Goal: Task Accomplishment & Management: Manage account settings

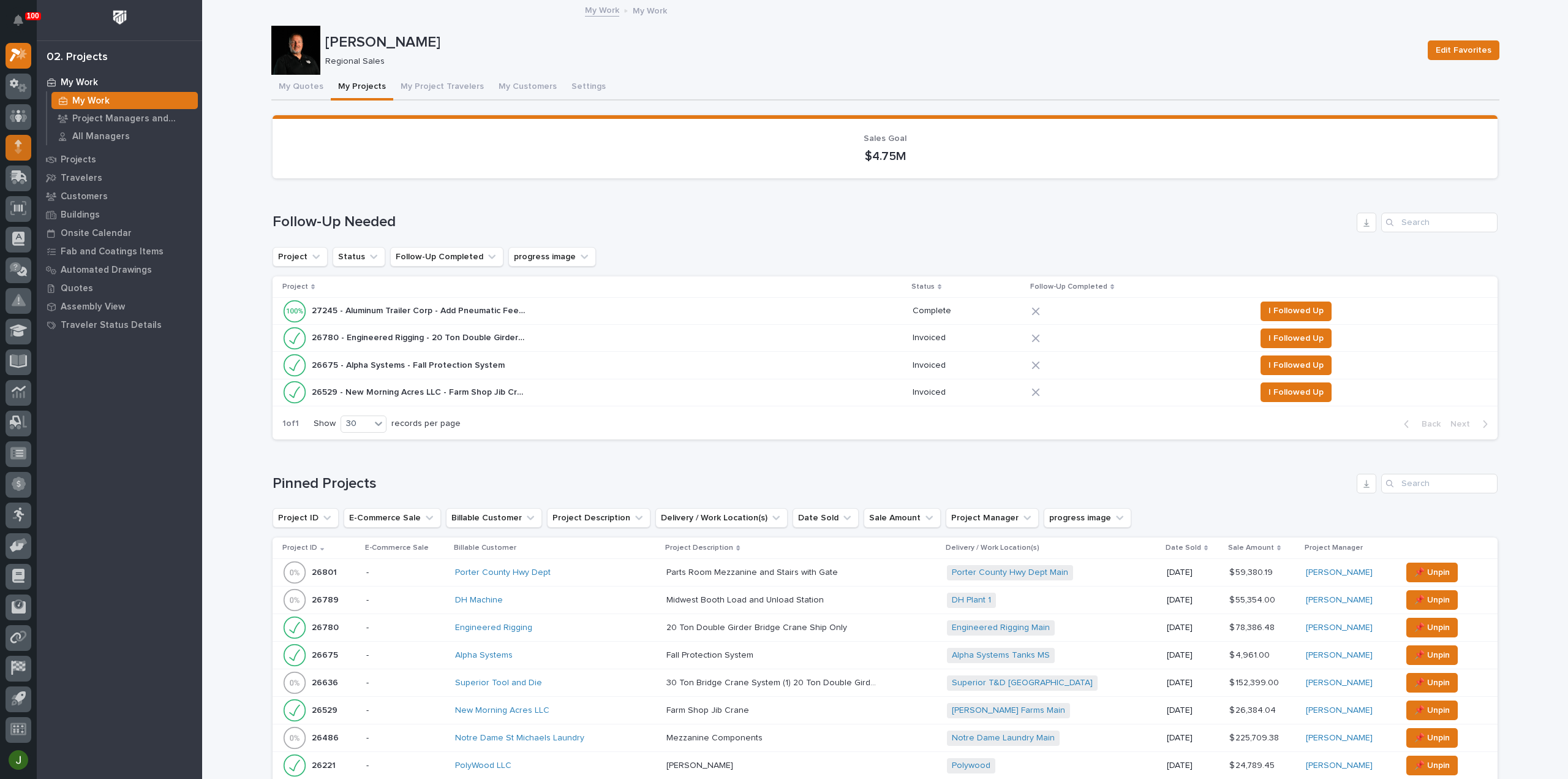
click at [19, 145] on icon at bounding box center [18, 143] width 7 height 7
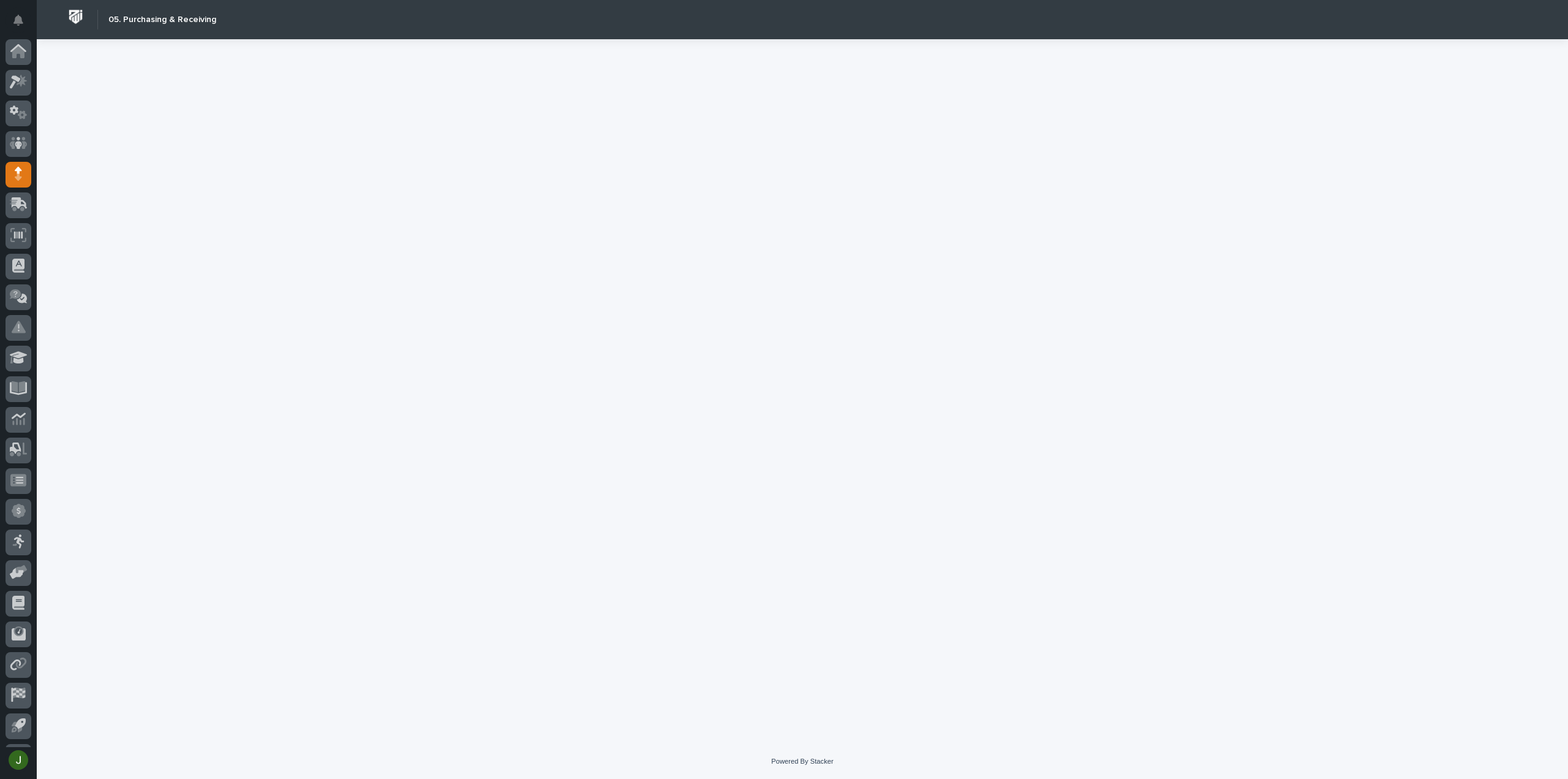
scroll to position [27, 0]
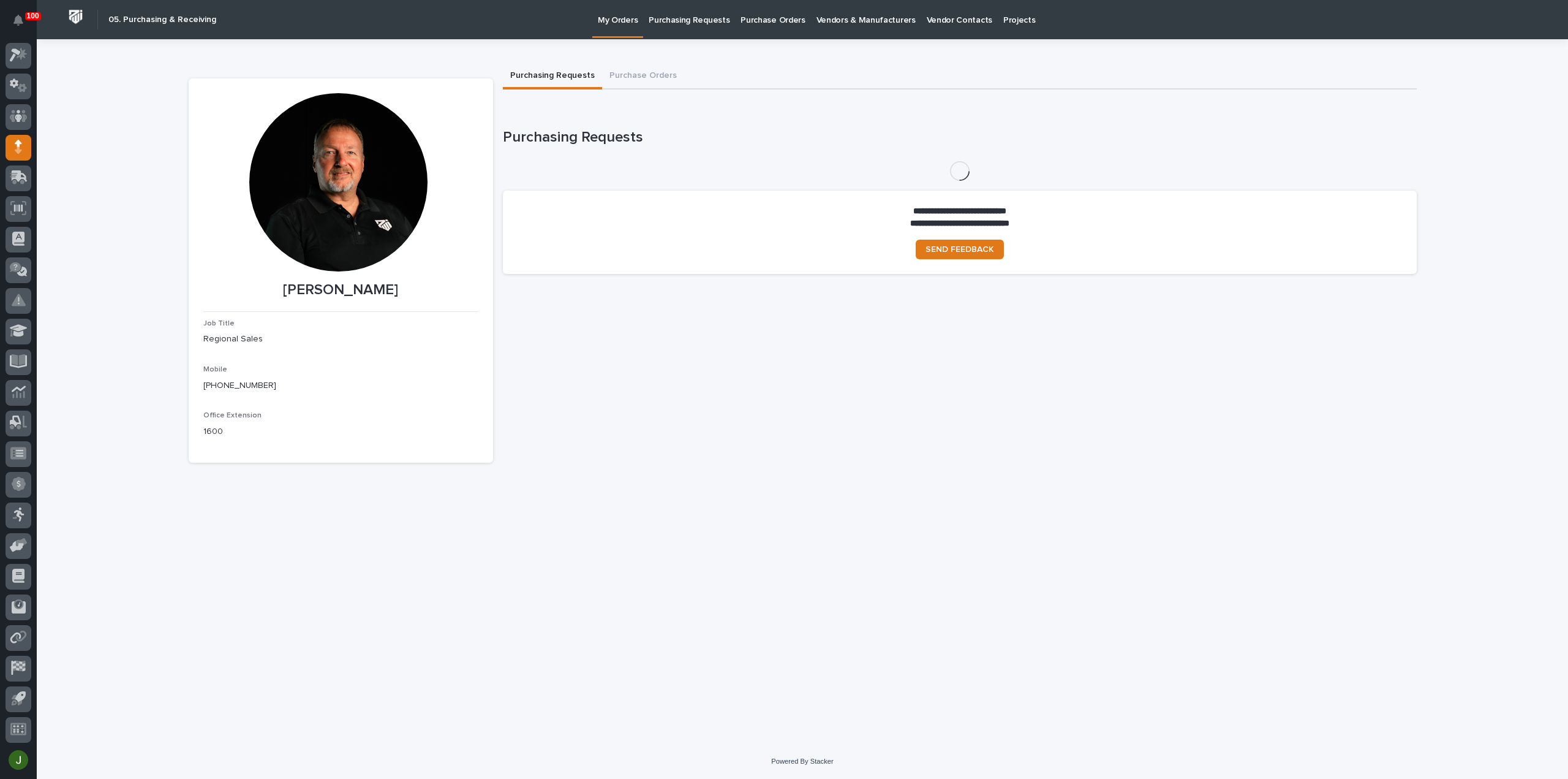
click at [685, 20] on p "Purchasing Requests" at bounding box center [689, 13] width 81 height 26
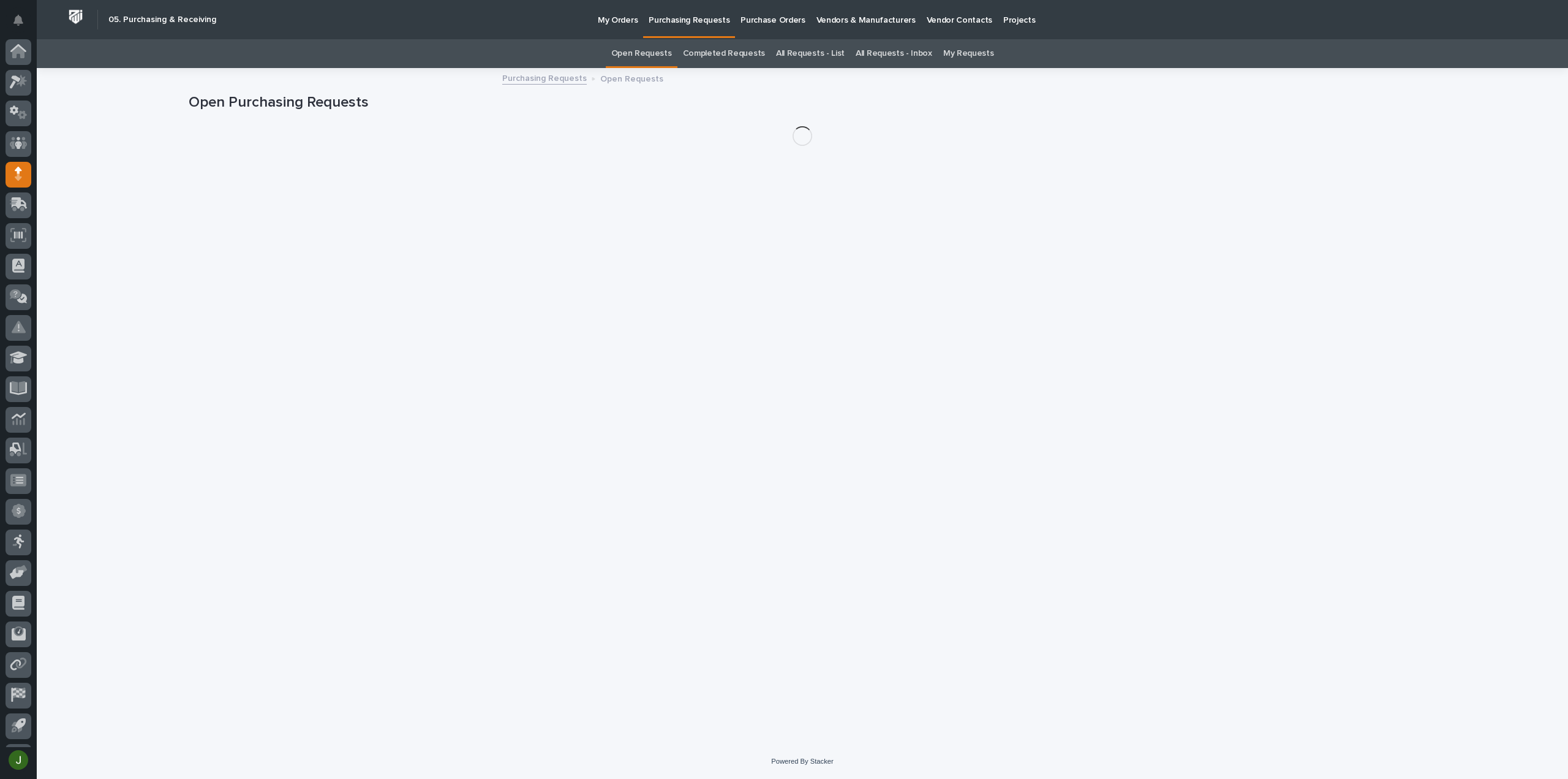
scroll to position [27, 0]
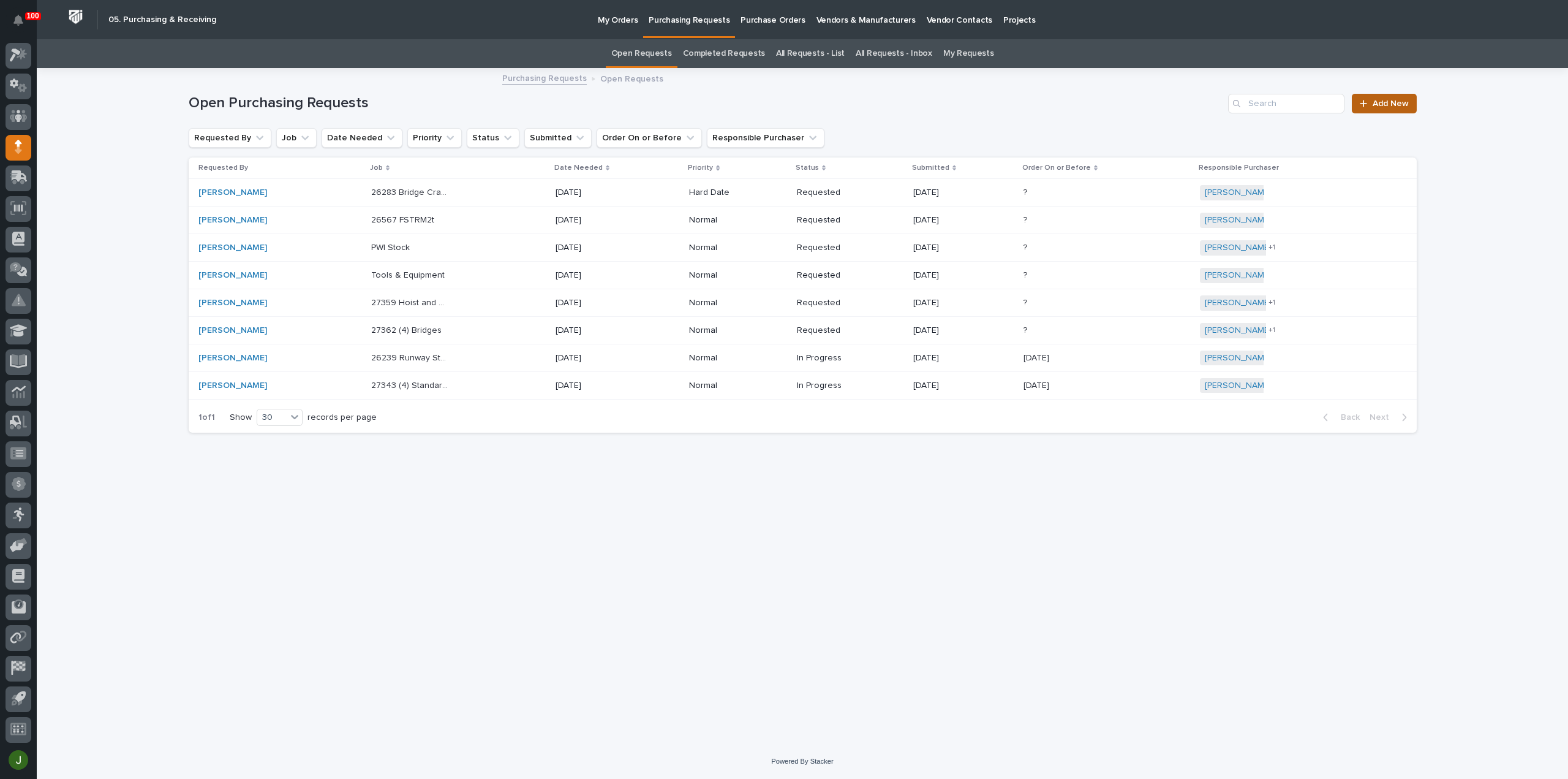
click at [1389, 103] on span "Add New" at bounding box center [1390, 103] width 36 height 9
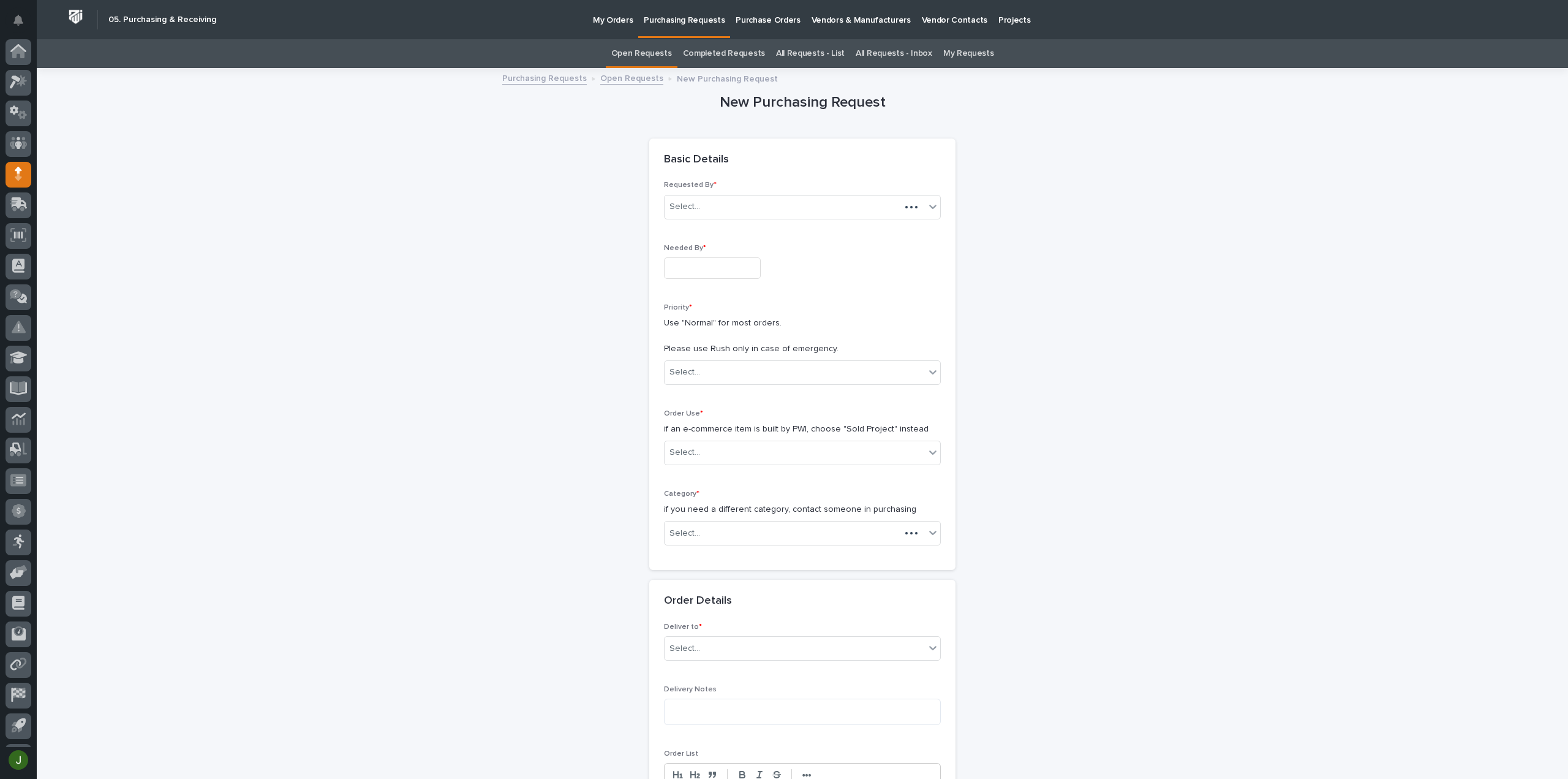
scroll to position [27, 0]
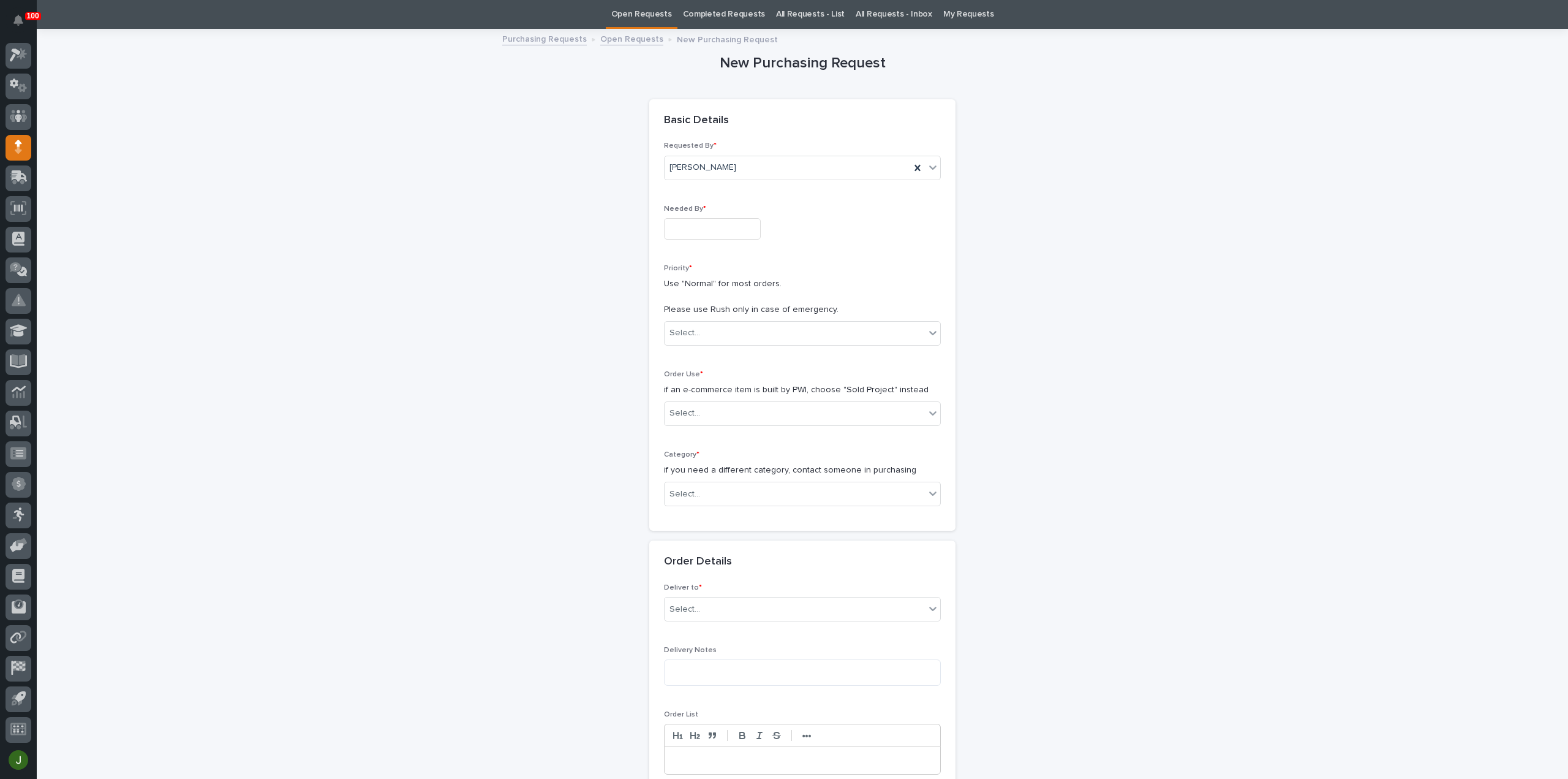
click at [676, 225] on input "text" at bounding box center [712, 229] width 97 height 21
click at [744, 131] on div "17" at bounding box center [743, 128] width 17 height 17
type input "**********"
click at [700, 329] on div "Select..." at bounding box center [795, 333] width 260 height 20
click at [687, 396] on div "Normal" at bounding box center [797, 398] width 276 height 21
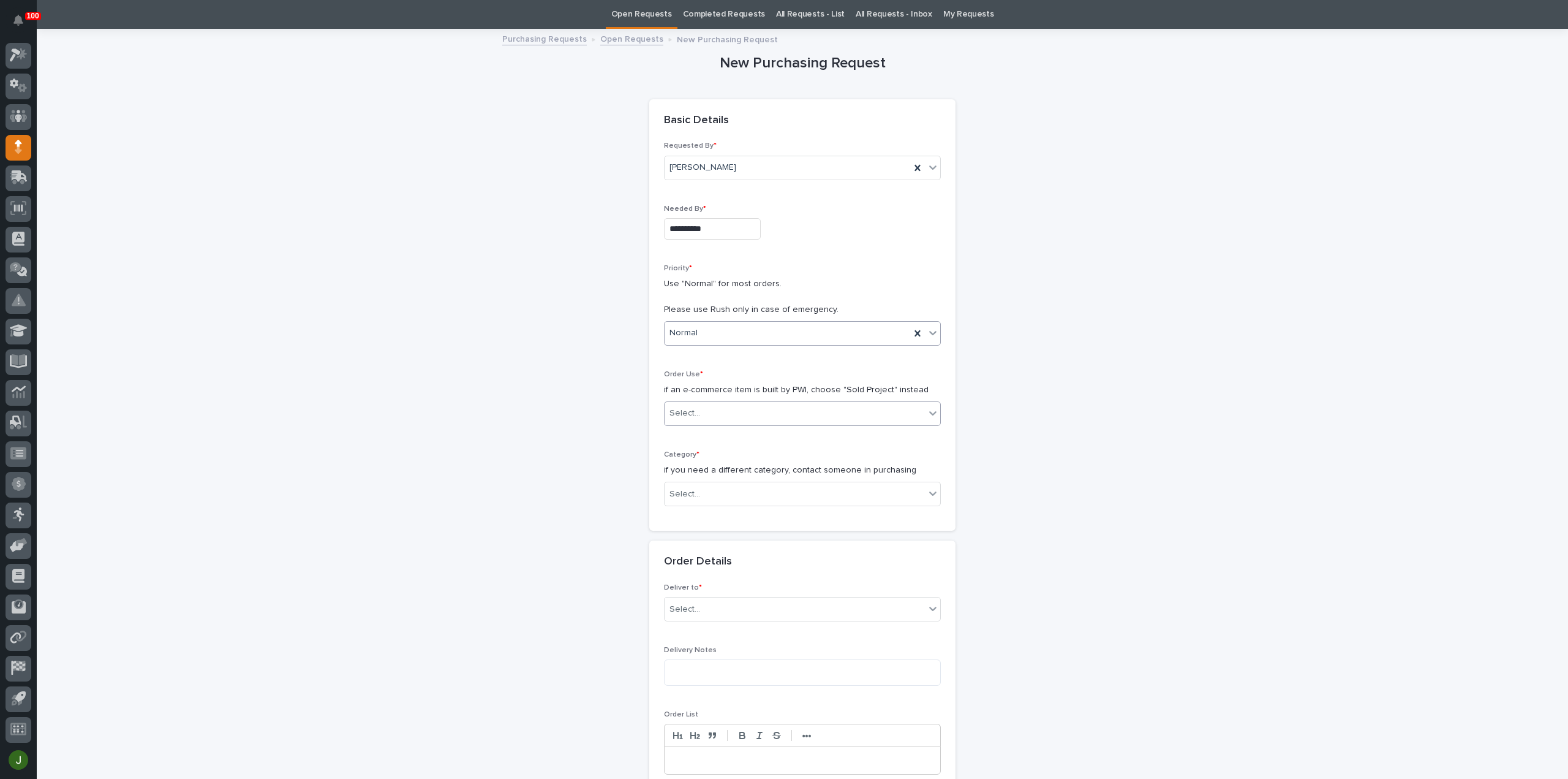
click at [687, 412] on div "Select..." at bounding box center [685, 413] width 31 height 13
click at [691, 439] on div "Sold Project" at bounding box center [797, 435] width 276 height 21
click at [681, 488] on div "Select..." at bounding box center [685, 494] width 31 height 13
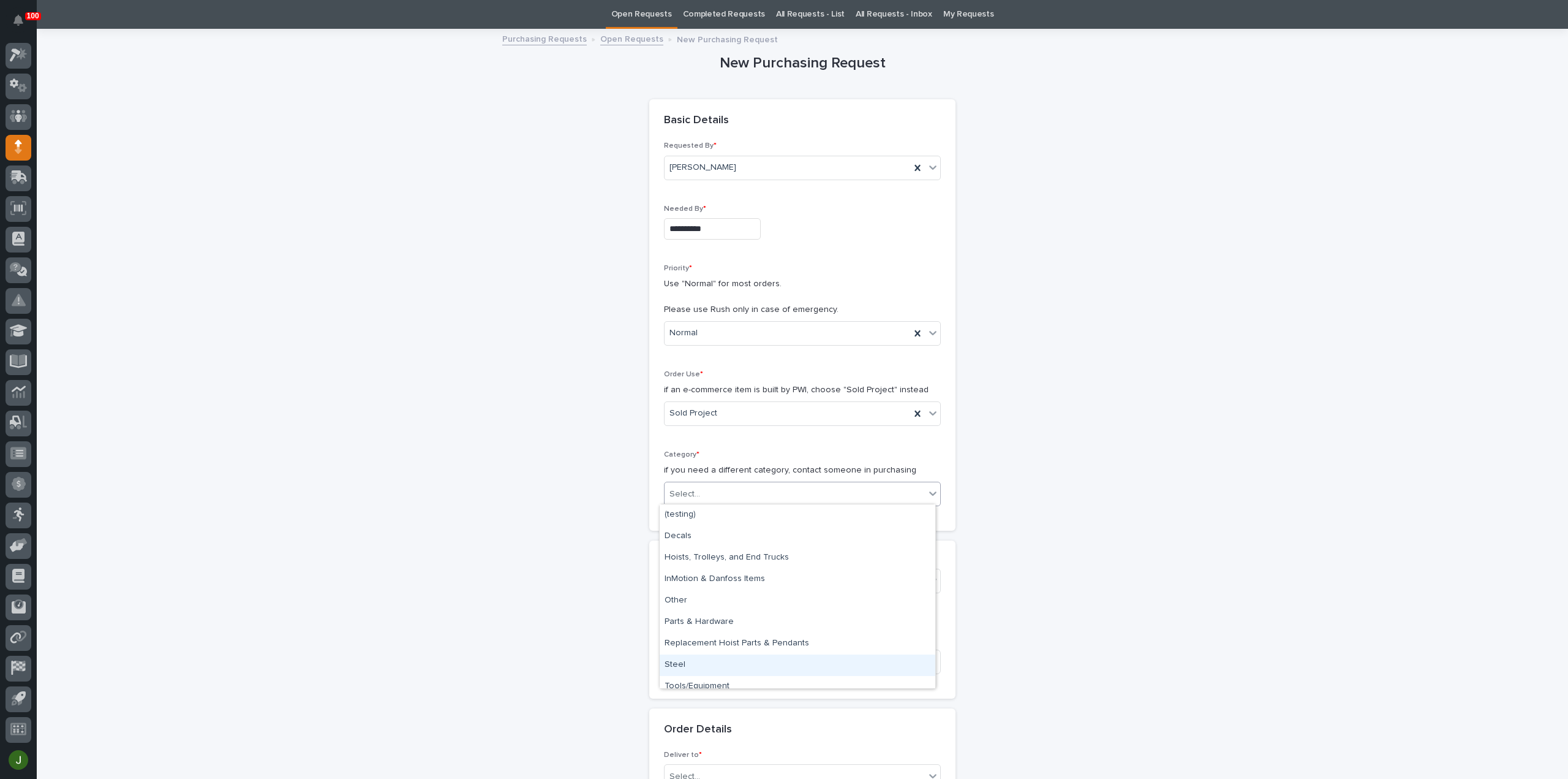
click at [691, 661] on div "Steel" at bounding box center [797, 665] width 276 height 21
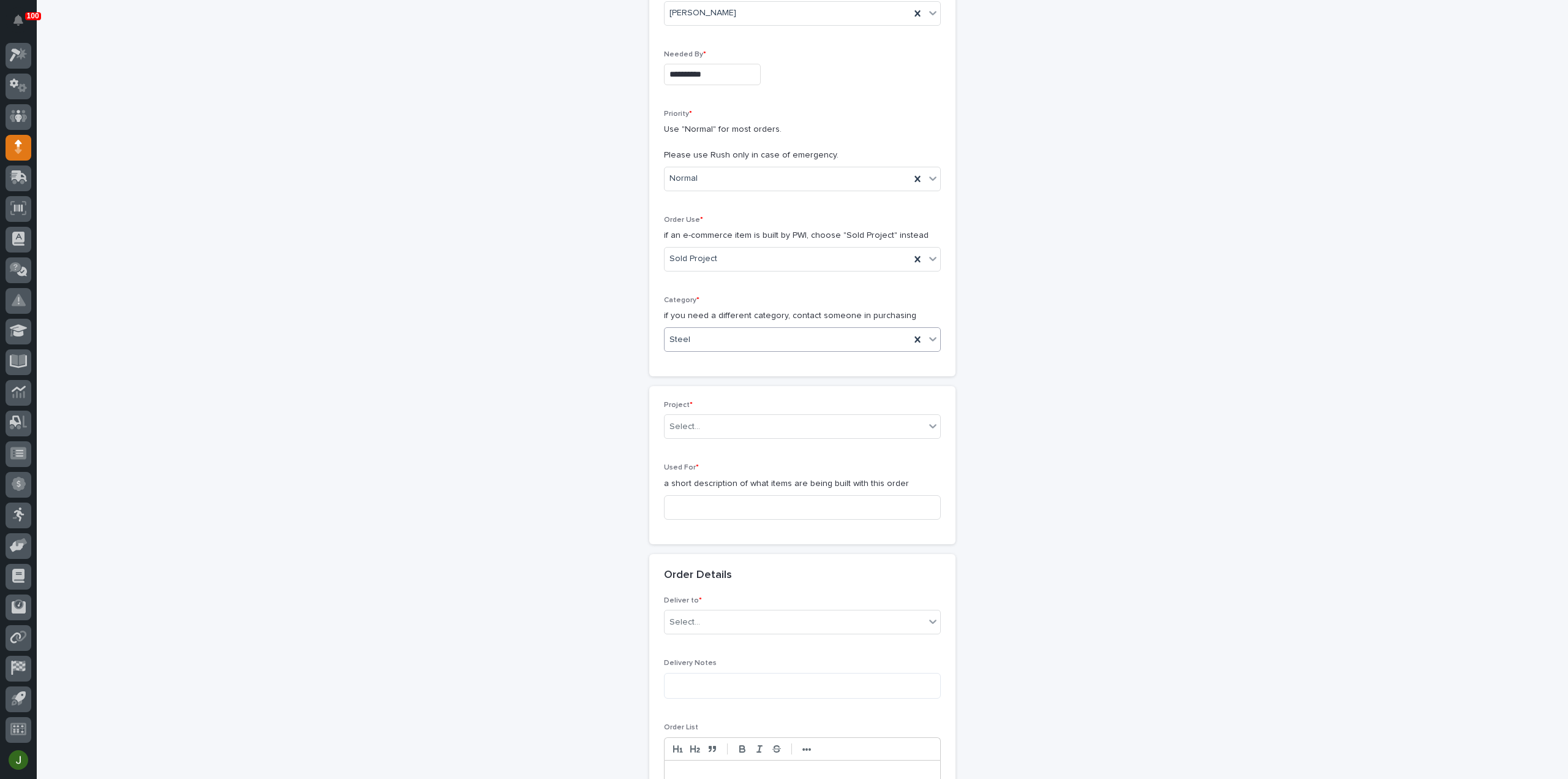
scroll to position [202, 0]
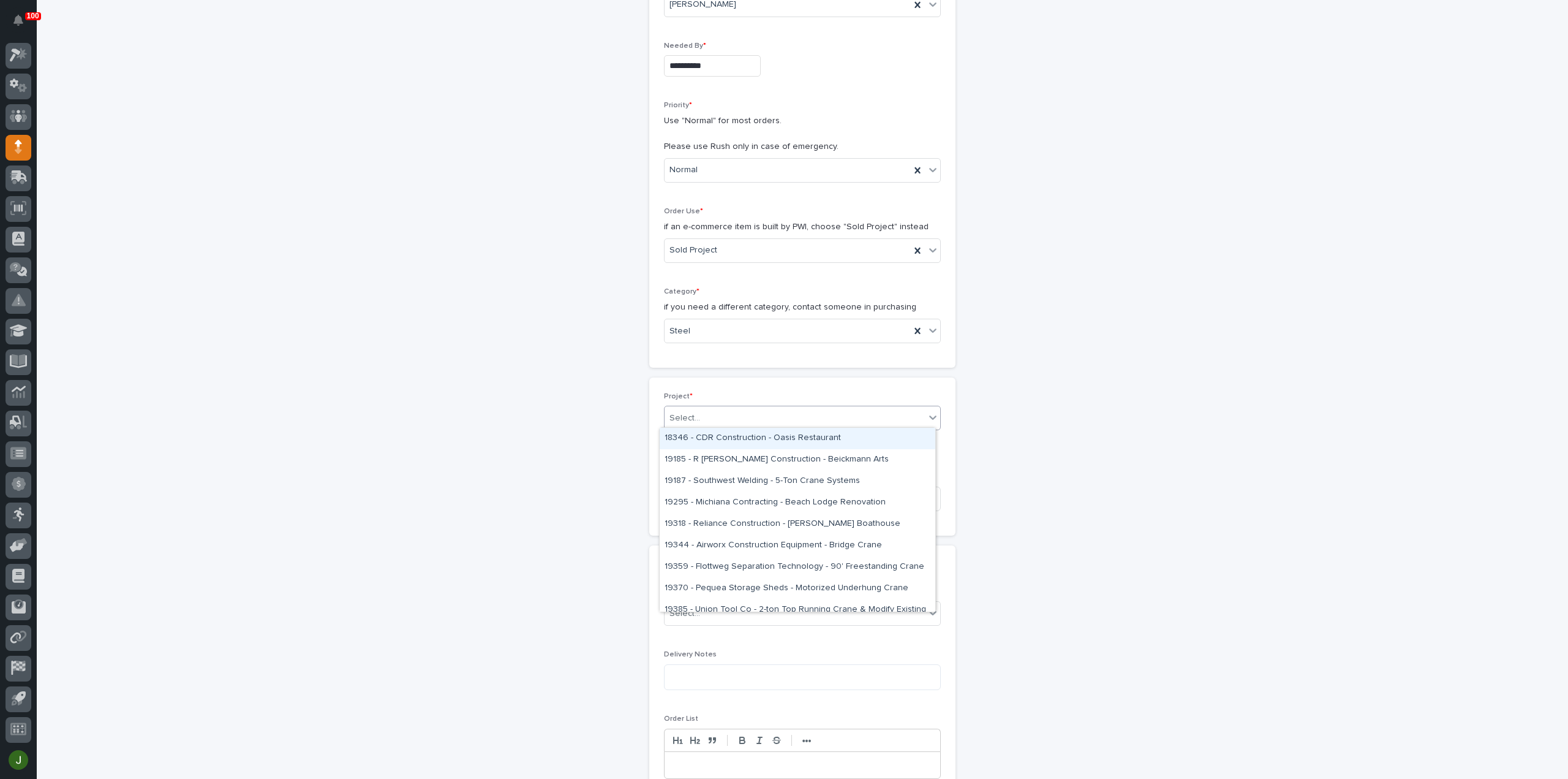
click at [692, 412] on div "Select..." at bounding box center [685, 418] width 31 height 13
type input "*****"
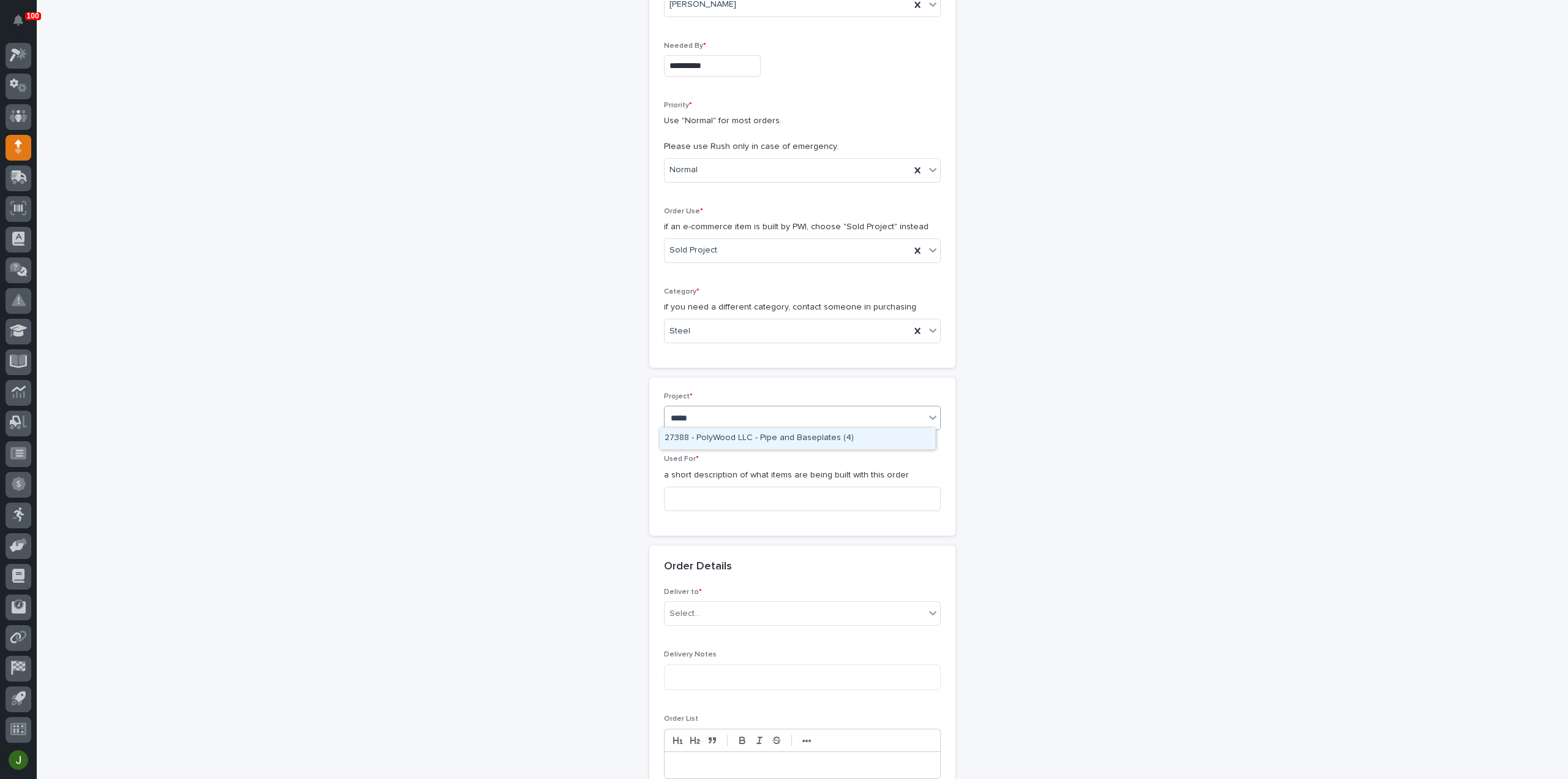
click at [712, 432] on div "27388 - PolyWood LLC - Pipe and Baseplates (4)" at bounding box center [797, 438] width 276 height 21
click at [680, 490] on input at bounding box center [803, 498] width 277 height 25
type input "Pipes"
click at [701, 608] on div "Select..." at bounding box center [795, 614] width 260 height 20
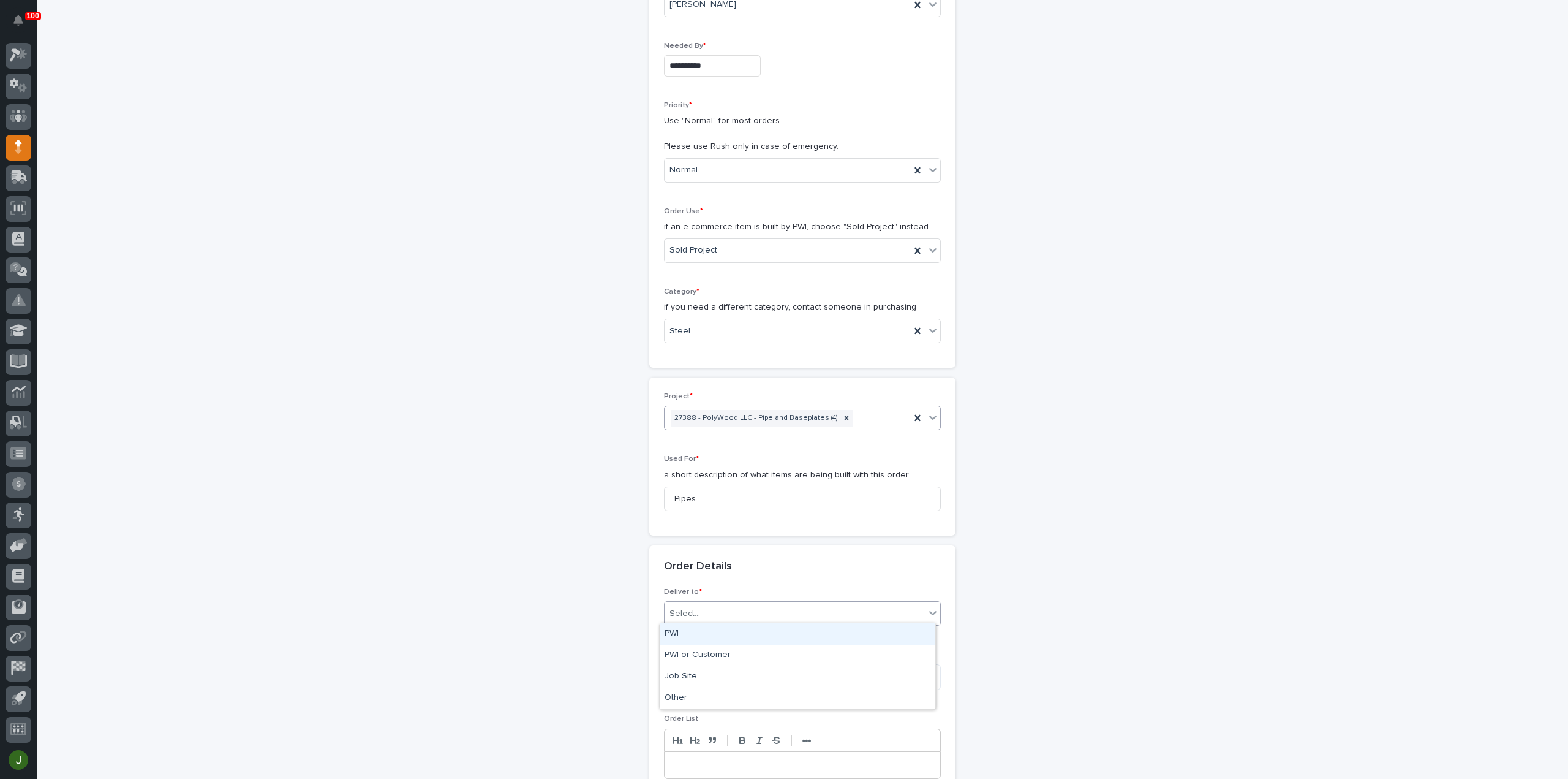
click at [691, 634] on div "PWI" at bounding box center [797, 634] width 276 height 21
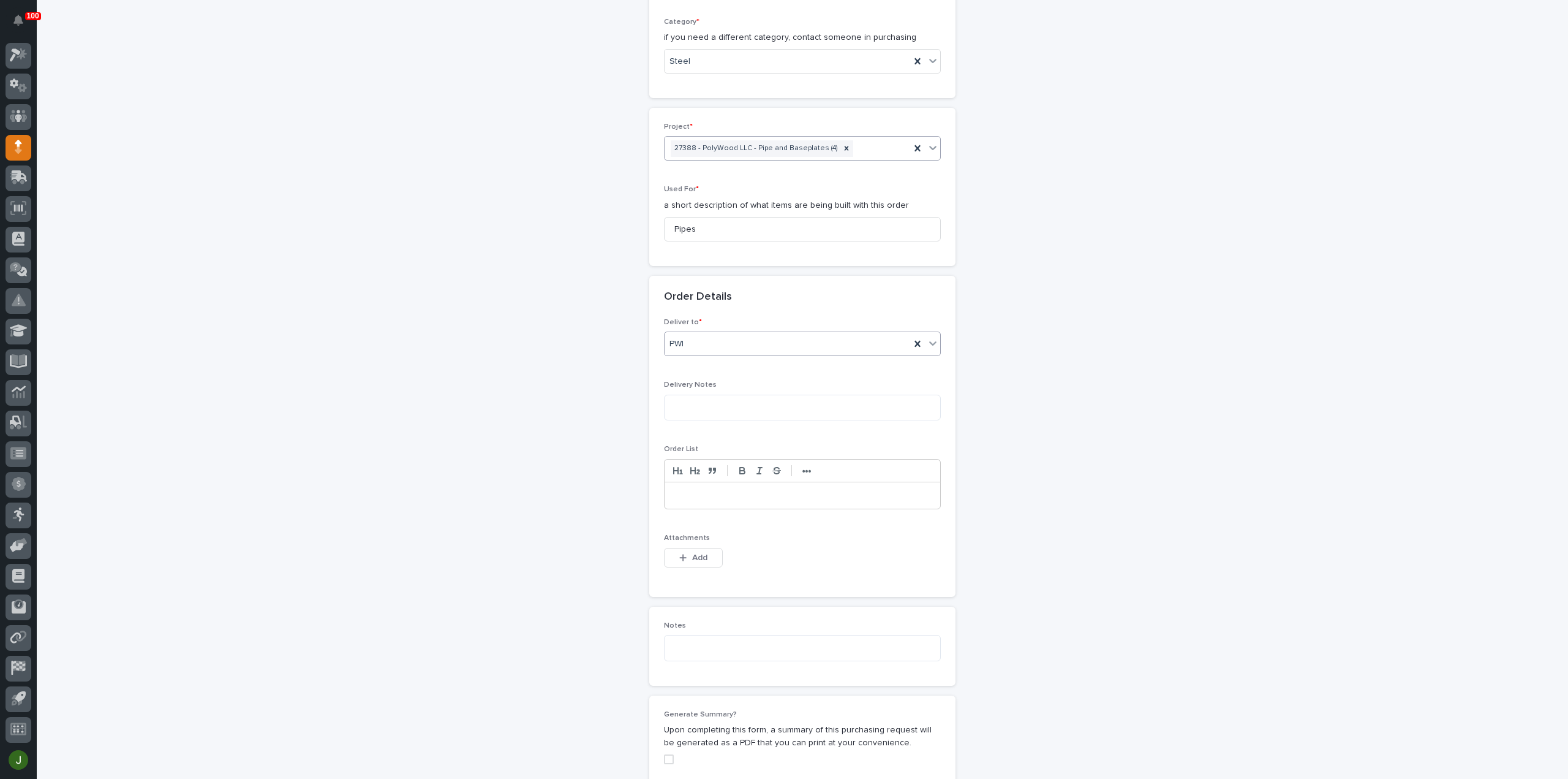
scroll to position [529, 0]
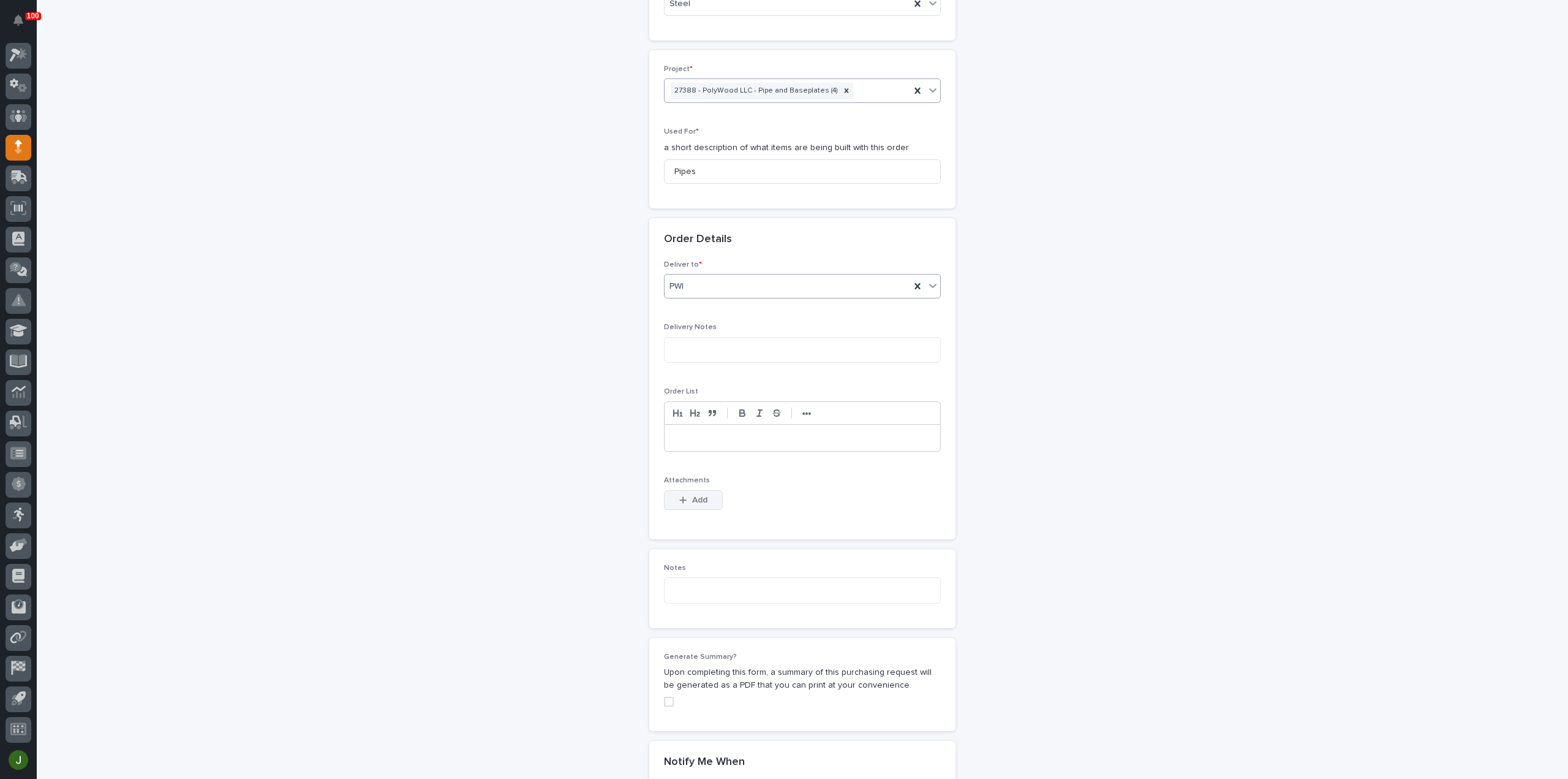
click at [694, 496] on span "Add" at bounding box center [699, 500] width 15 height 11
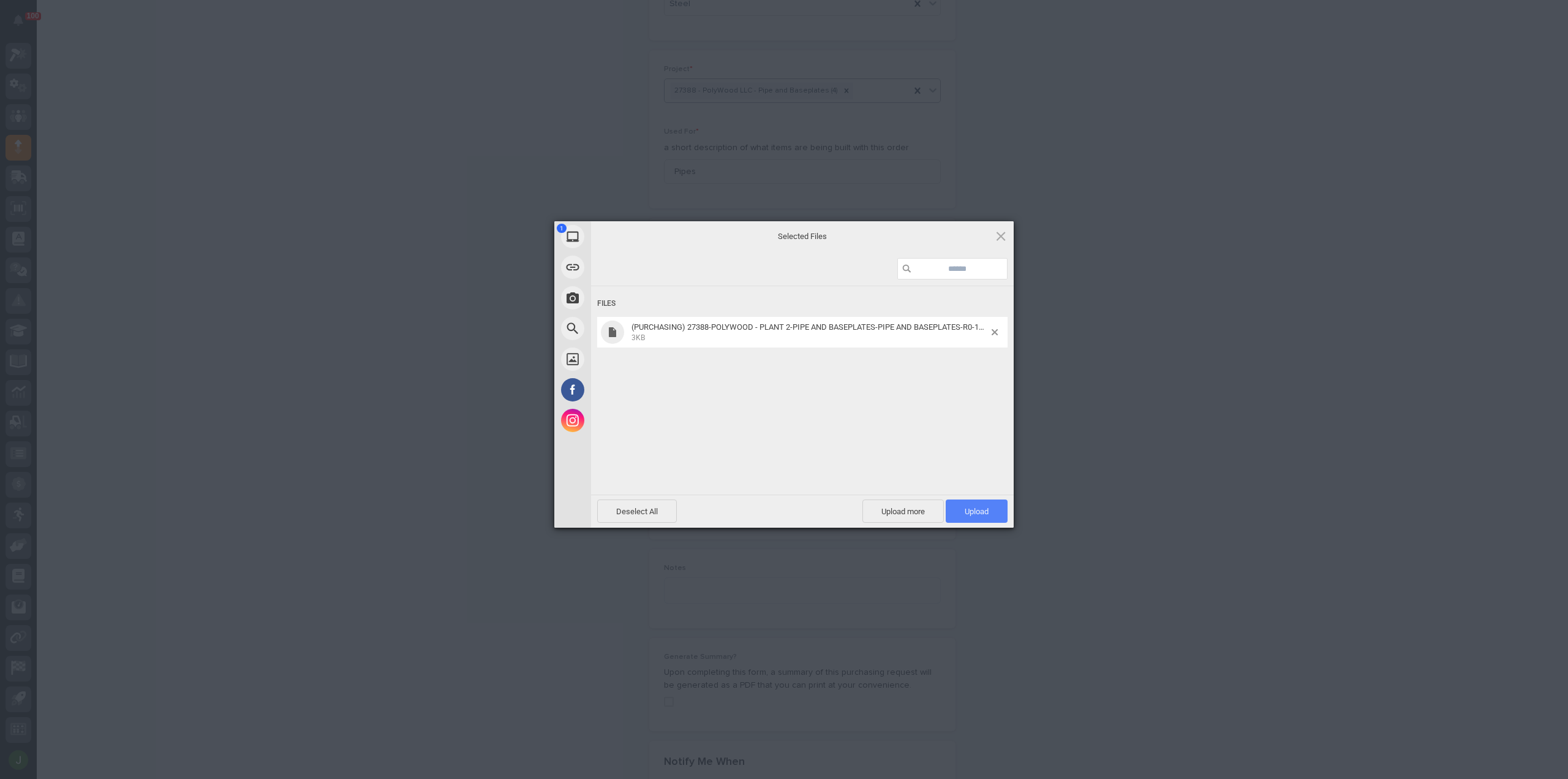
click at [990, 513] on span "Upload 1" at bounding box center [977, 510] width 62 height 23
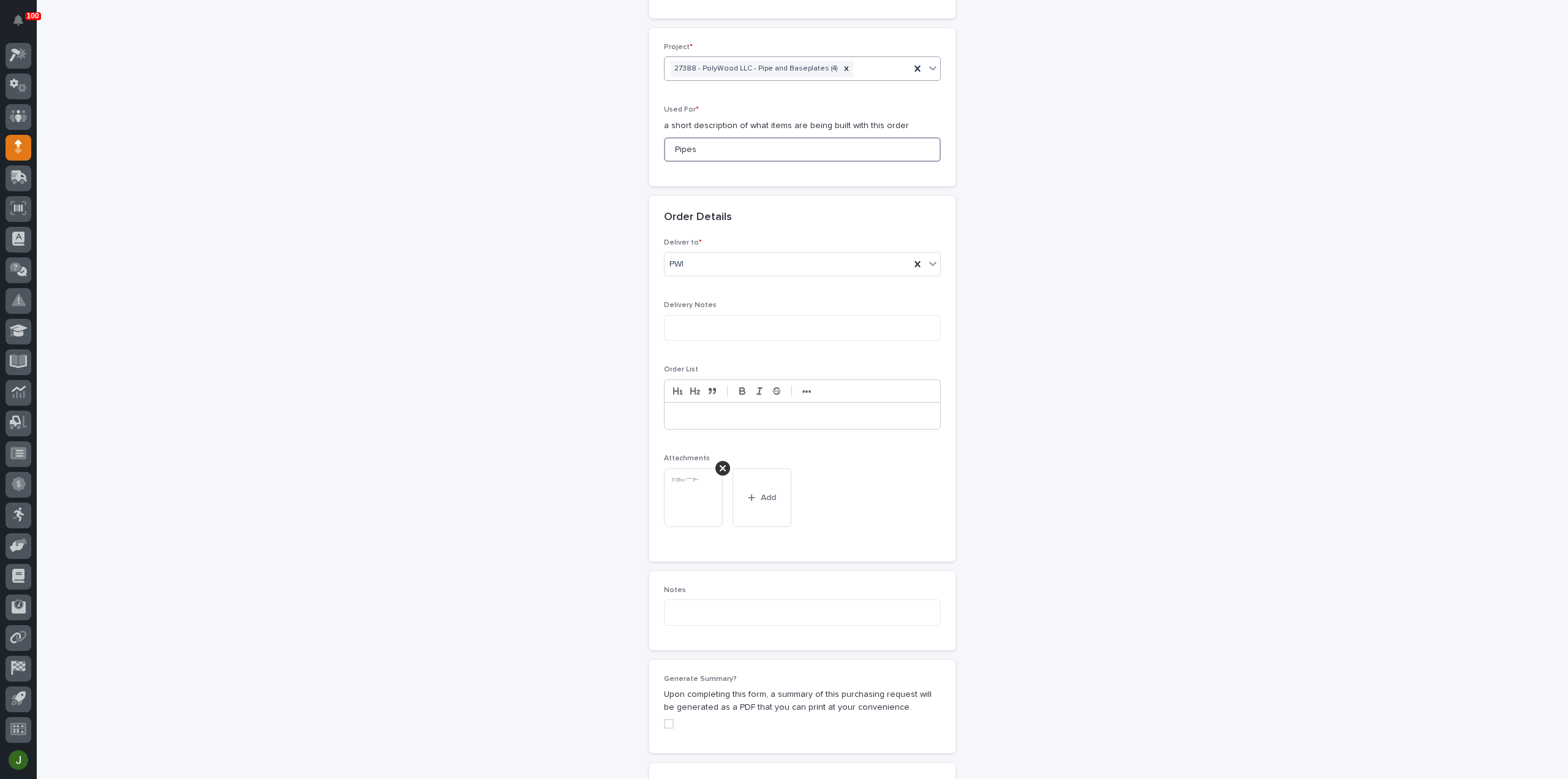
drag, startPoint x: 705, startPoint y: 147, endPoint x: 642, endPoint y: 149, distance: 63.0
click at [642, 149] on div "**********" at bounding box center [802, 248] width 1228 height 1461
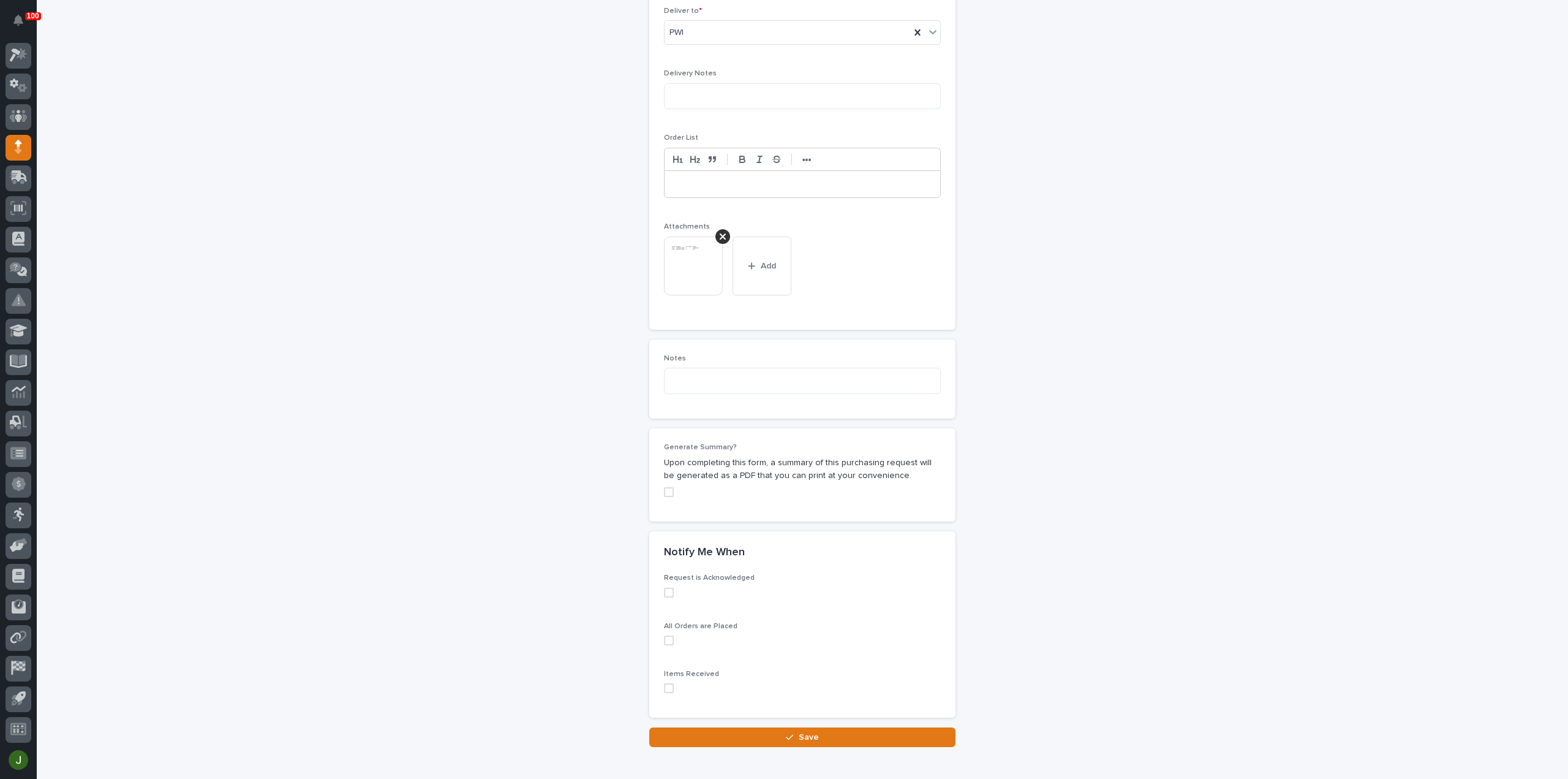
scroll to position [796, 0]
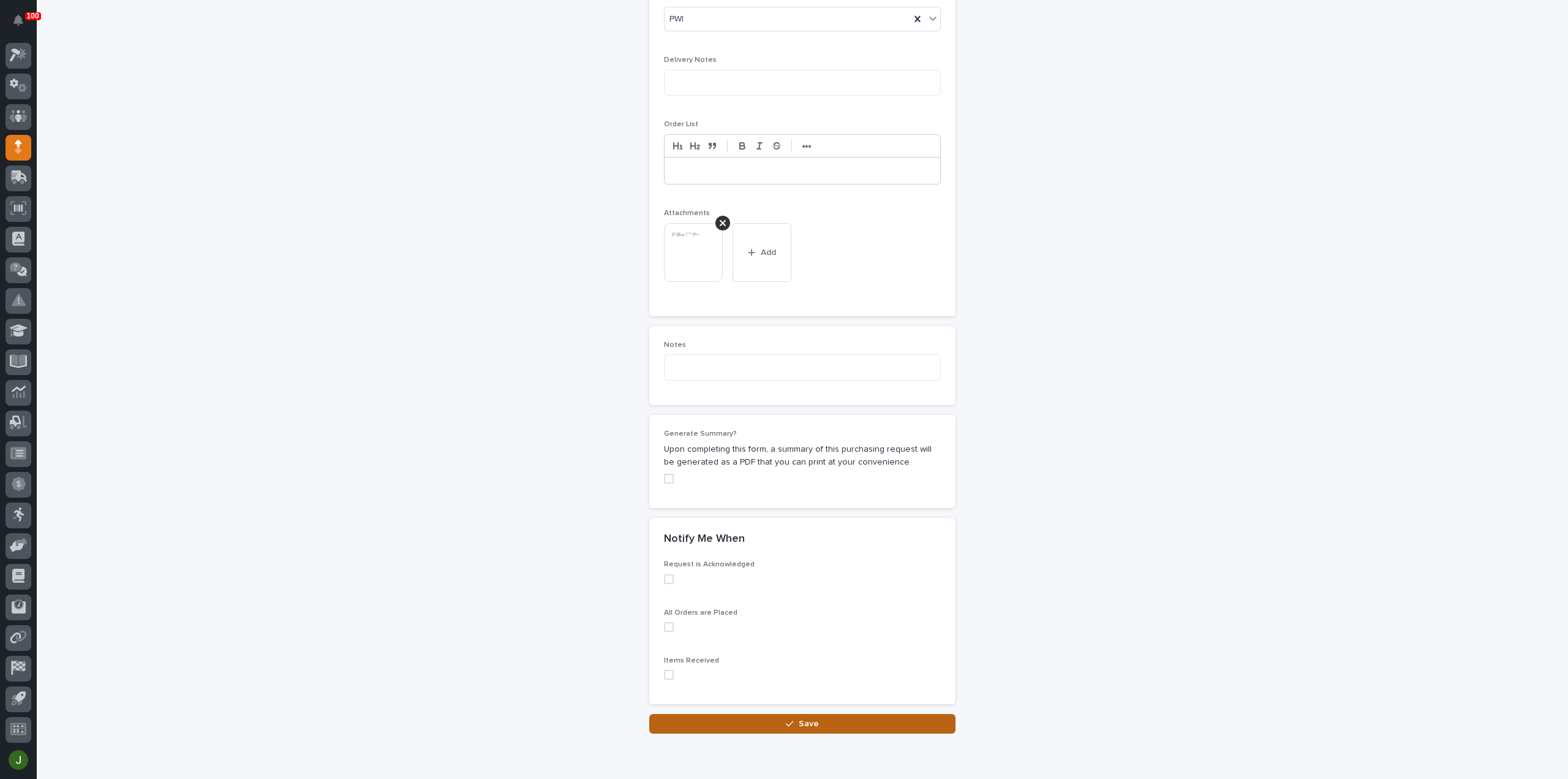
click at [765, 720] on button "Save" at bounding box center [803, 723] width 306 height 19
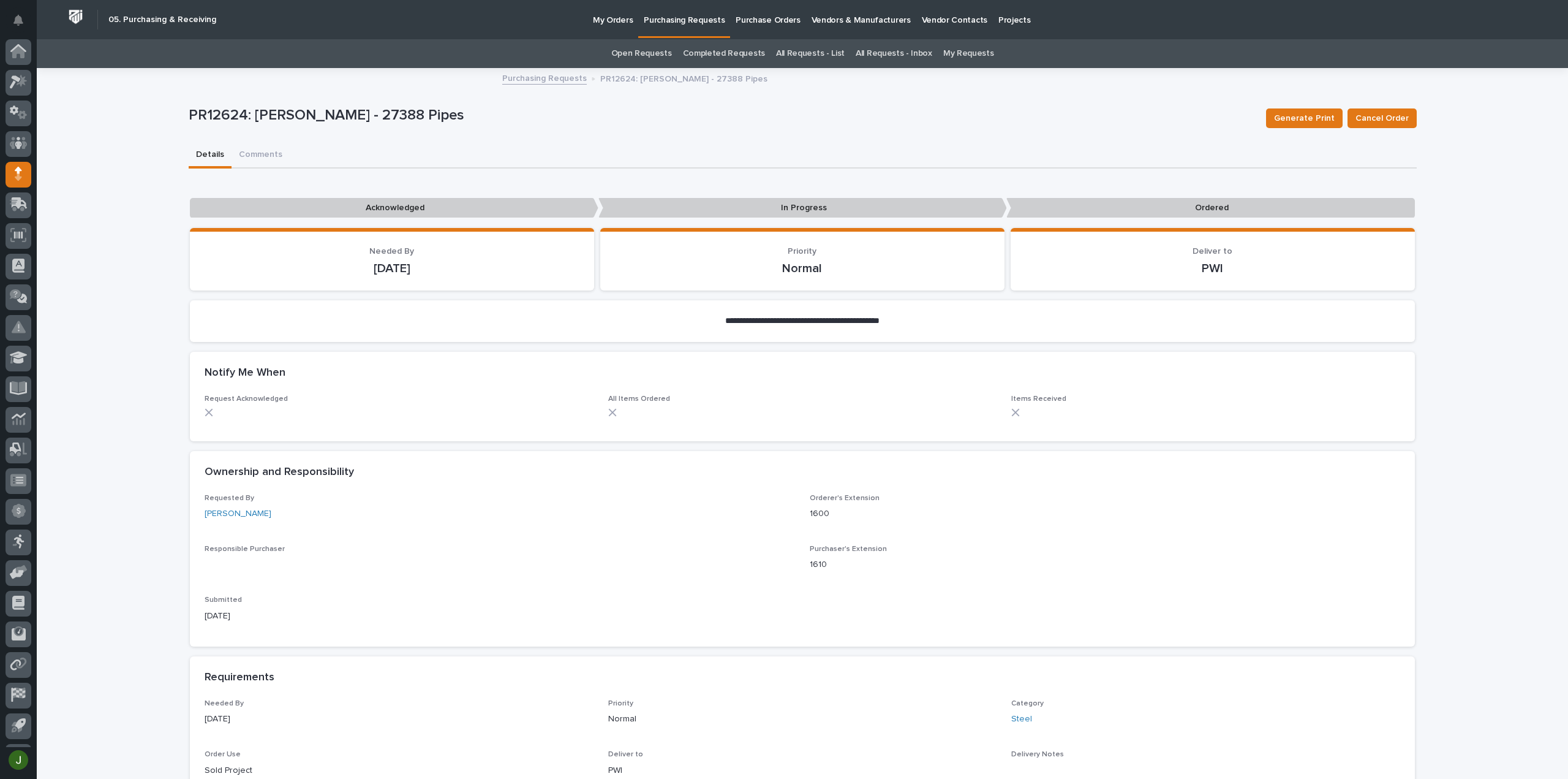
scroll to position [27, 0]
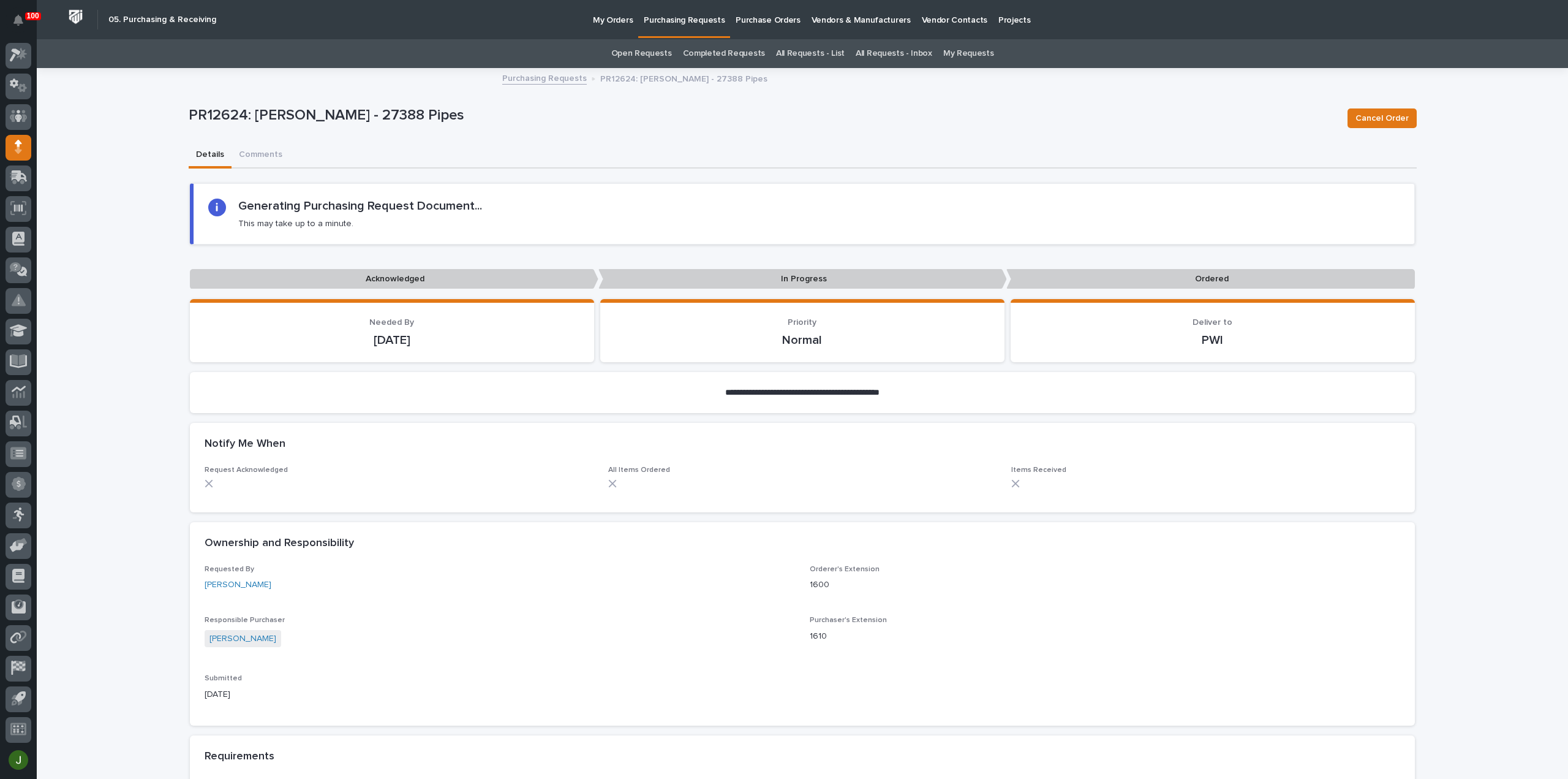
click at [691, 20] on p "Purchasing Requests" at bounding box center [683, 13] width 81 height 26
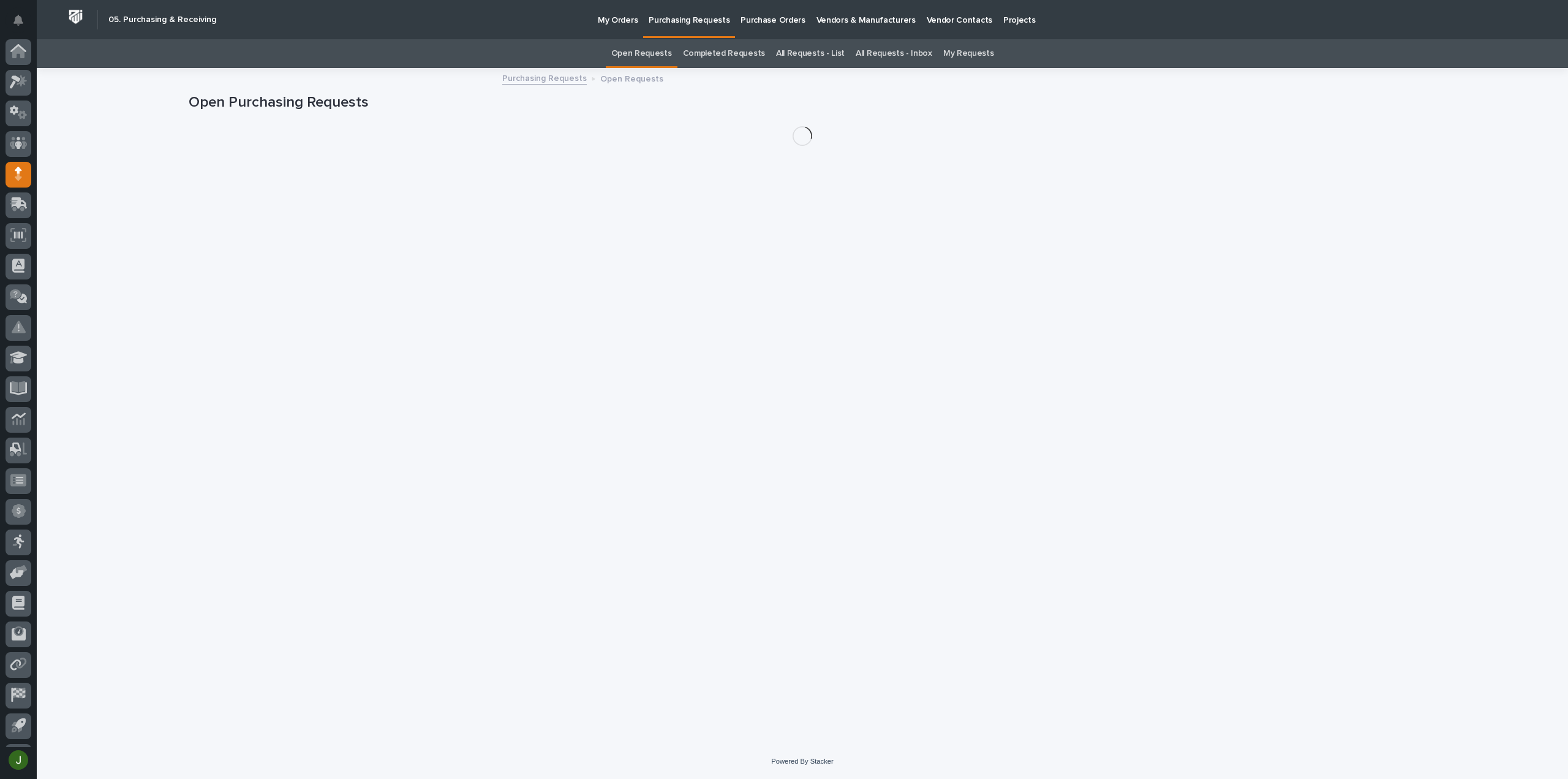
scroll to position [27, 0]
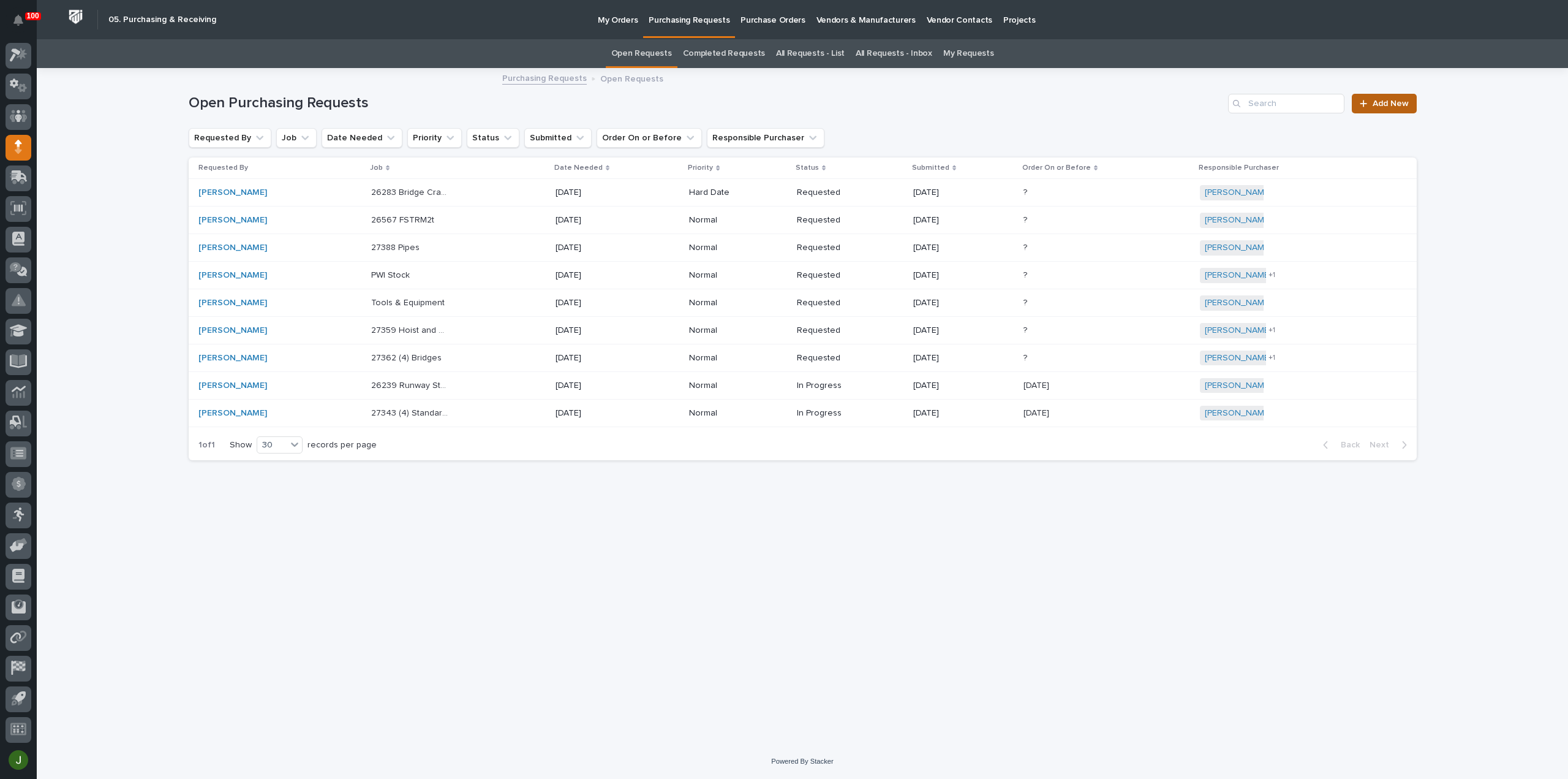
click at [1372, 97] on link "Add New" at bounding box center [1383, 103] width 65 height 19
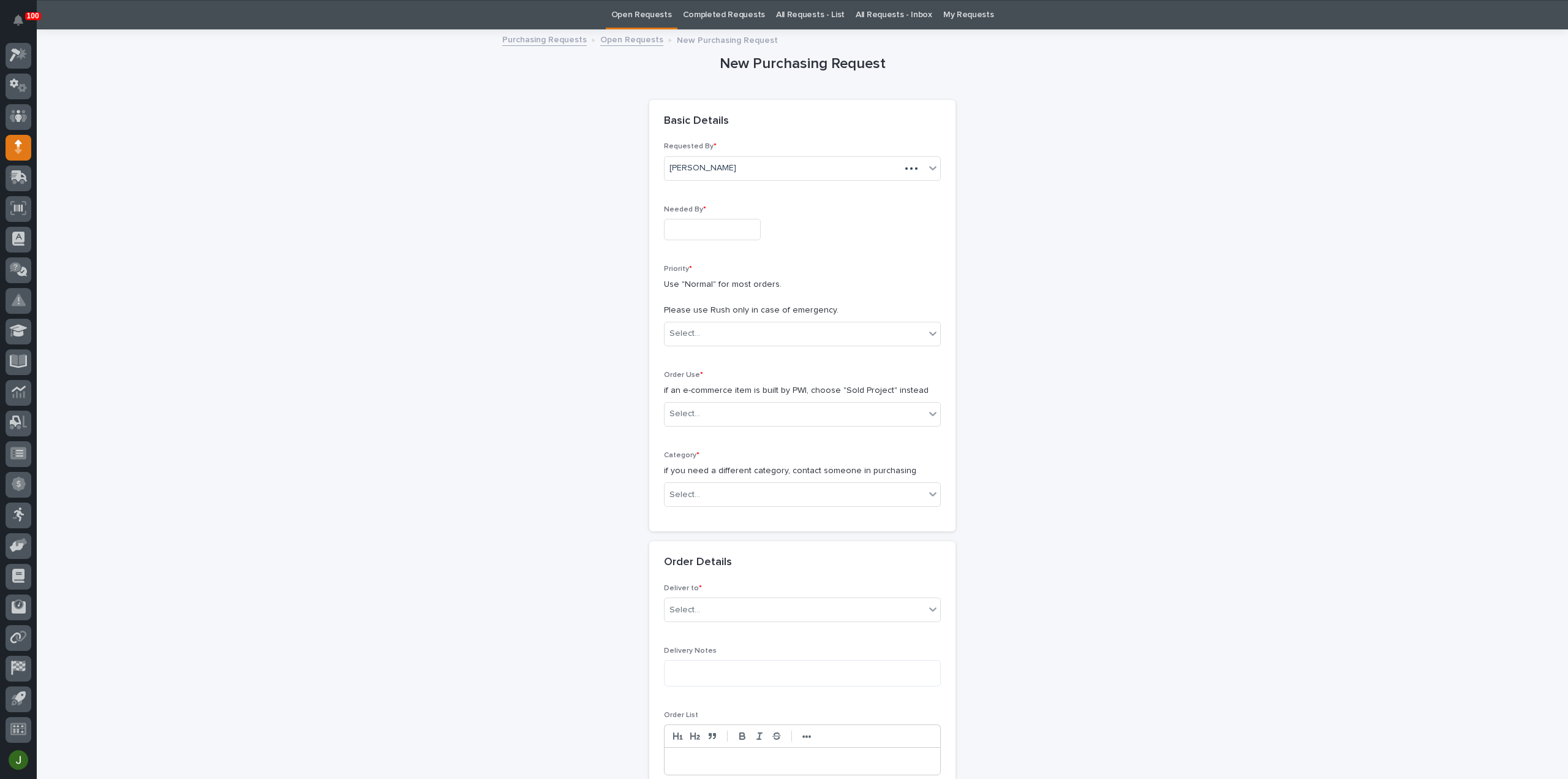
scroll to position [39, 0]
click at [709, 231] on input "text" at bounding box center [712, 229] width 97 height 21
click at [747, 129] on div "17" at bounding box center [743, 128] width 17 height 17
type input "**********"
click at [691, 329] on div "Select..." at bounding box center [685, 333] width 31 height 13
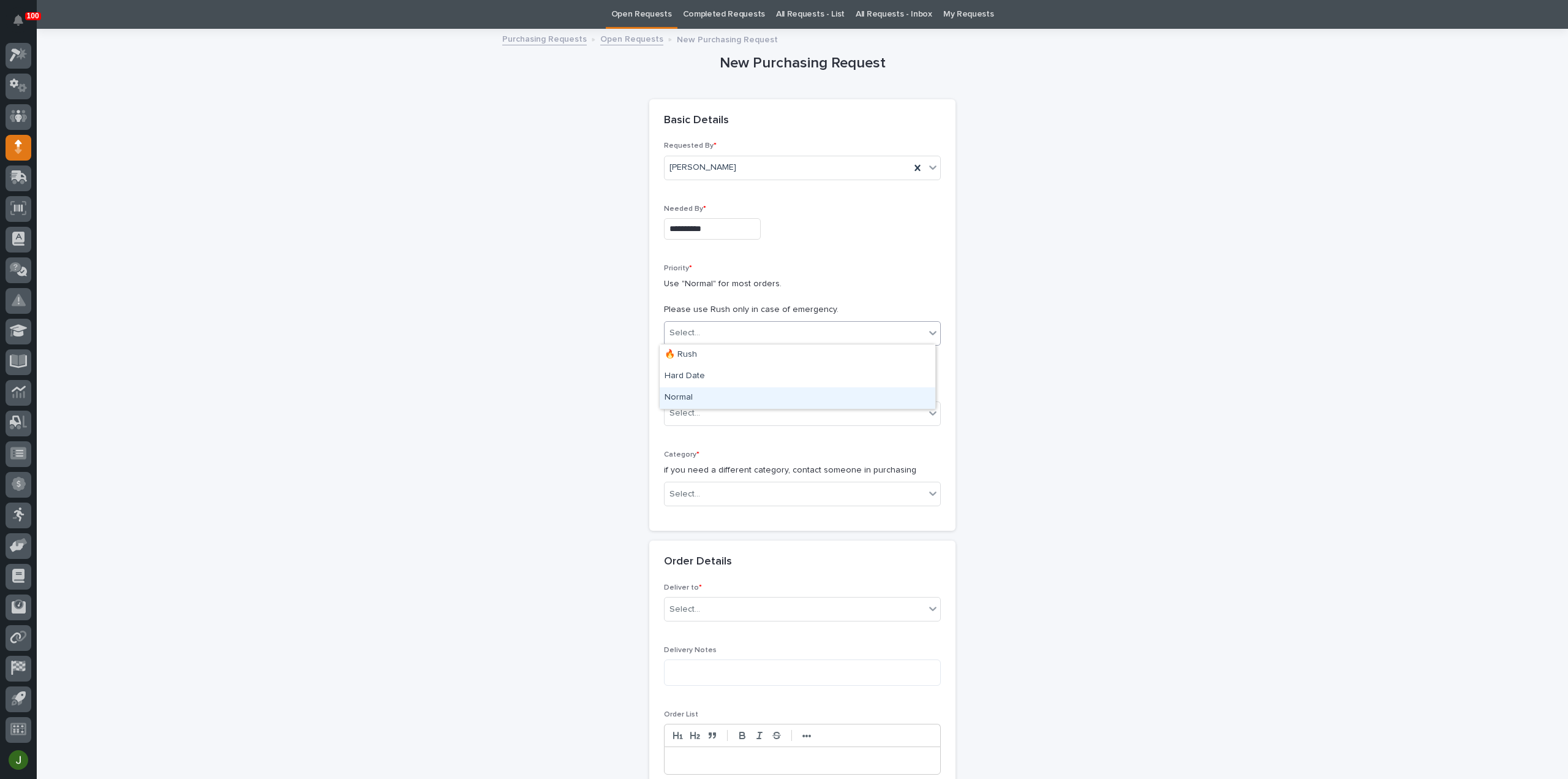
click at [688, 396] on div "Normal" at bounding box center [797, 398] width 276 height 21
click at [701, 412] on div "Select..." at bounding box center [795, 413] width 260 height 20
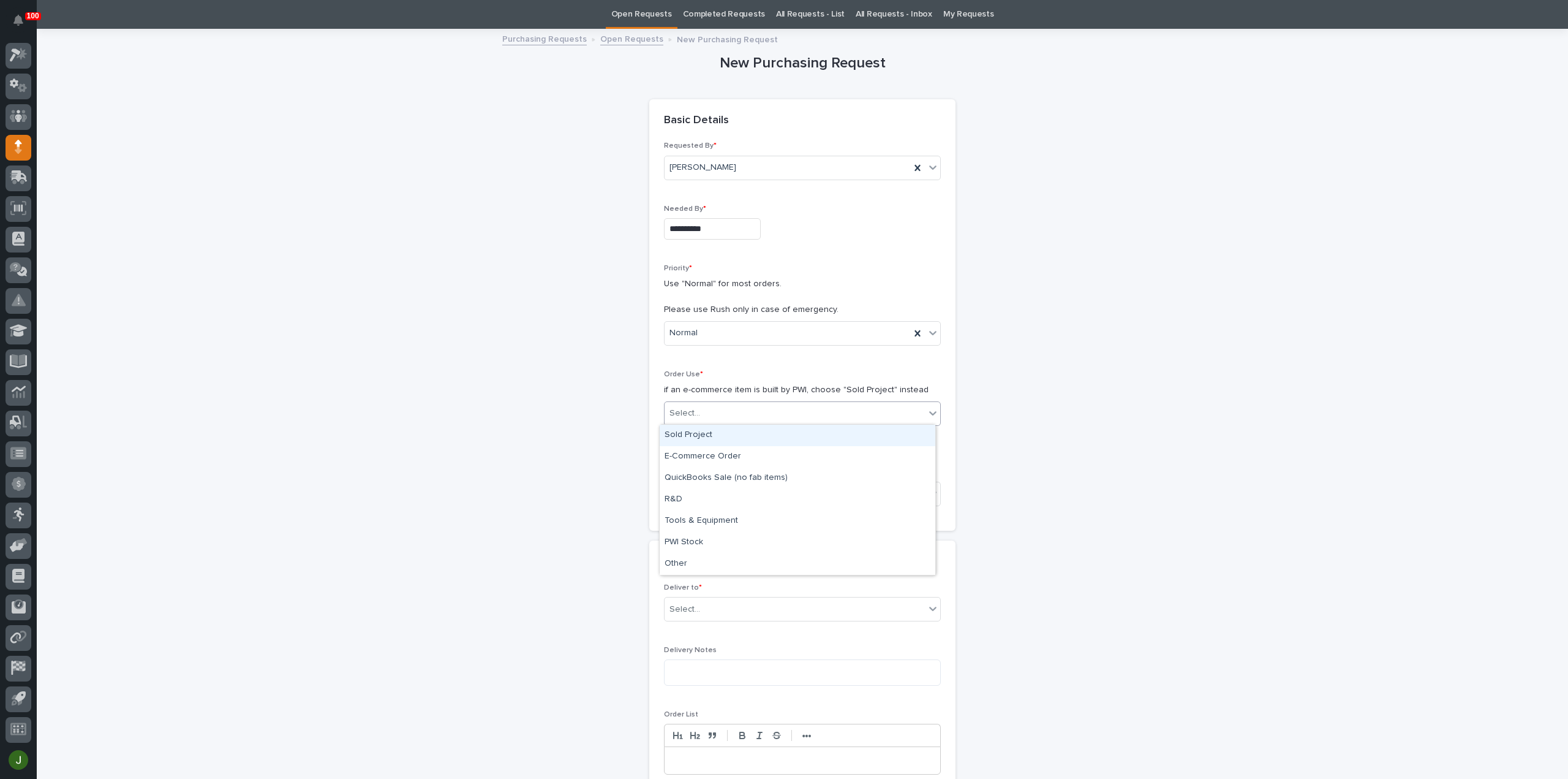
click at [703, 434] on div "Sold Project" at bounding box center [797, 435] width 276 height 21
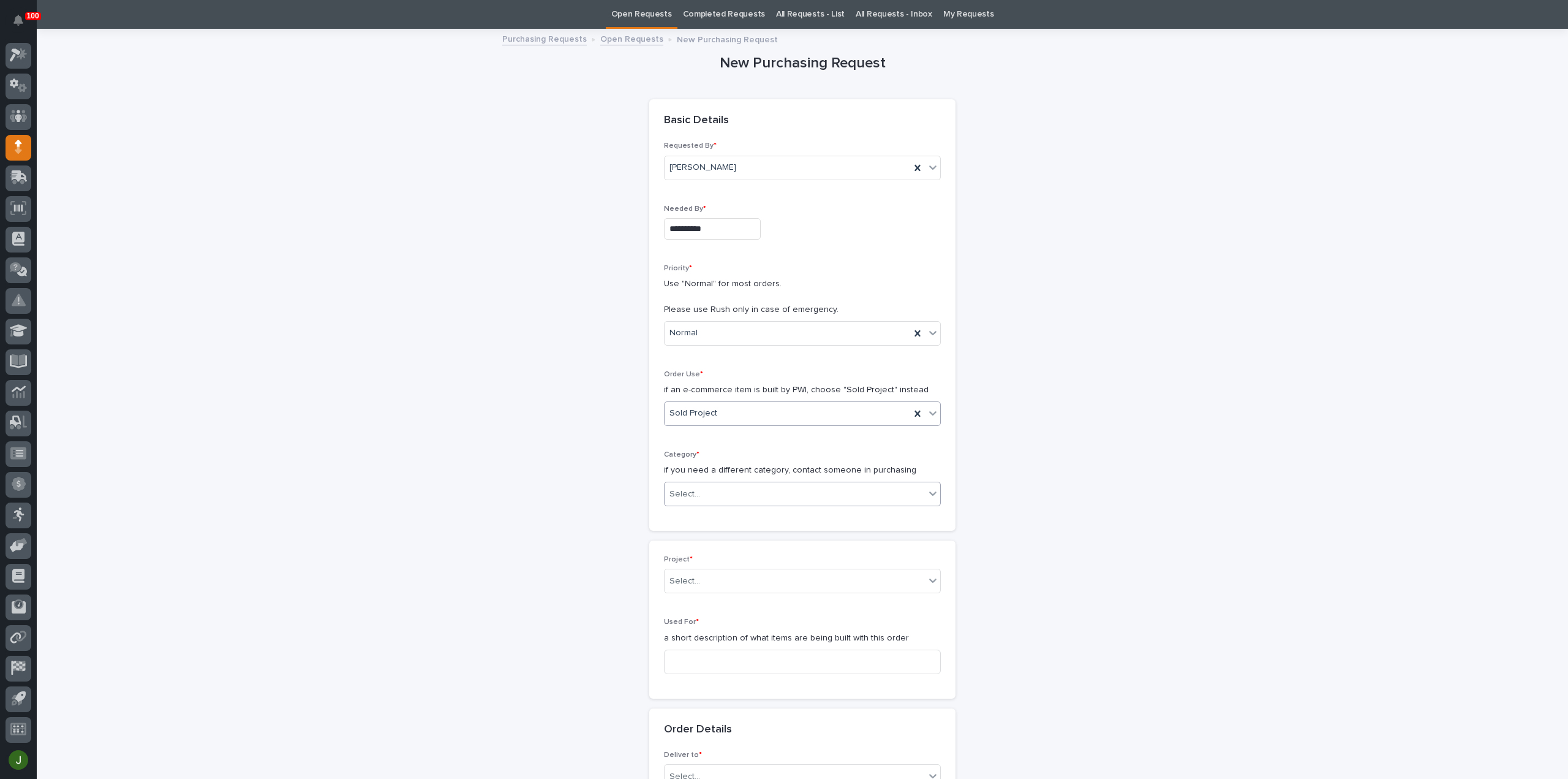
click at [682, 488] on div "Select..." at bounding box center [685, 494] width 31 height 13
click at [701, 621] on div "Parts & Hardware" at bounding box center [797, 622] width 276 height 21
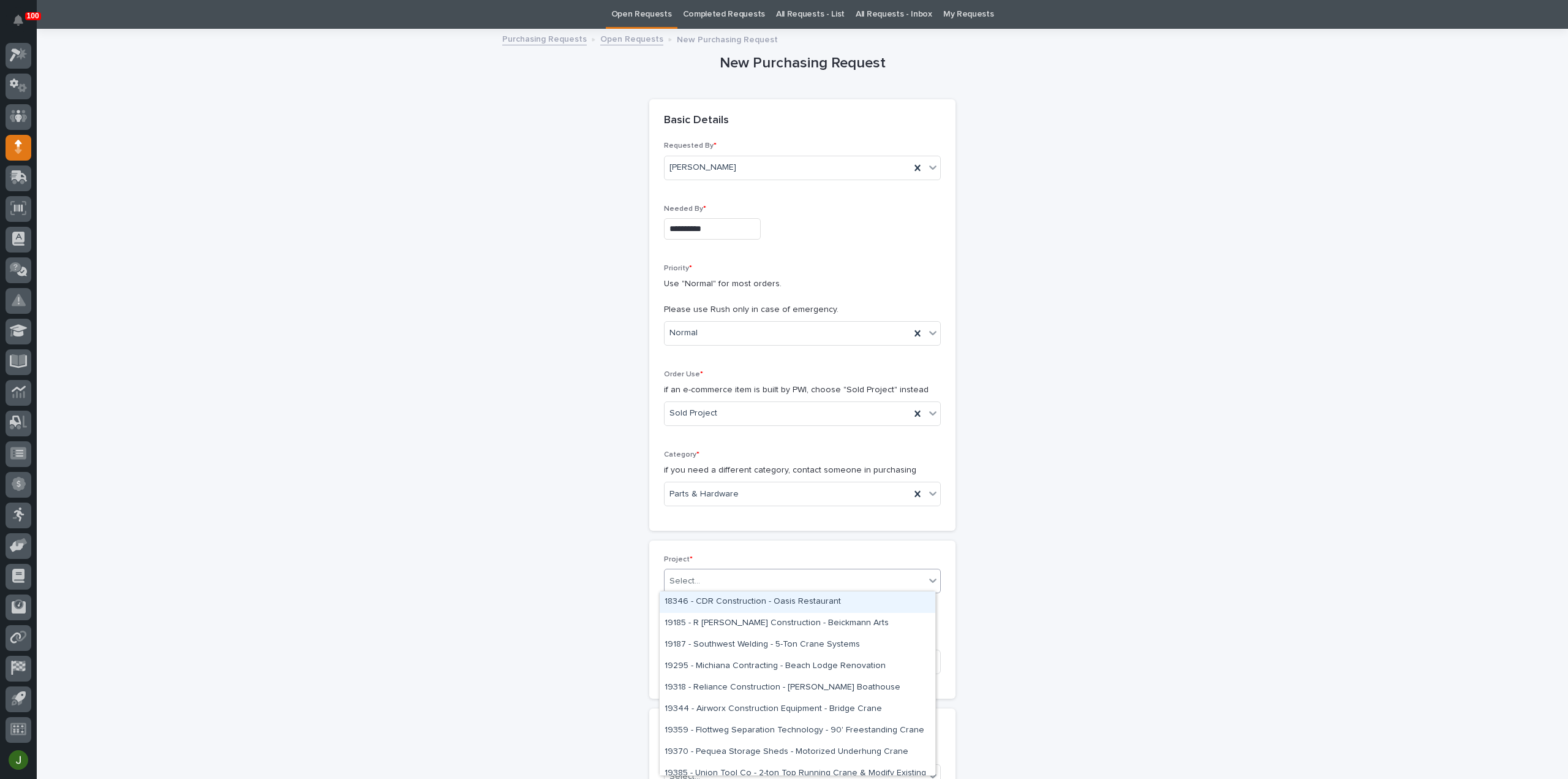
click at [687, 576] on div "Select..." at bounding box center [685, 580] width 31 height 13
type input "*****"
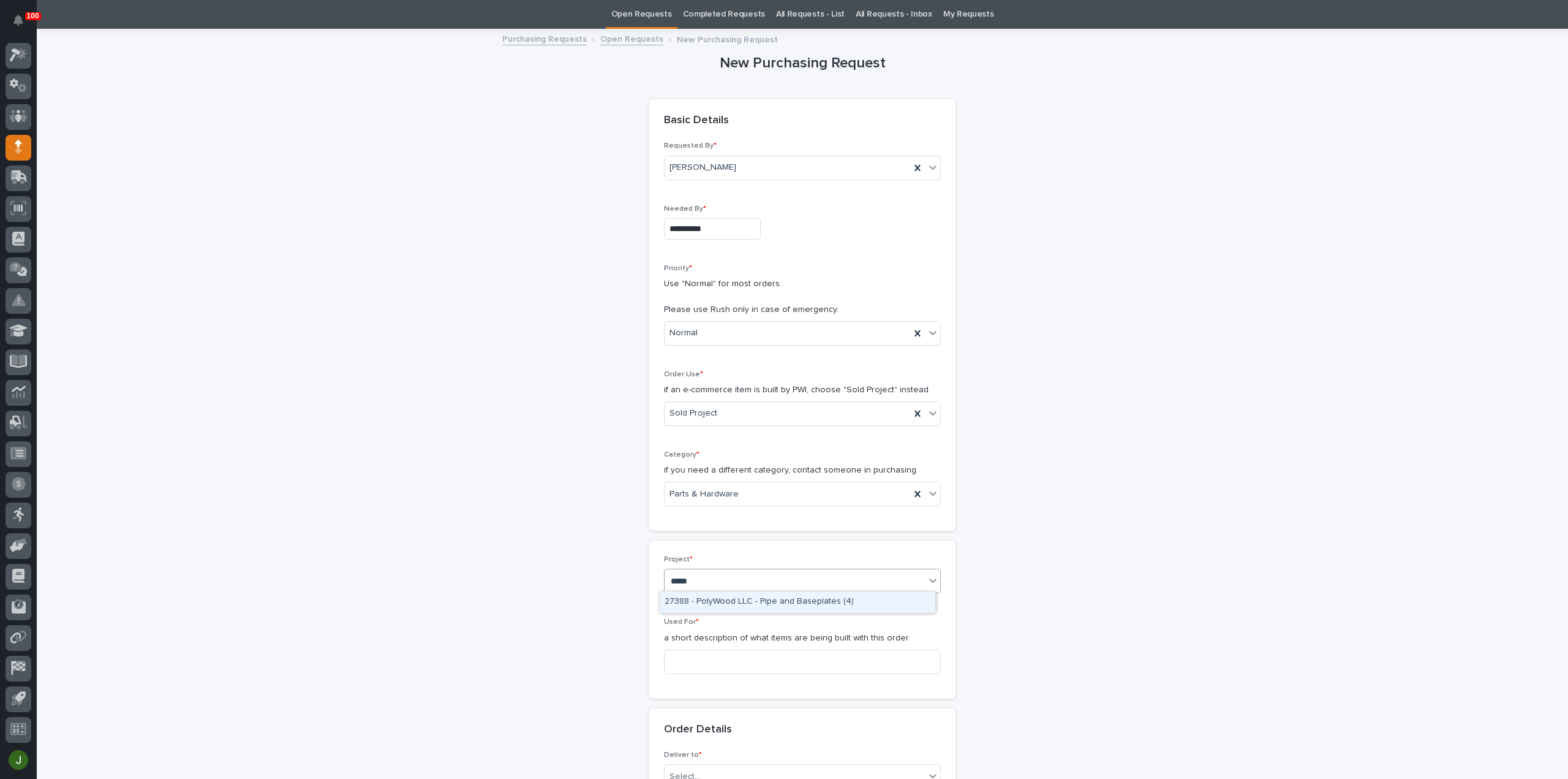
click at [782, 595] on div "27388 - PolyWood LLC - Pipe and Baseplates (4)" at bounding box center [797, 602] width 276 height 21
click at [691, 657] on input at bounding box center [803, 662] width 277 height 25
paste input "Pipes"
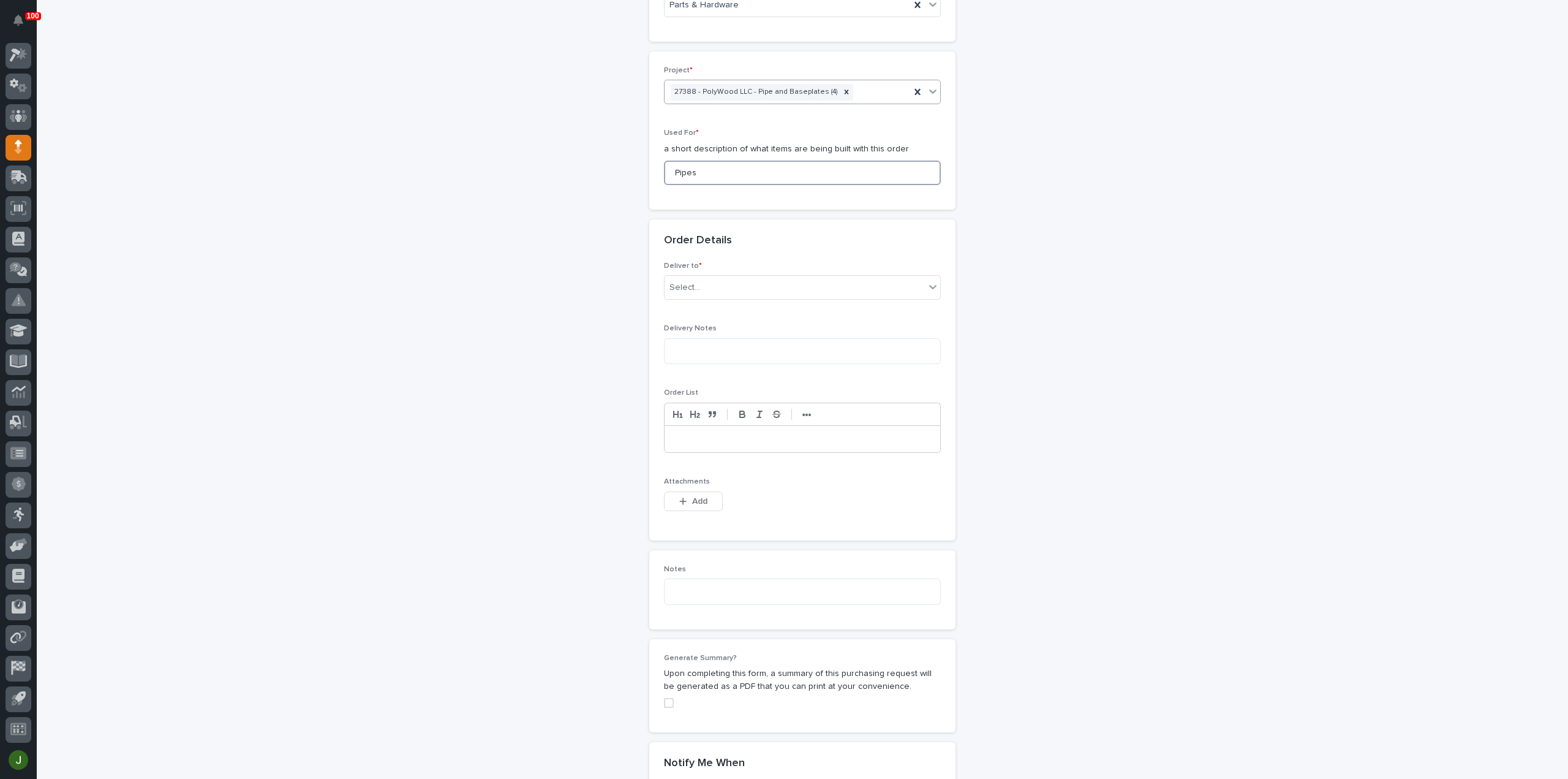
scroll to position [611, 0]
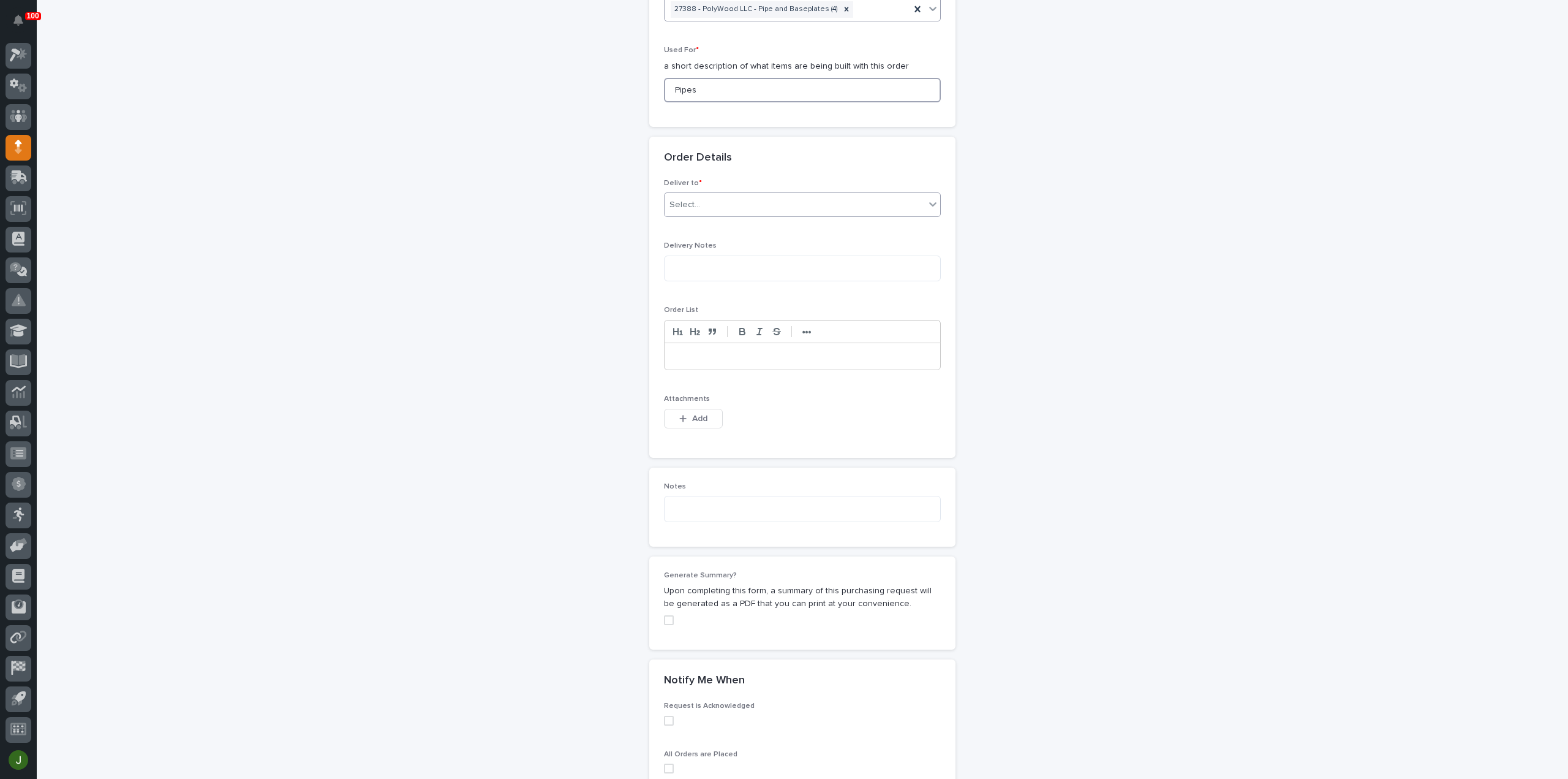
type input "Pipes"
click at [688, 201] on div "Select..." at bounding box center [685, 205] width 31 height 13
click at [688, 225] on div "PWI" at bounding box center [797, 225] width 276 height 21
click at [679, 414] on icon "button" at bounding box center [683, 418] width 7 height 9
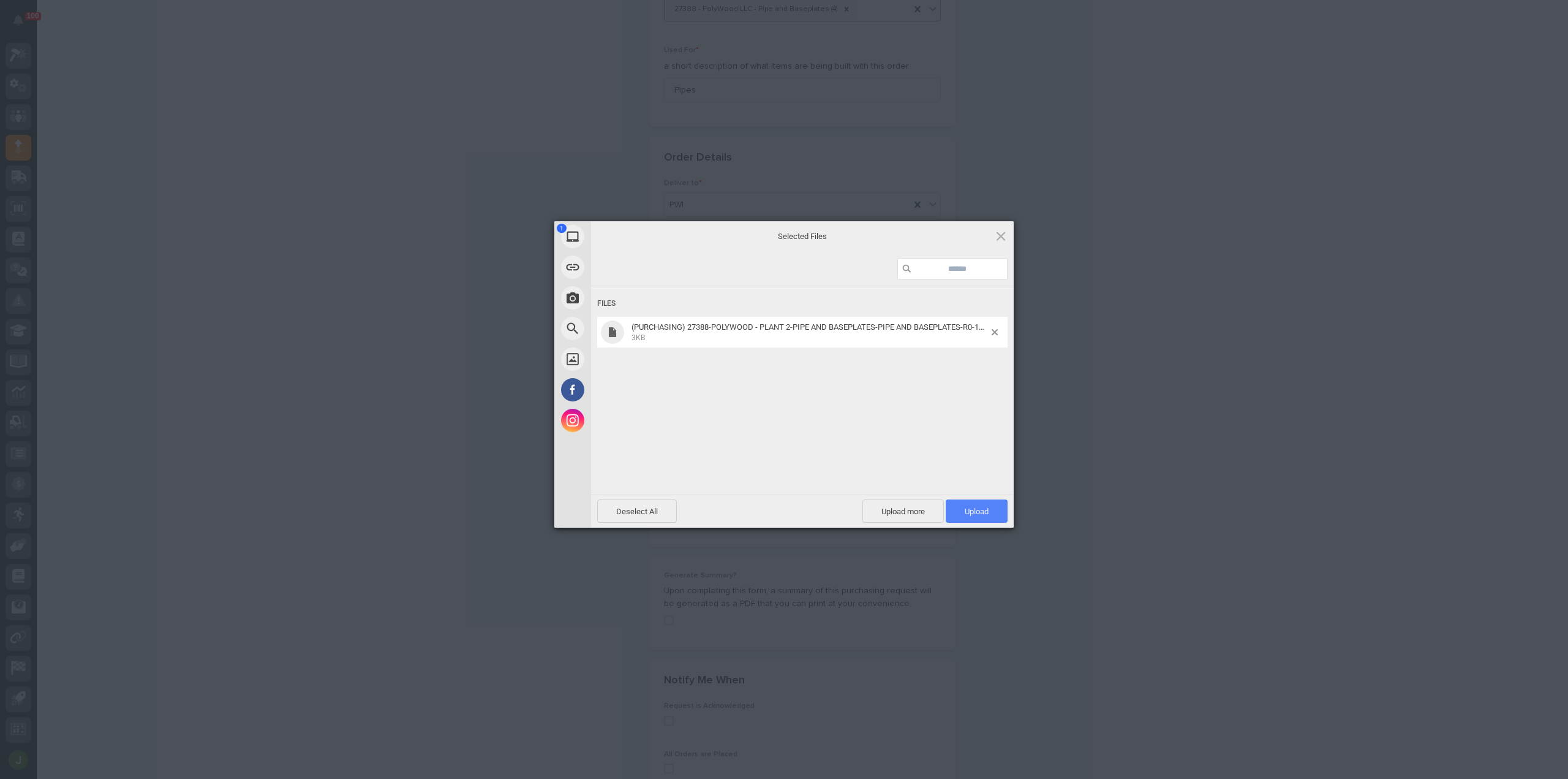
click at [982, 508] on span "Upload 1" at bounding box center [977, 511] width 24 height 9
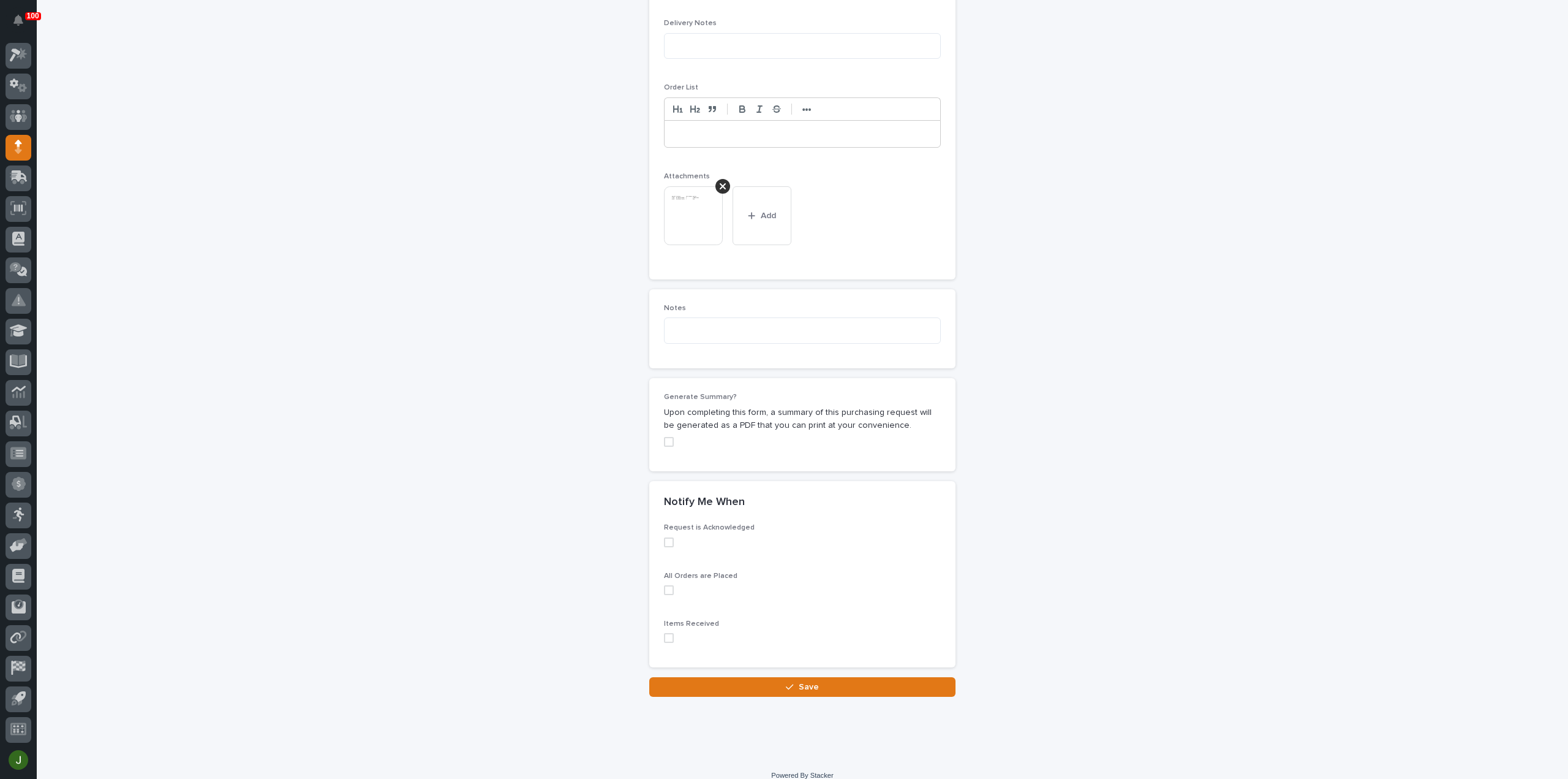
scroll to position [843, 0]
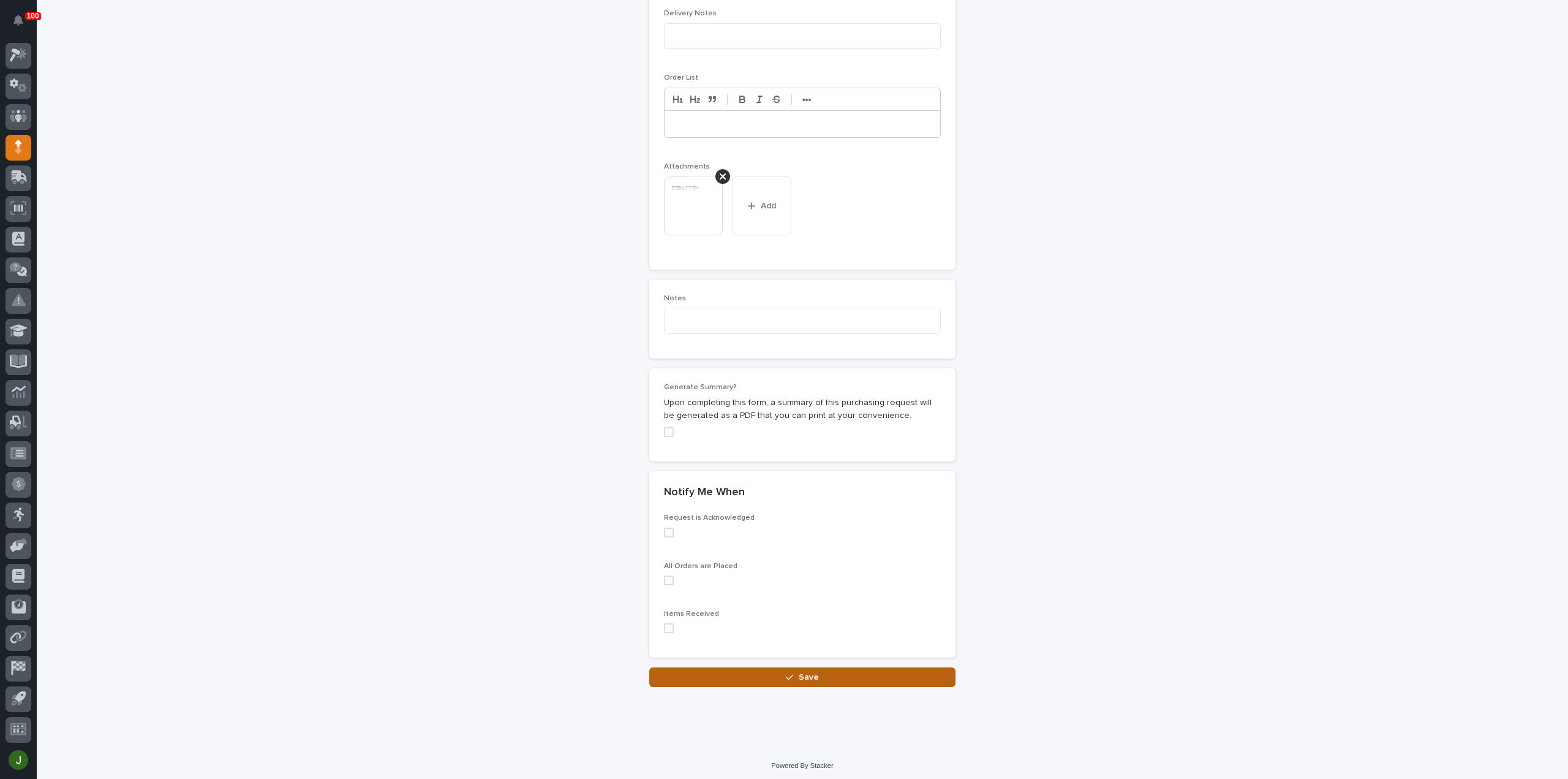
click at [787, 674] on icon "button" at bounding box center [789, 677] width 7 height 5
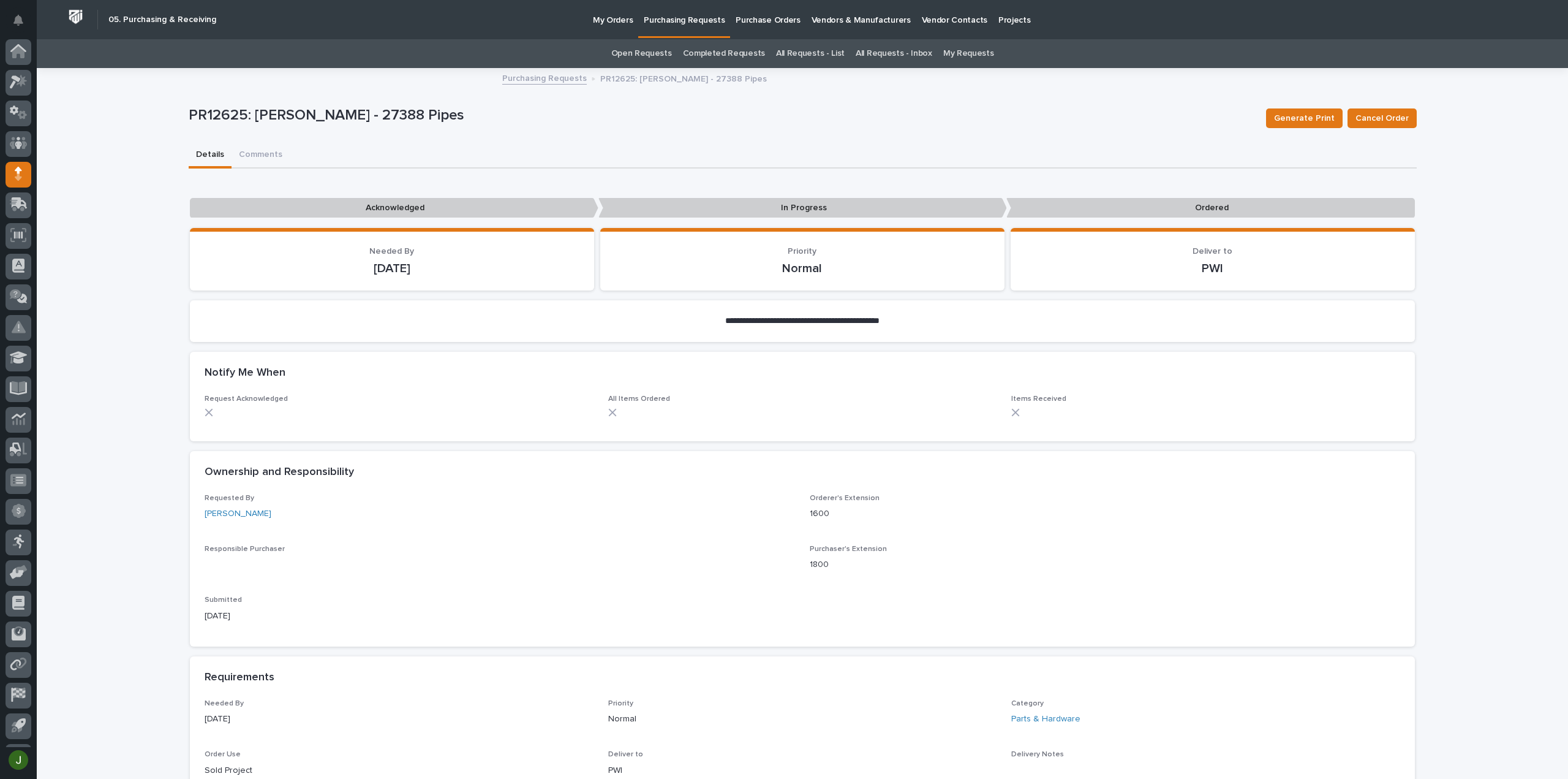
scroll to position [27, 0]
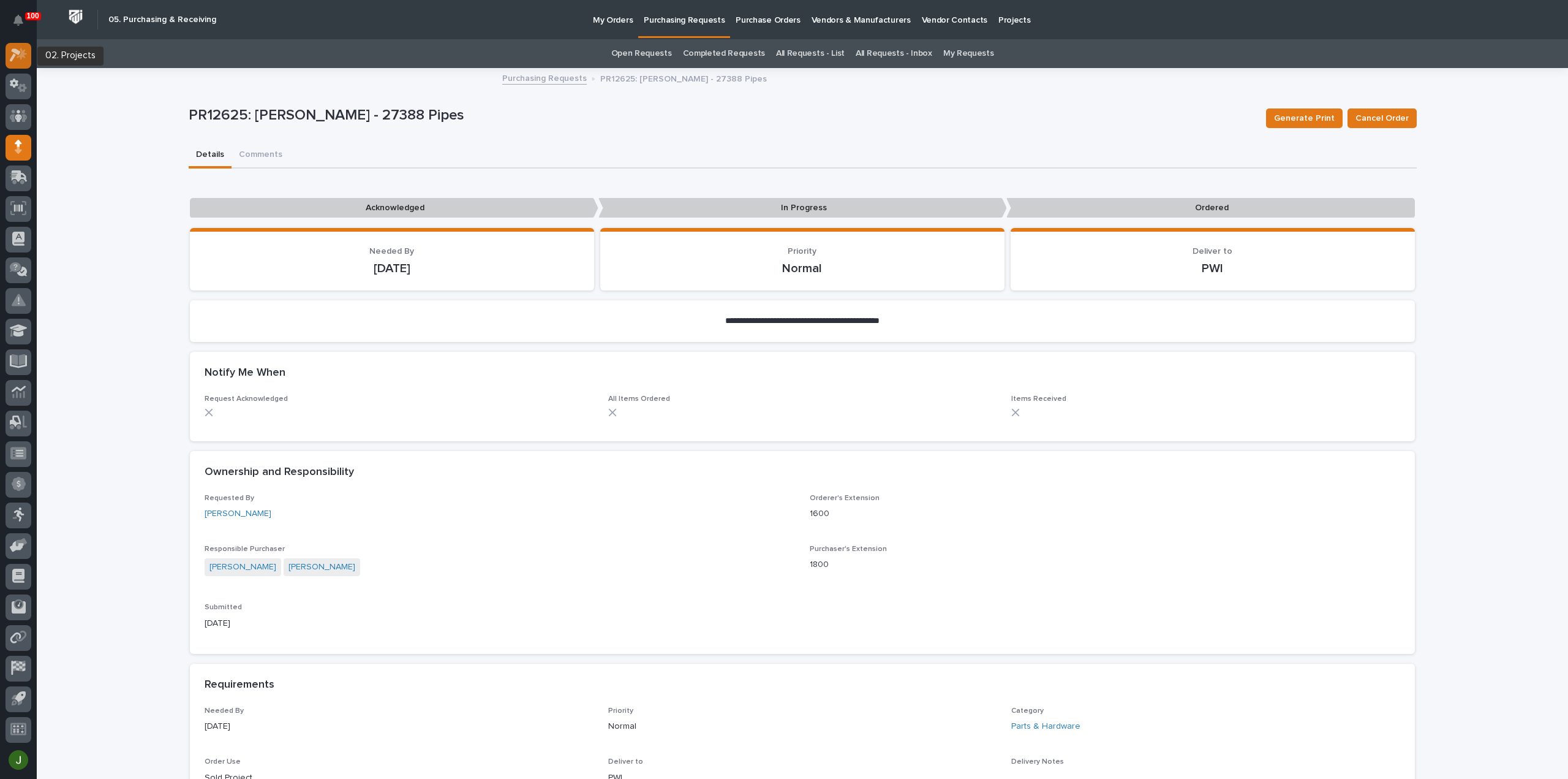
click at [13, 51] on icon at bounding box center [15, 56] width 11 height 13
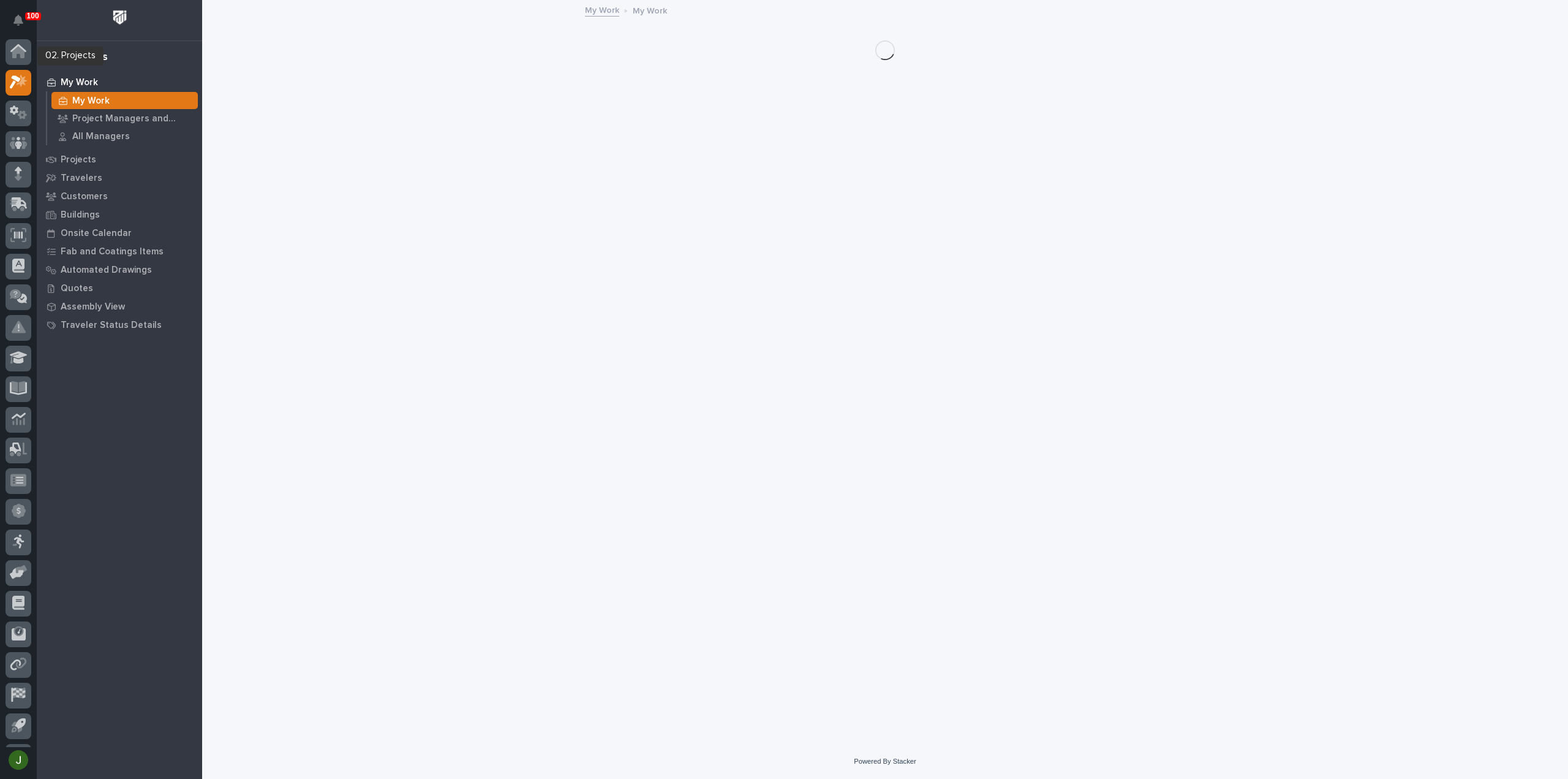
scroll to position [27, 0]
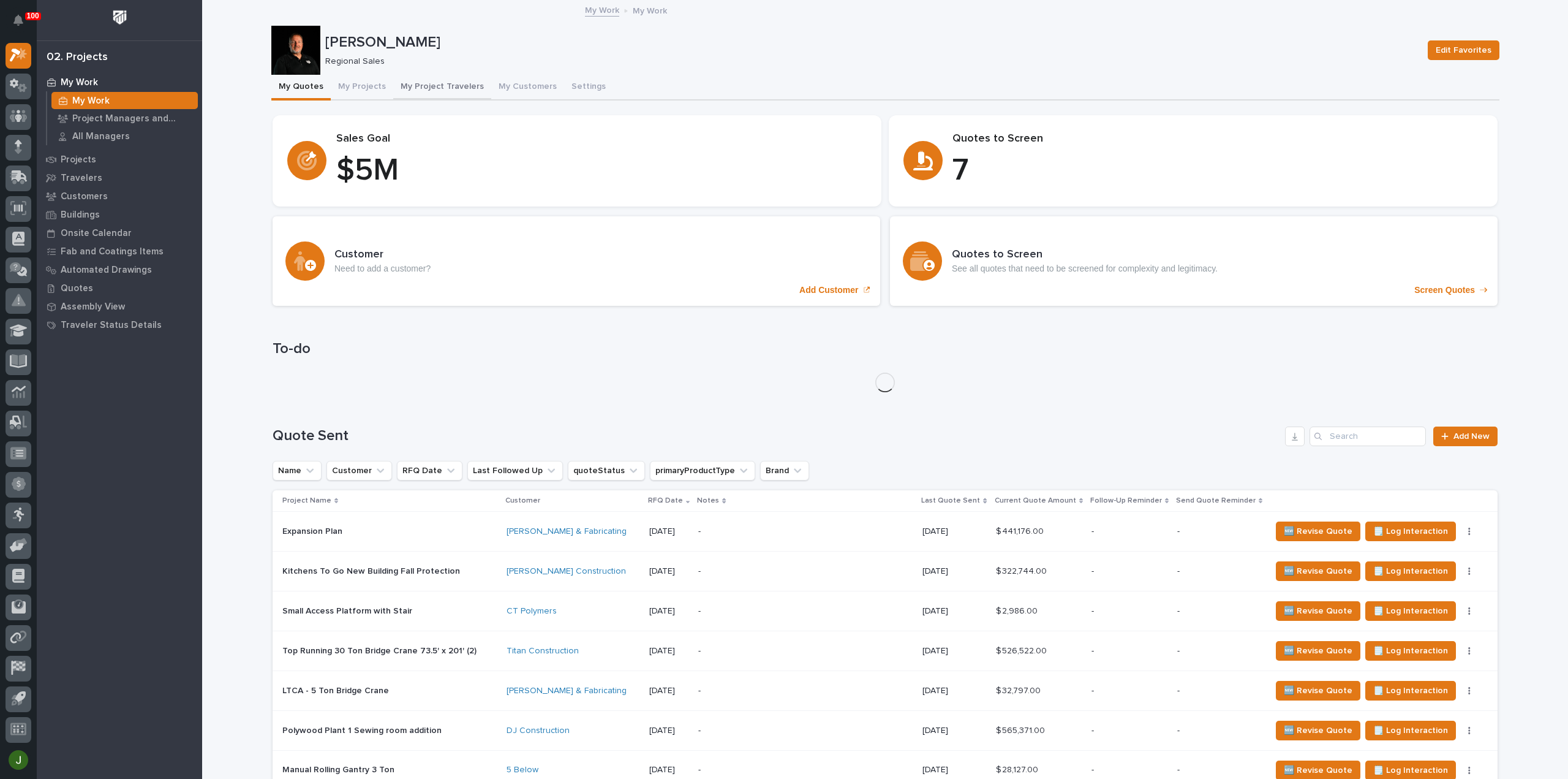
click at [445, 85] on button "My Project Travelers" at bounding box center [442, 87] width 98 height 26
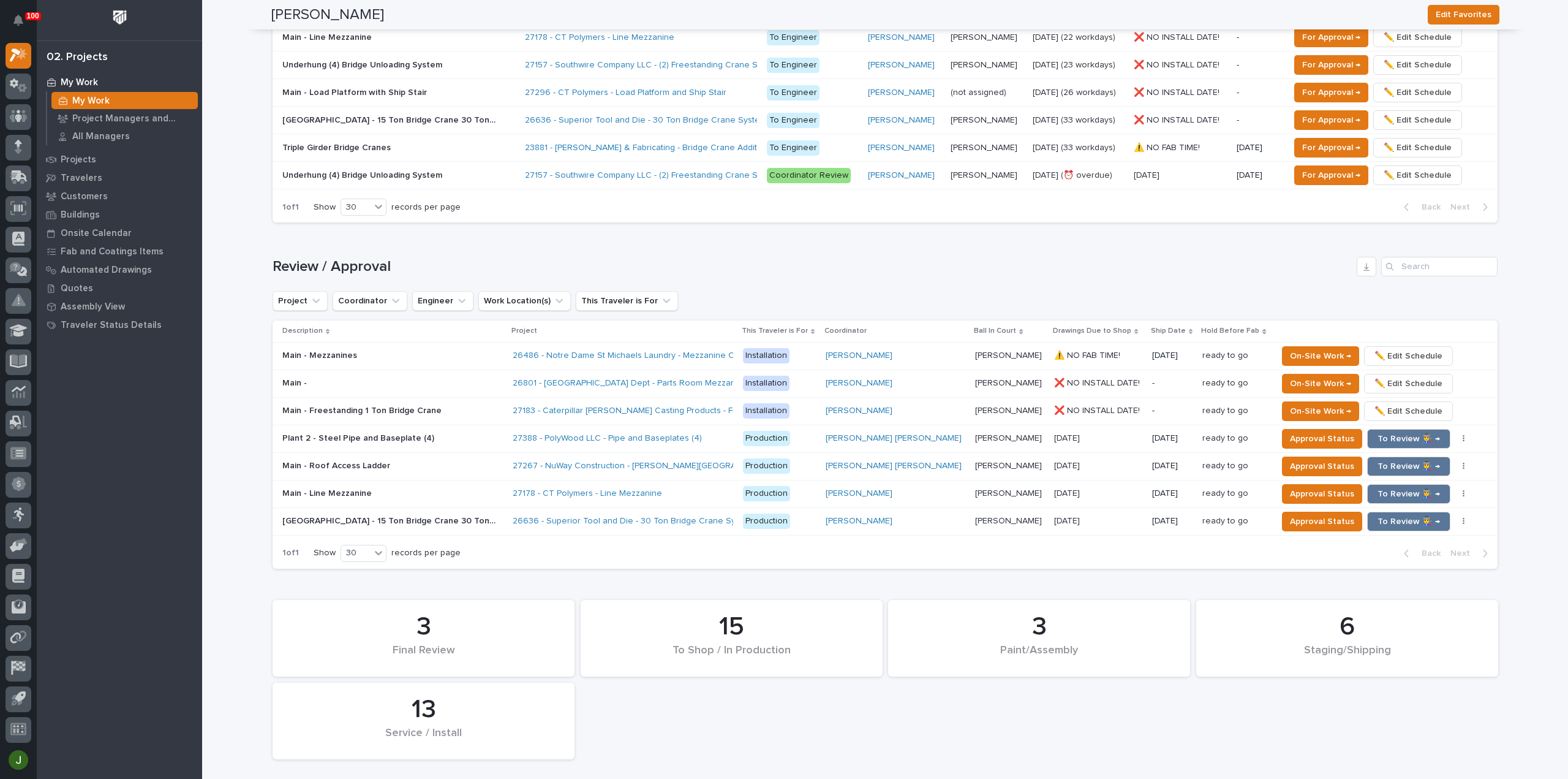
scroll to position [817, 0]
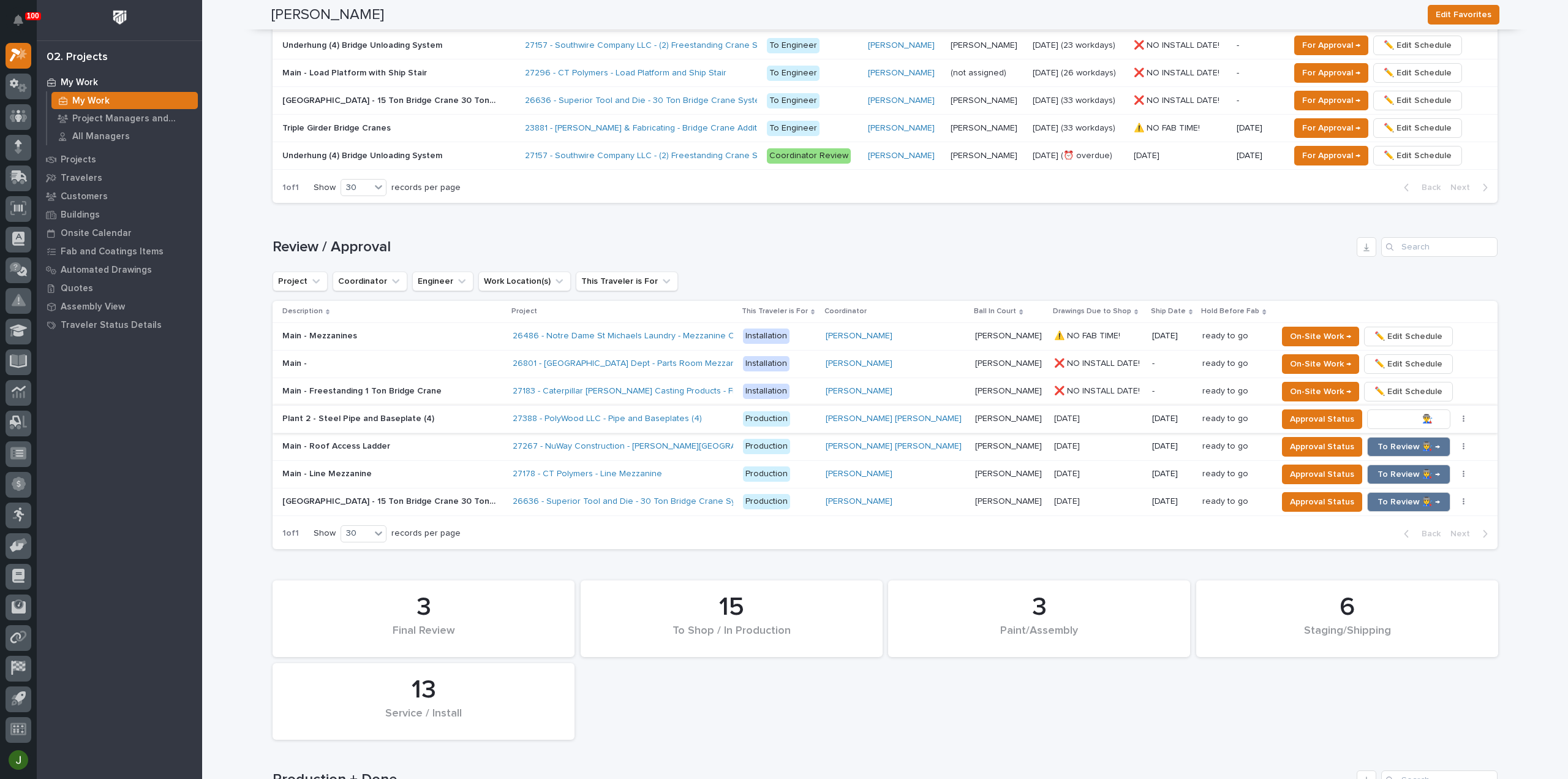
click at [1381, 412] on span "To Review 👨‍🏭 →" at bounding box center [1409, 419] width 63 height 15
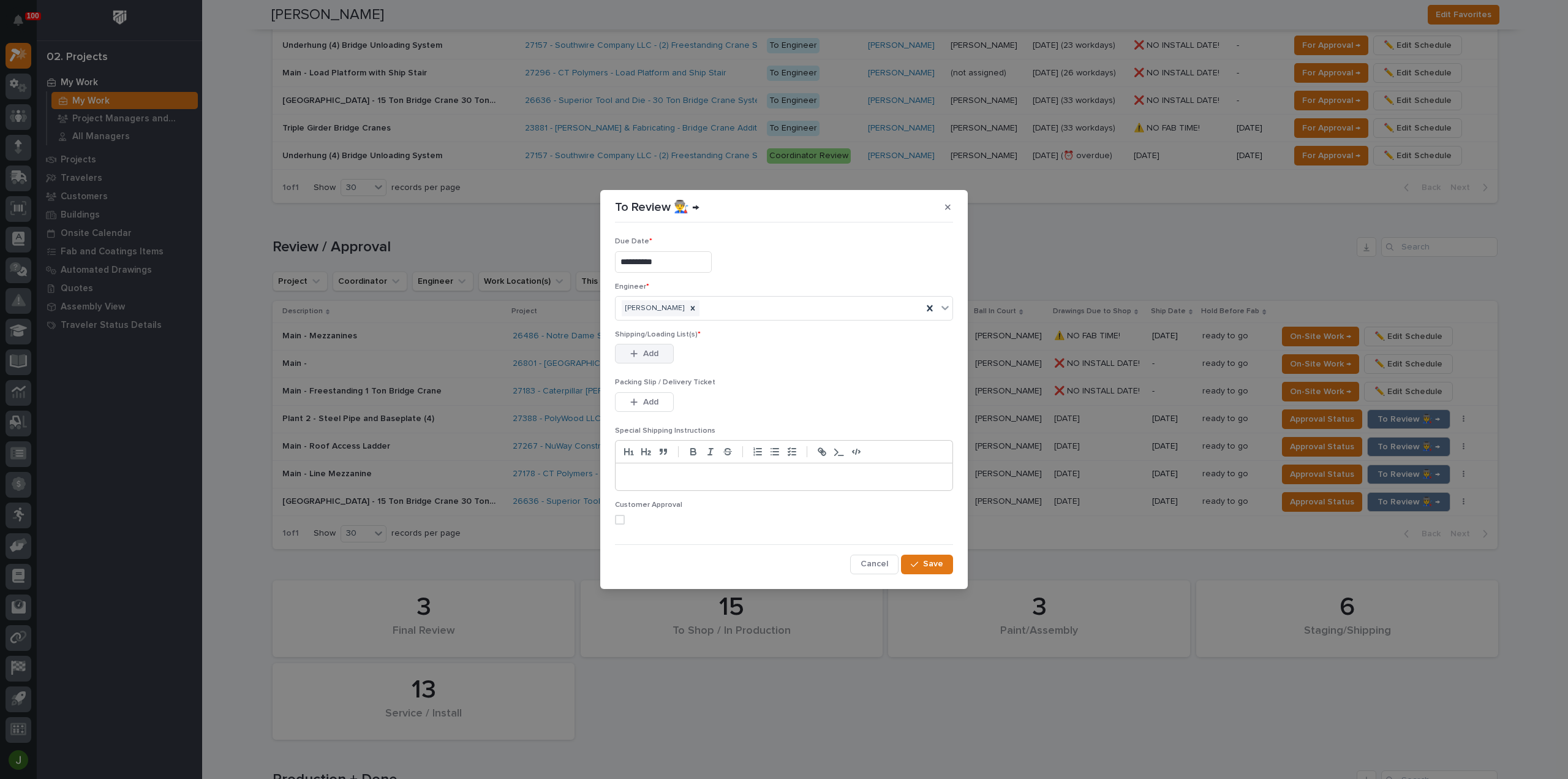
click at [638, 353] on div "button" at bounding box center [636, 353] width 12 height 9
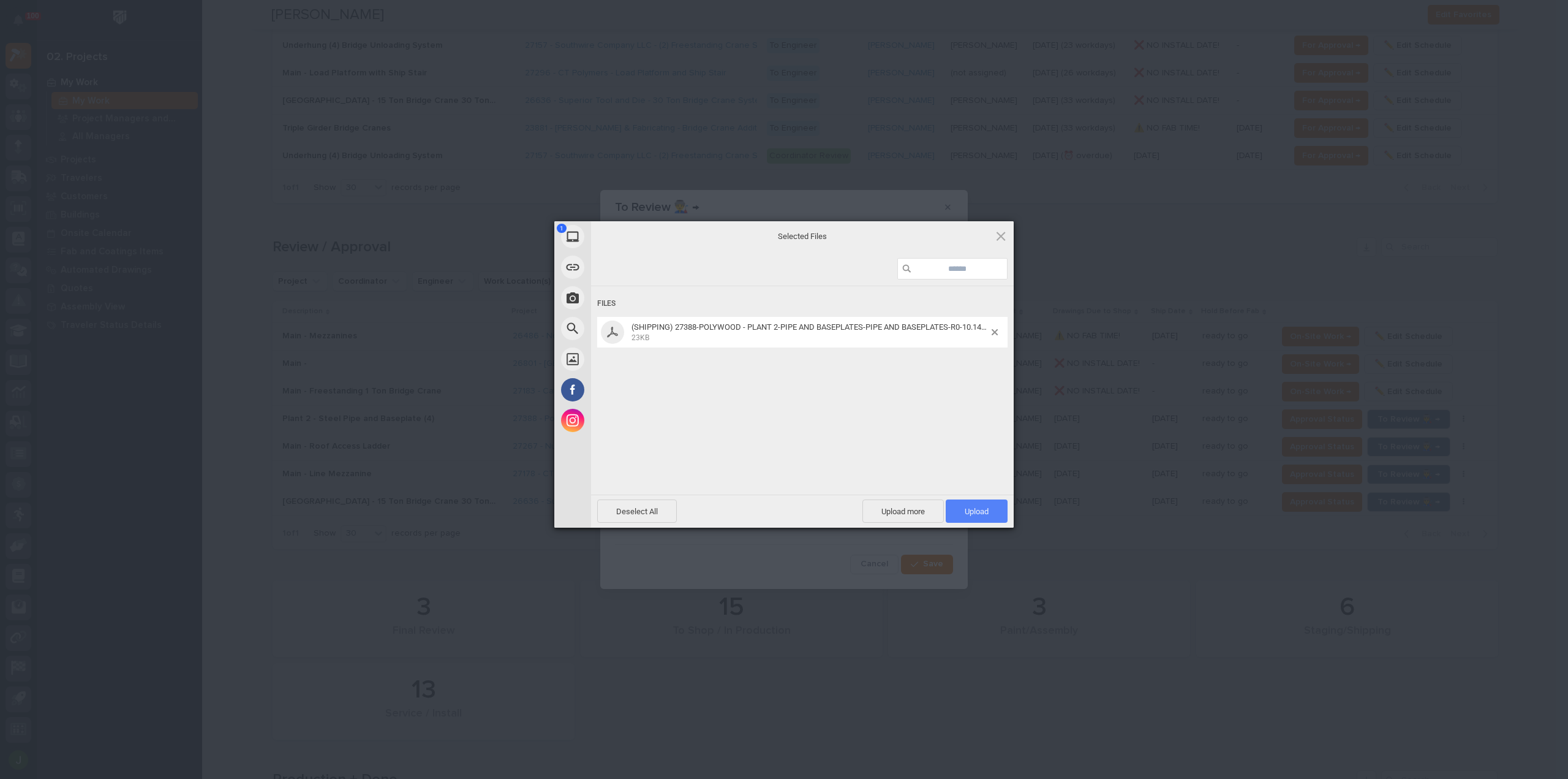
click at [984, 511] on span "Upload 1" at bounding box center [977, 511] width 24 height 9
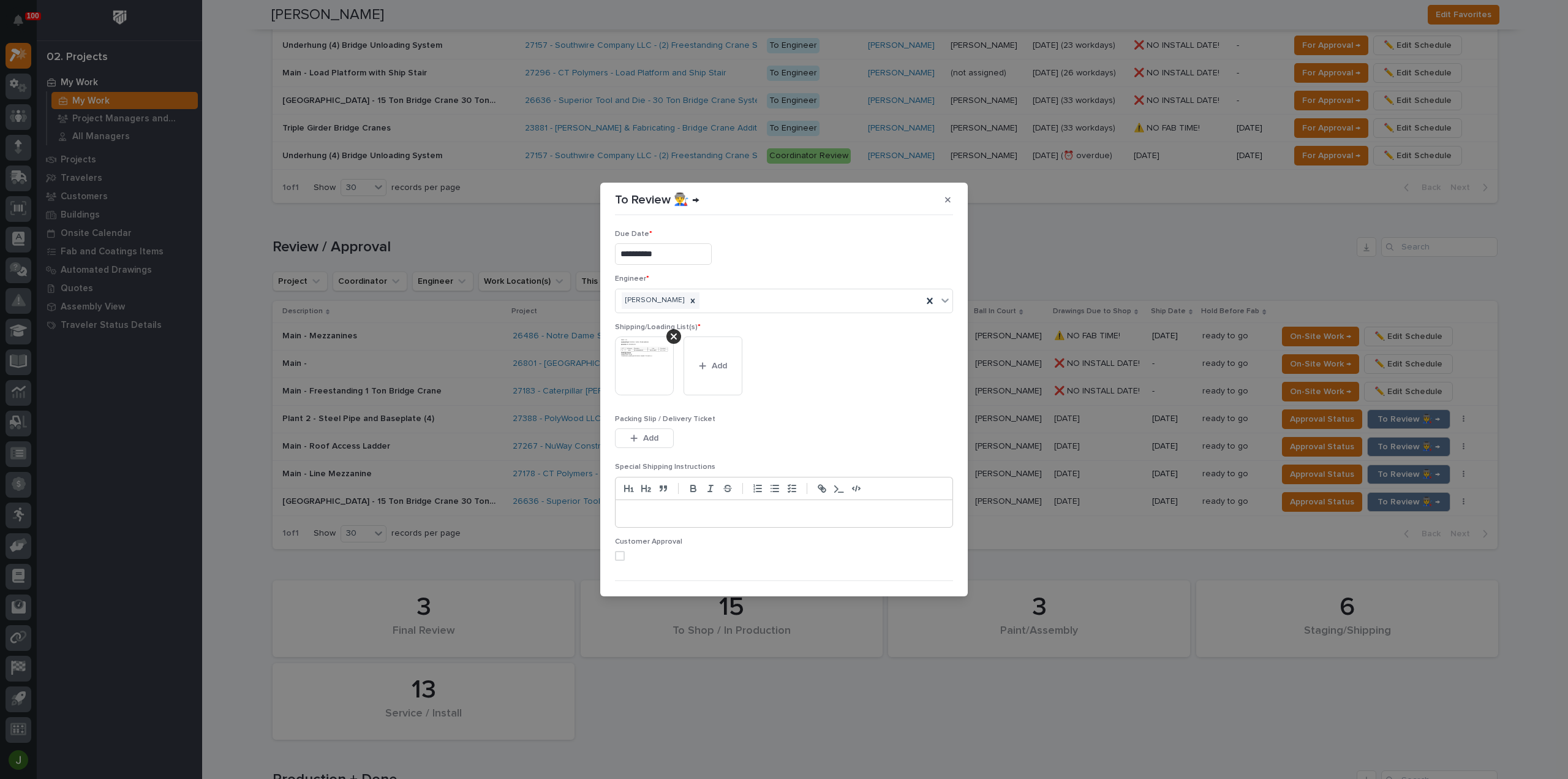
click at [619, 556] on span at bounding box center [619, 556] width 10 height 10
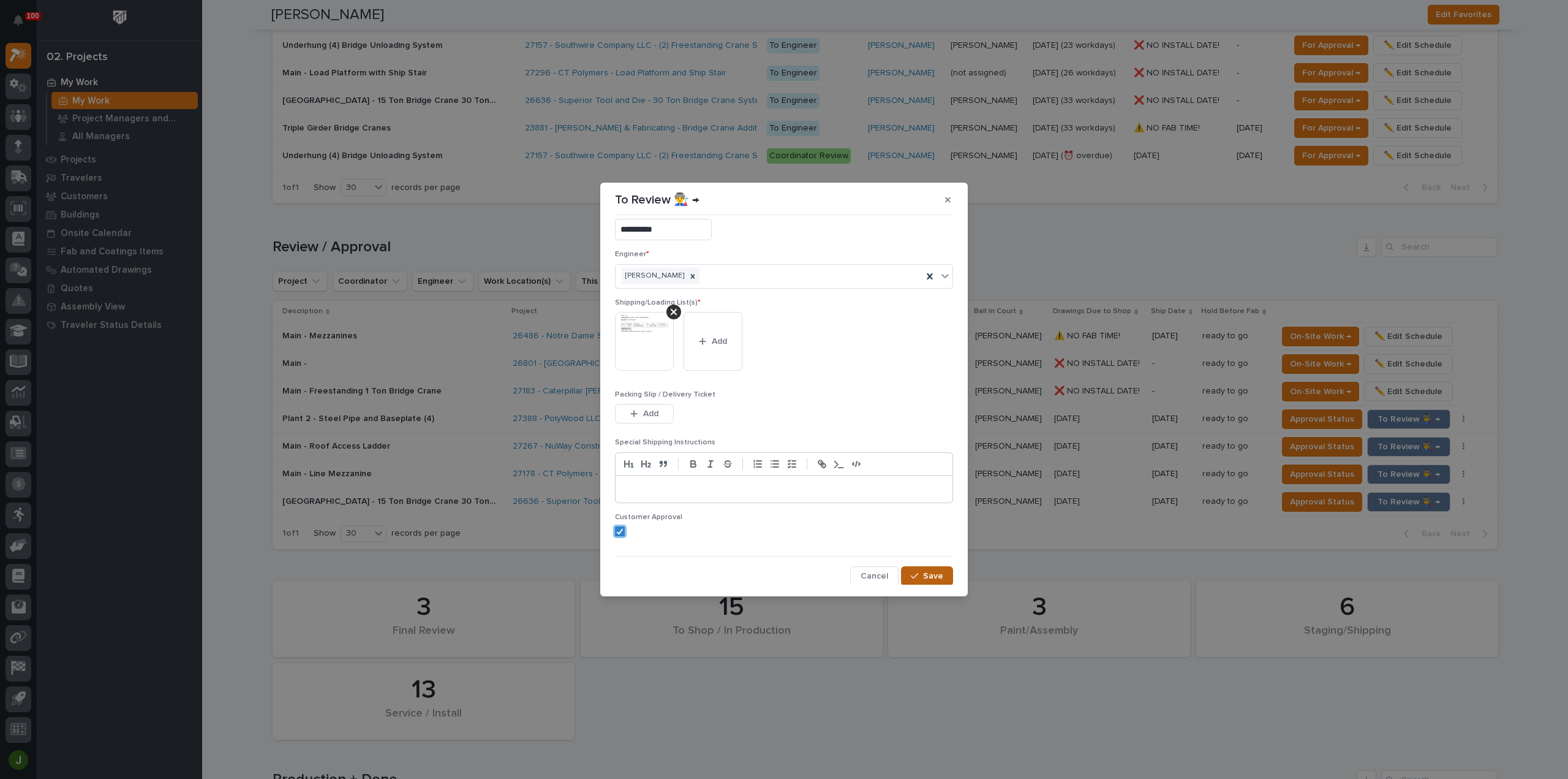
click at [915, 574] on div "button" at bounding box center [917, 576] width 12 height 9
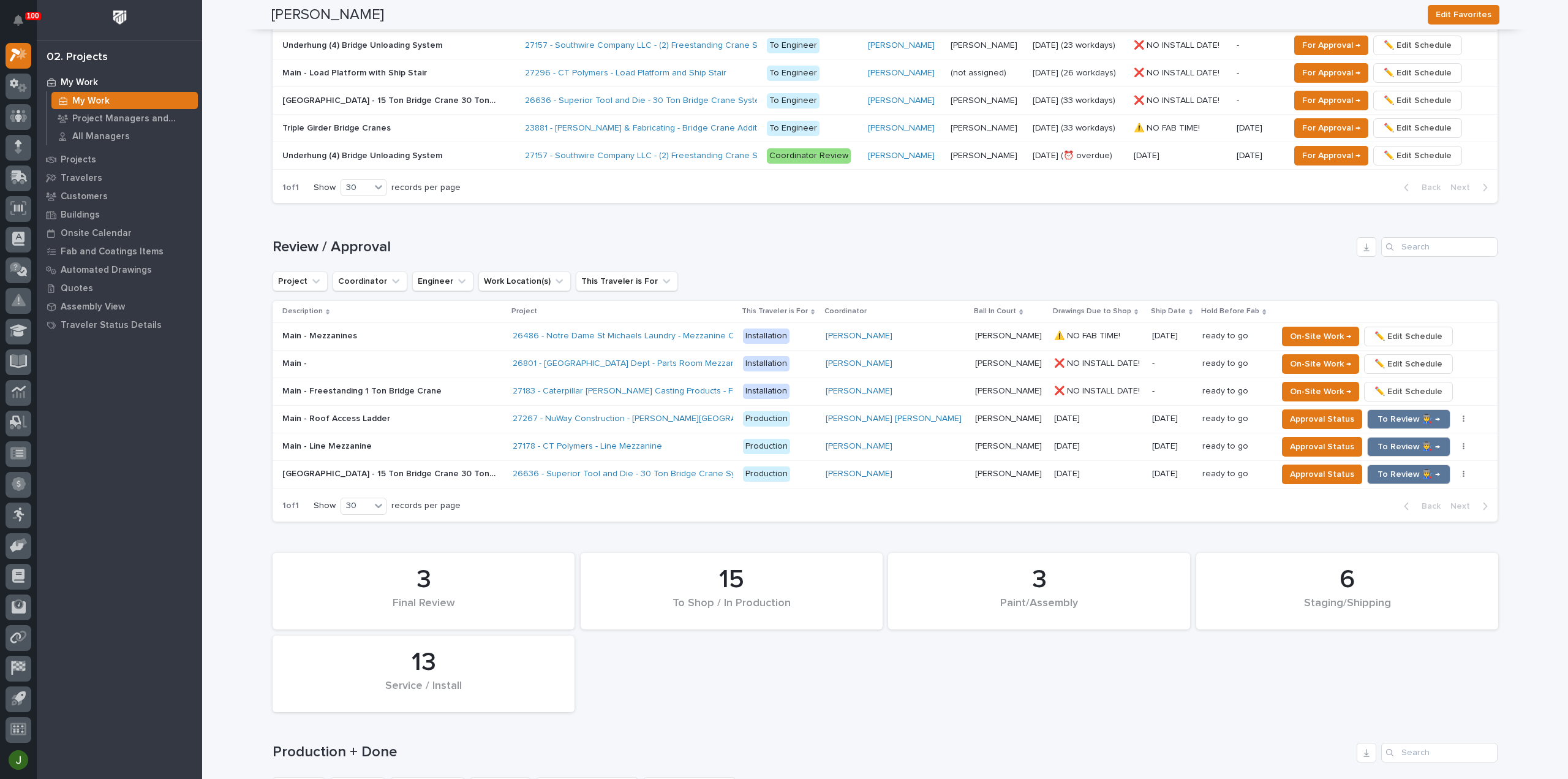
scroll to position [802, 0]
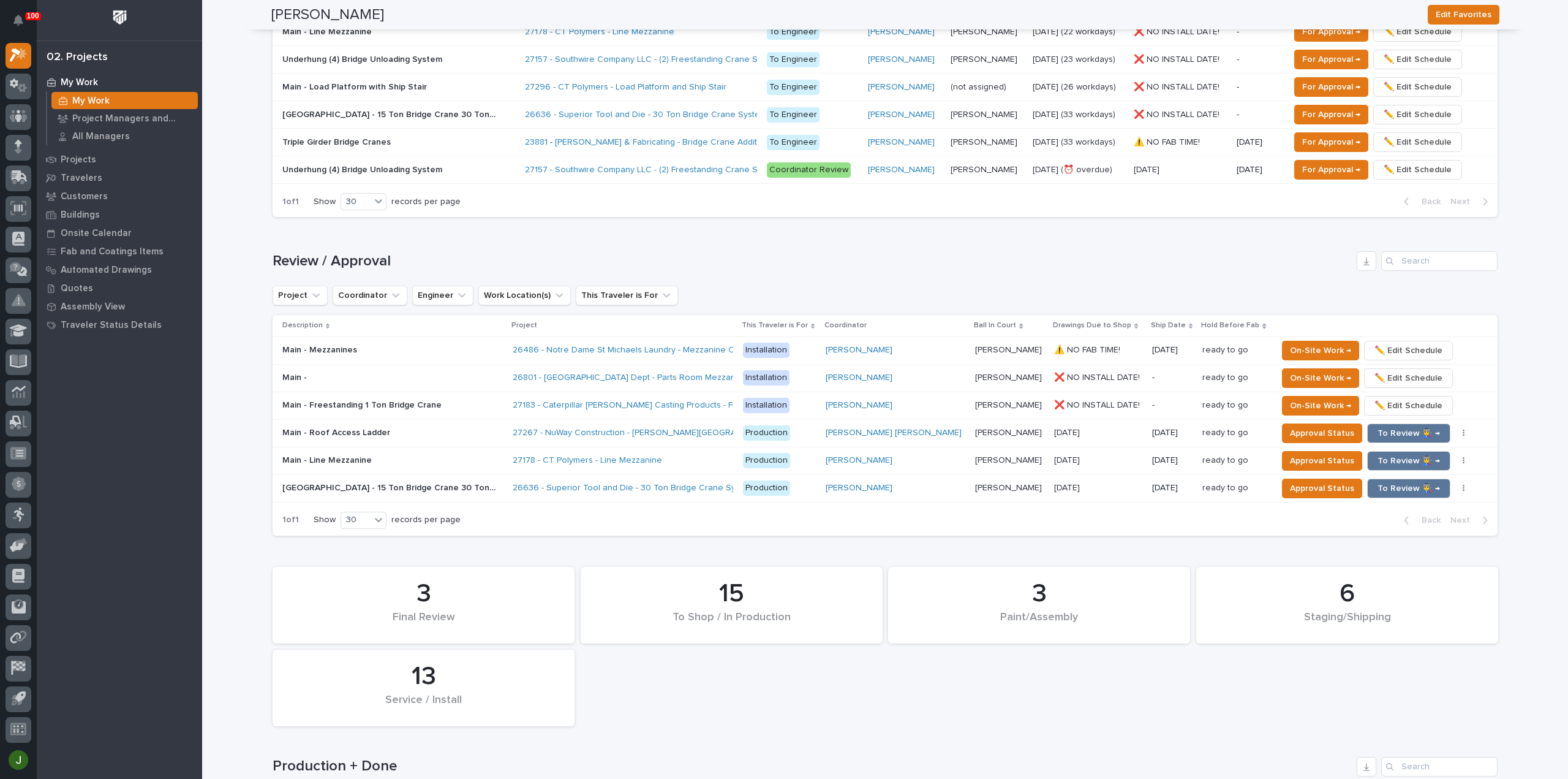
click at [1055, 401] on p "❌ NO INSTALL DATE!" at bounding box center [1098, 404] width 88 height 13
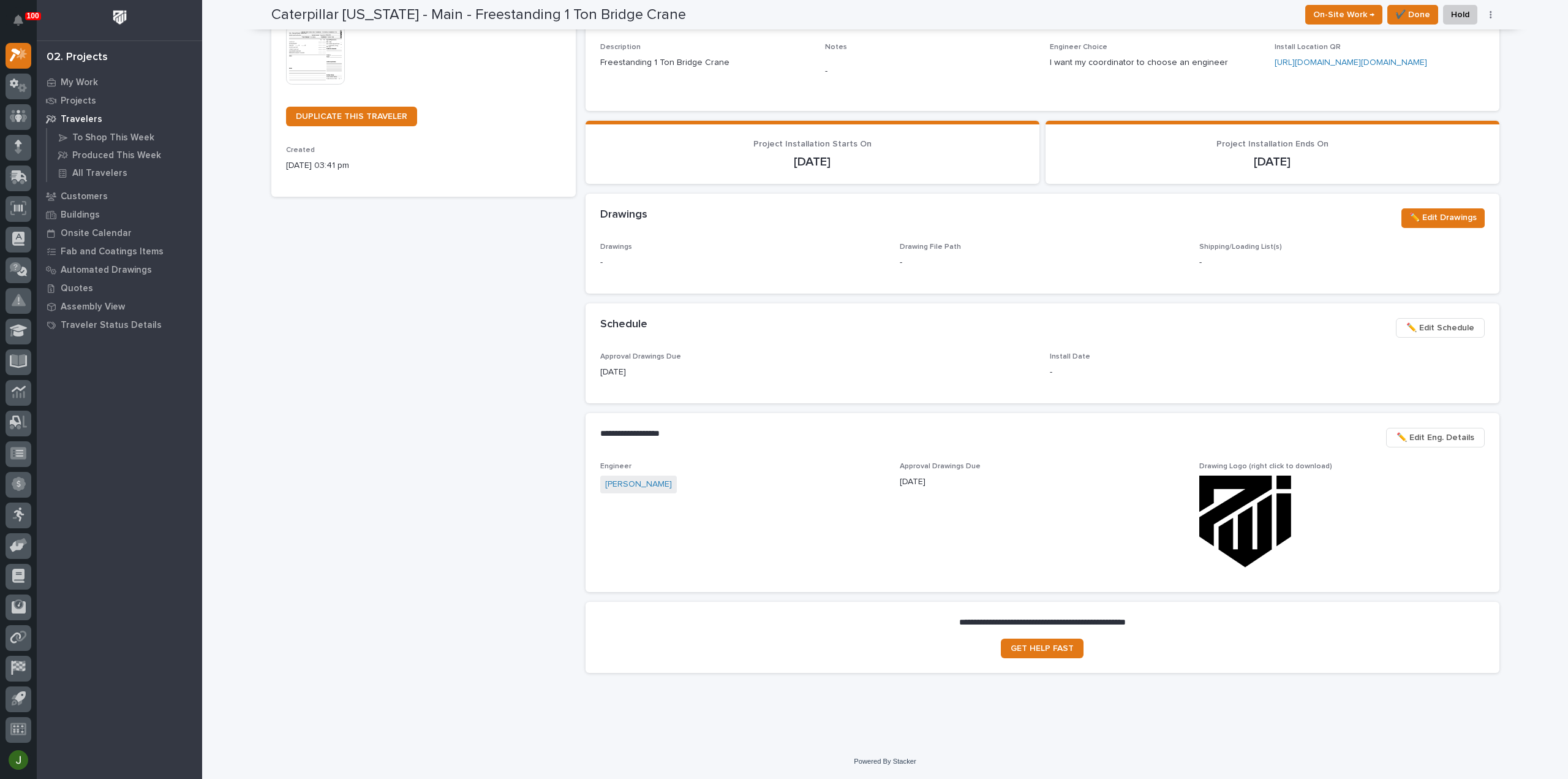
scroll to position [317, 0]
click at [1454, 327] on span "✏️ Edit Schedule" at bounding box center [1440, 328] width 68 height 15
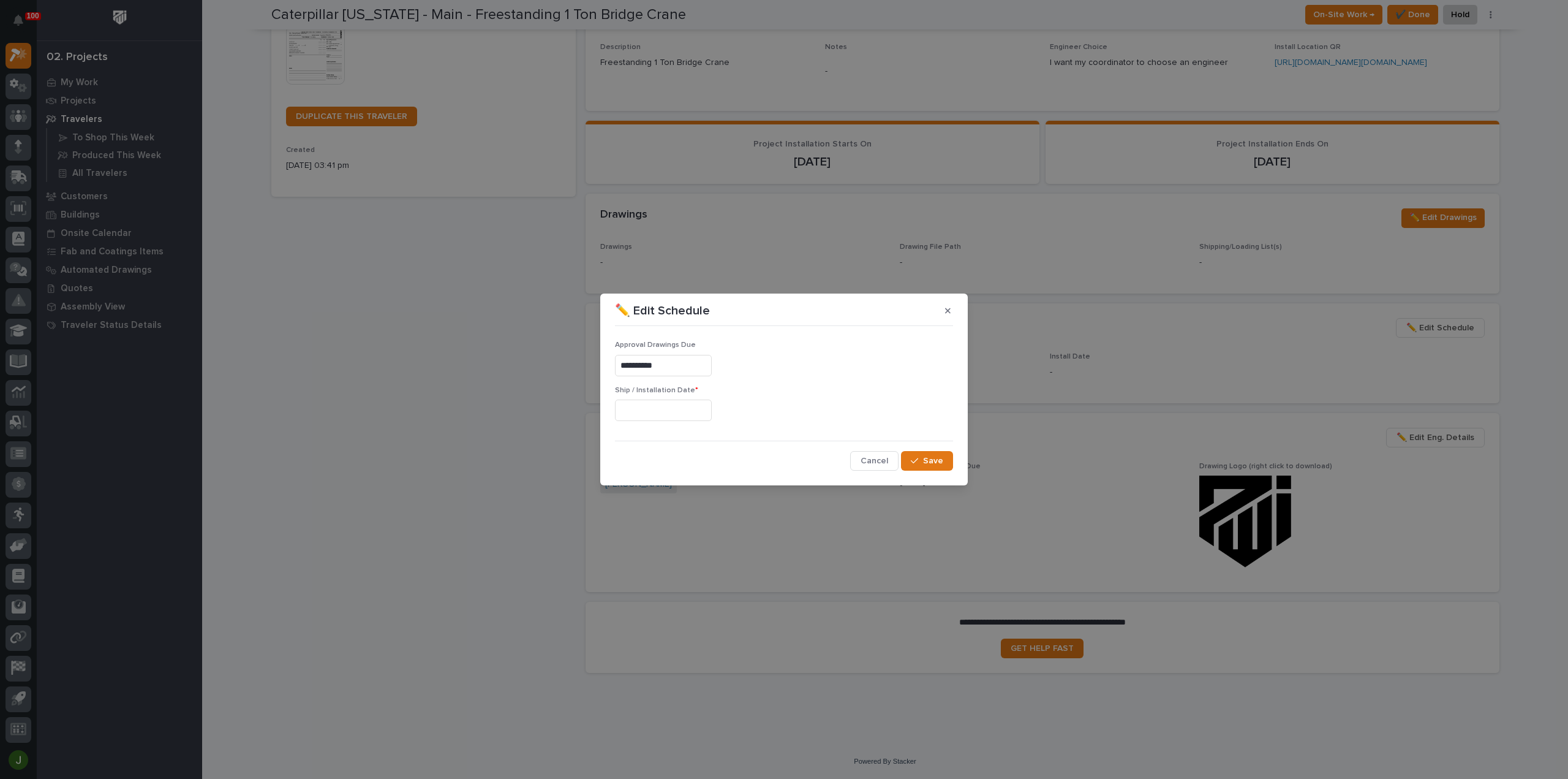
click at [638, 408] on input "text" at bounding box center [663, 410] width 97 height 21
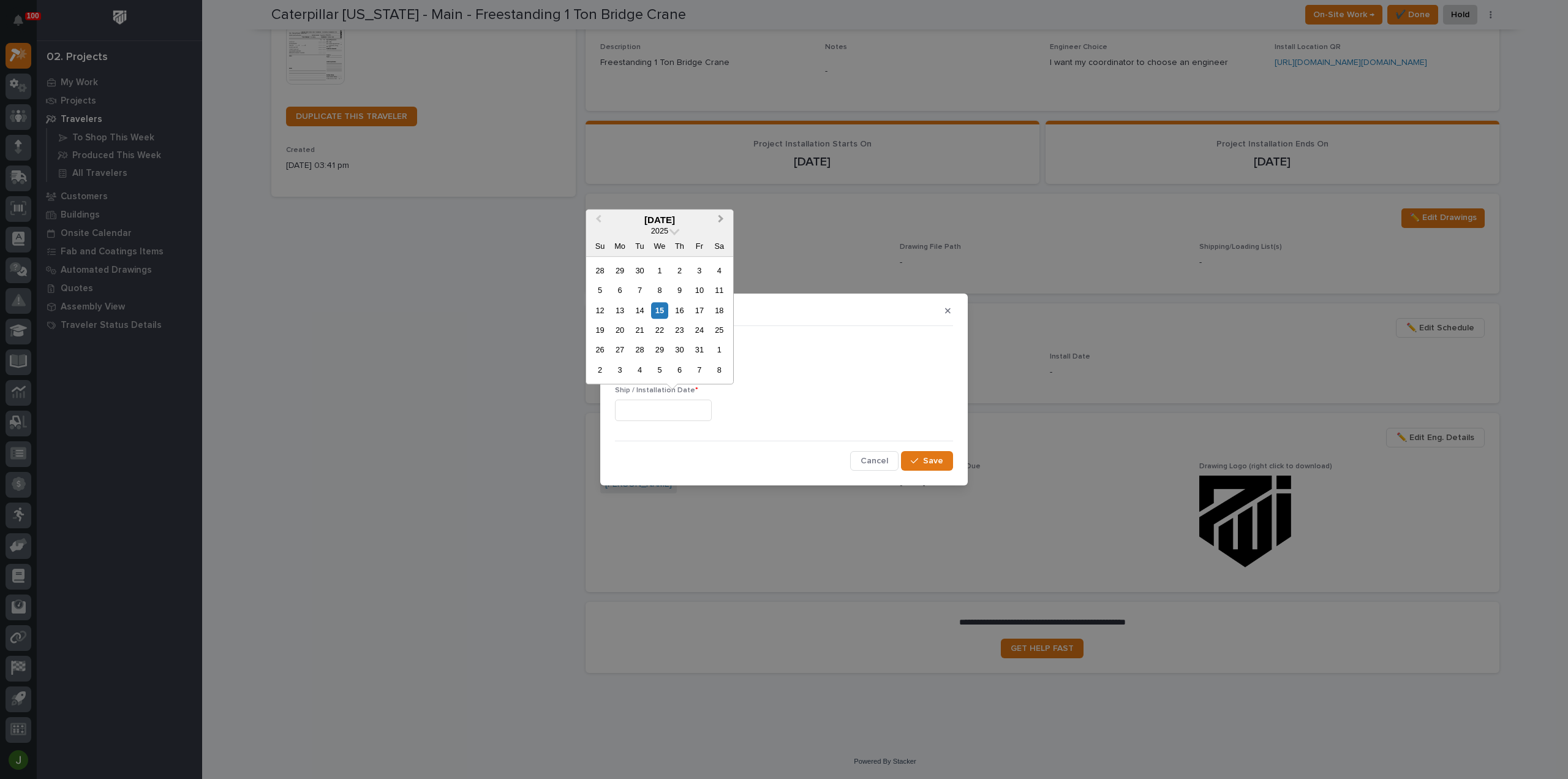
click at [721, 220] on span "Next Month" at bounding box center [721, 220] width 0 height 16
click at [619, 352] on div "24" at bounding box center [619, 350] width 17 height 17
type input "**********"
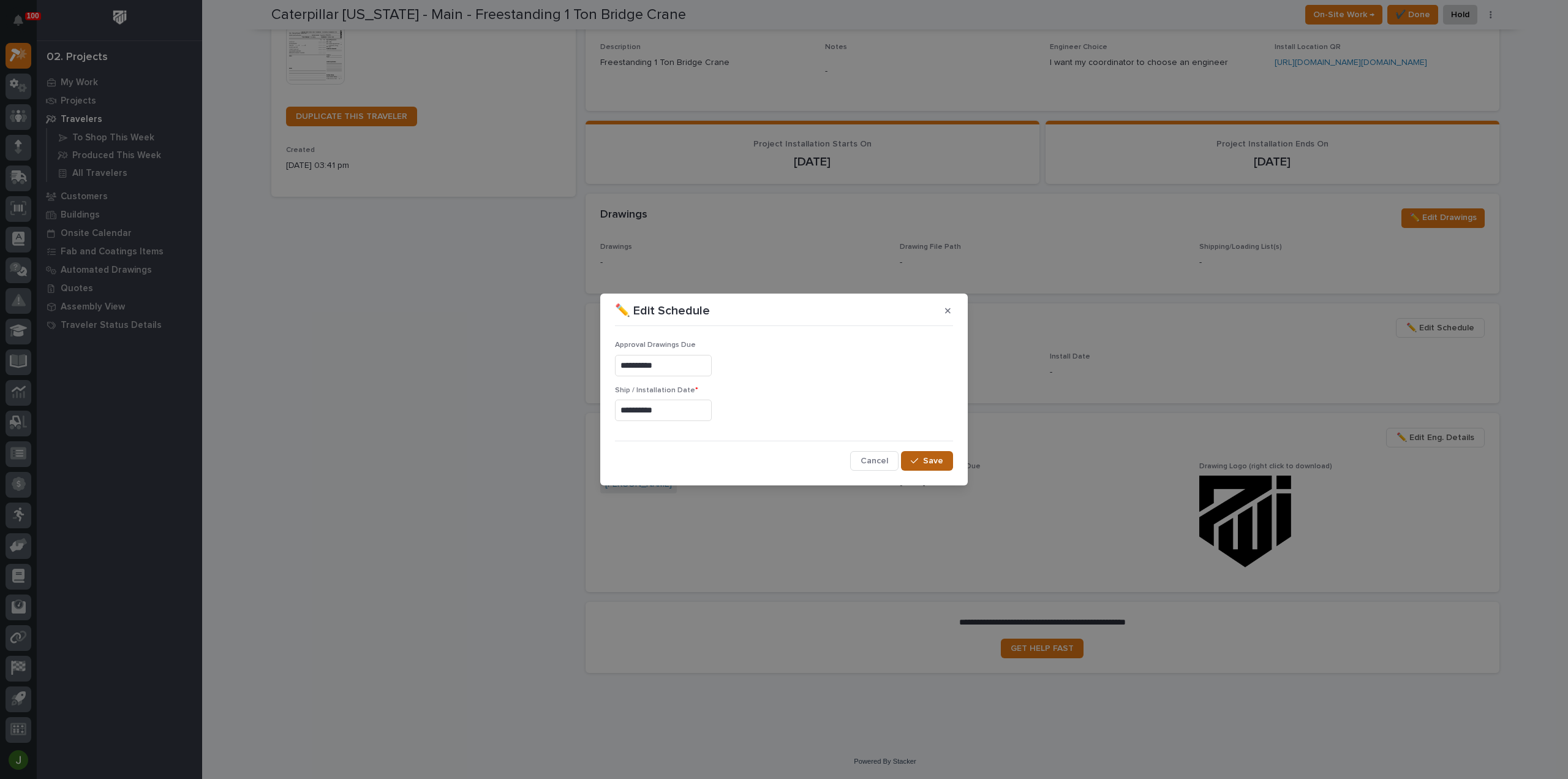
click at [925, 460] on span "Save" at bounding box center [933, 460] width 20 height 11
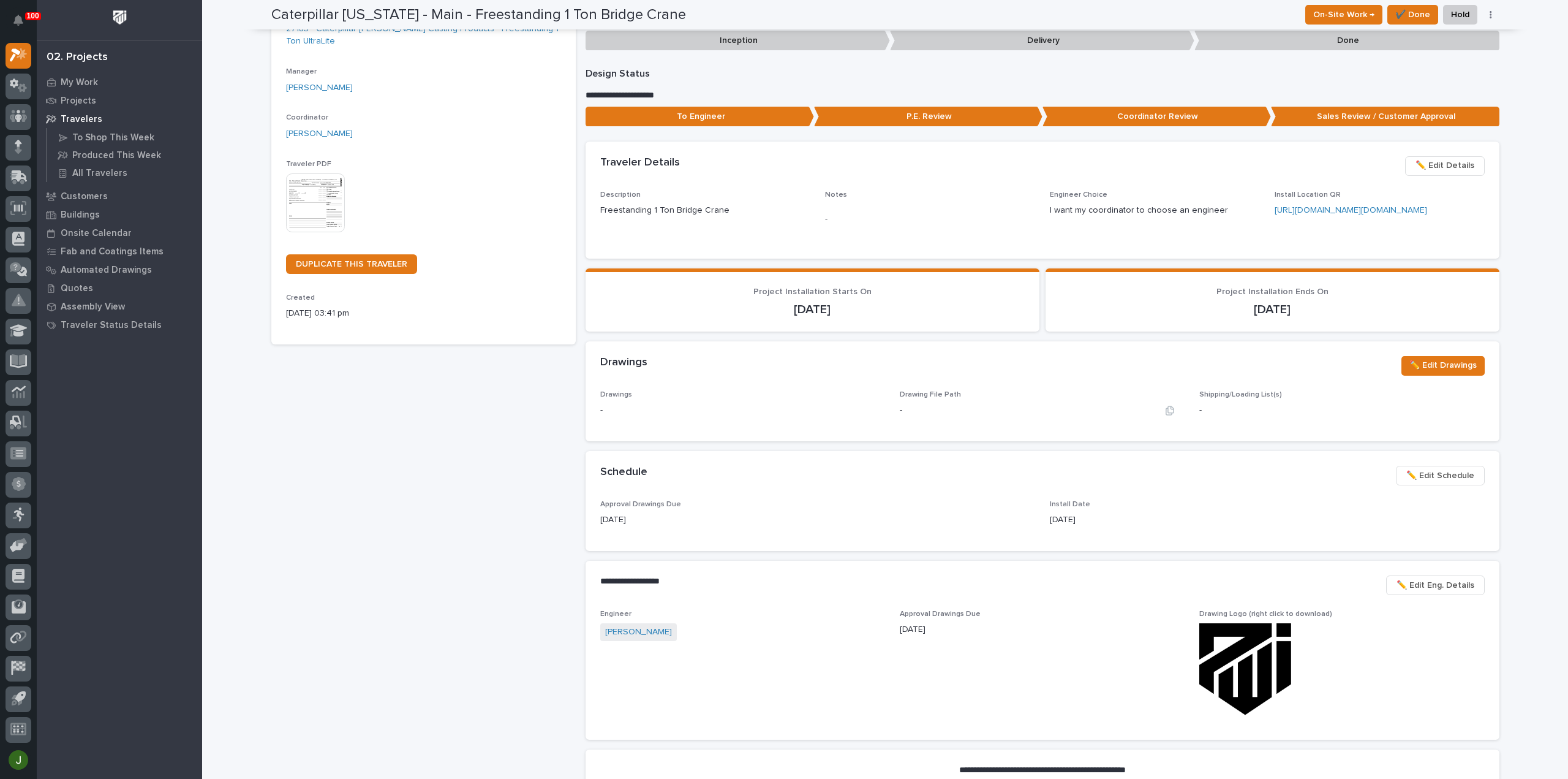
scroll to position [0, 0]
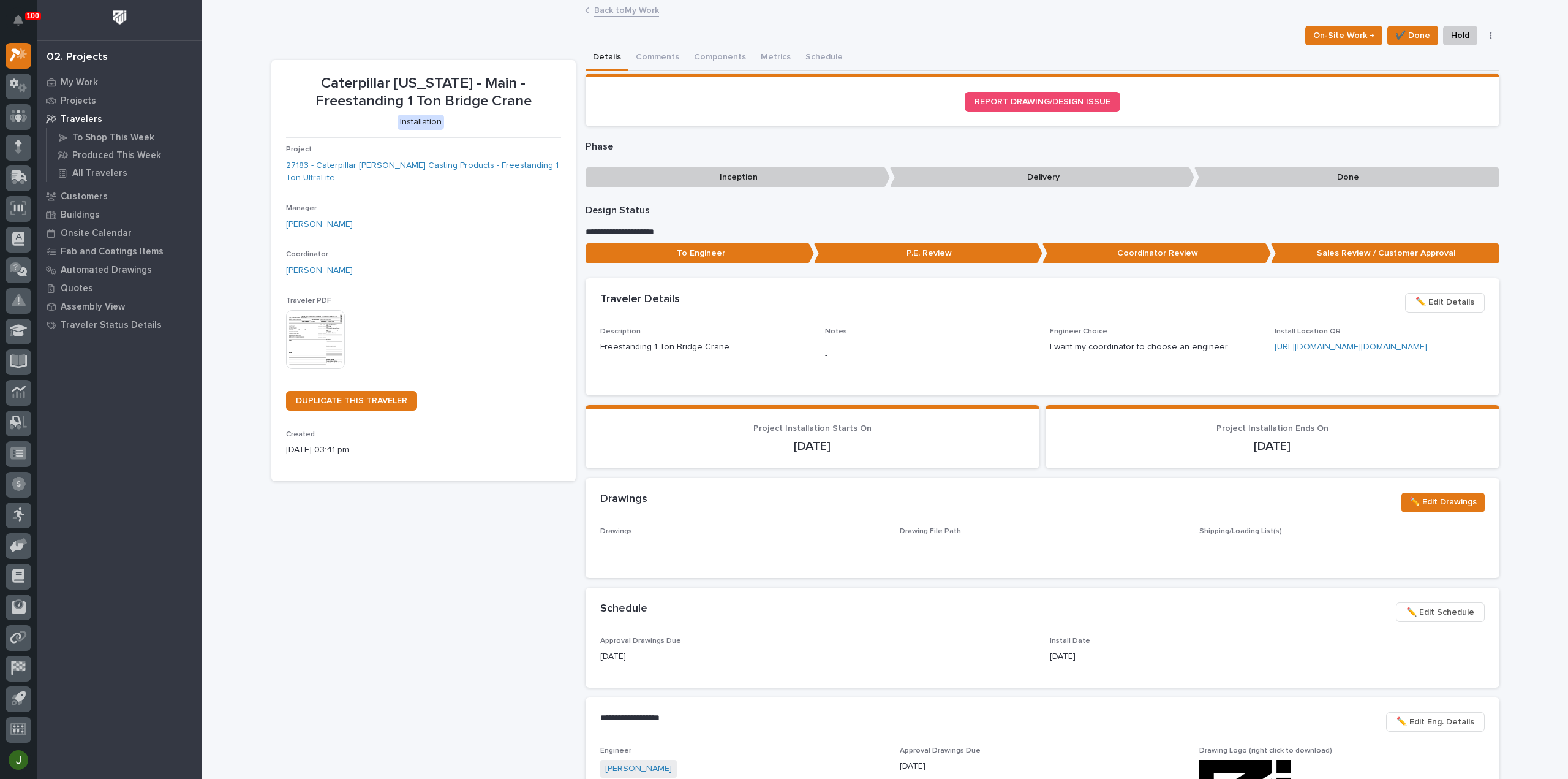
click at [622, 12] on link "Back to My Work" at bounding box center [626, 9] width 65 height 14
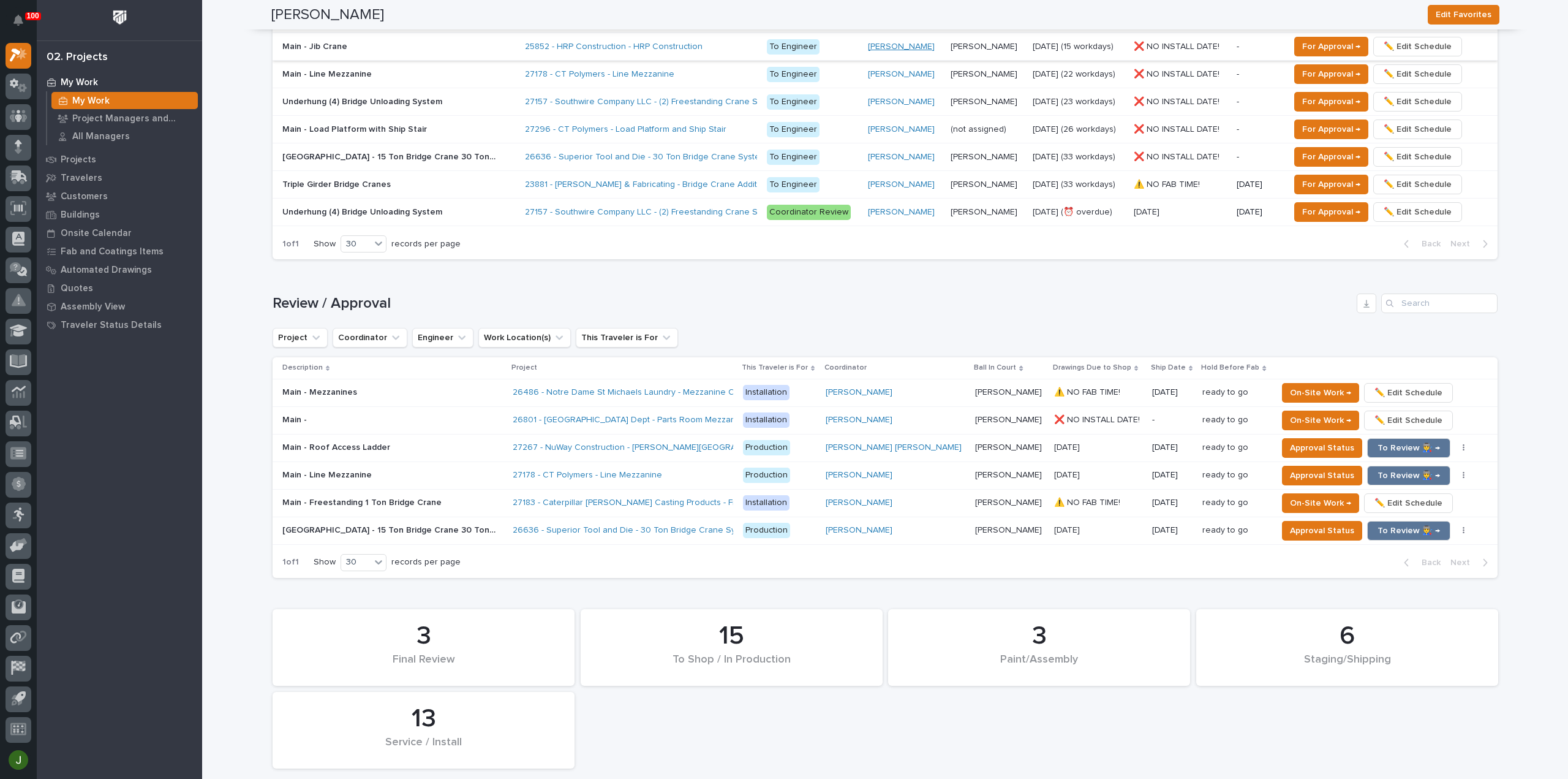
scroll to position [817, 0]
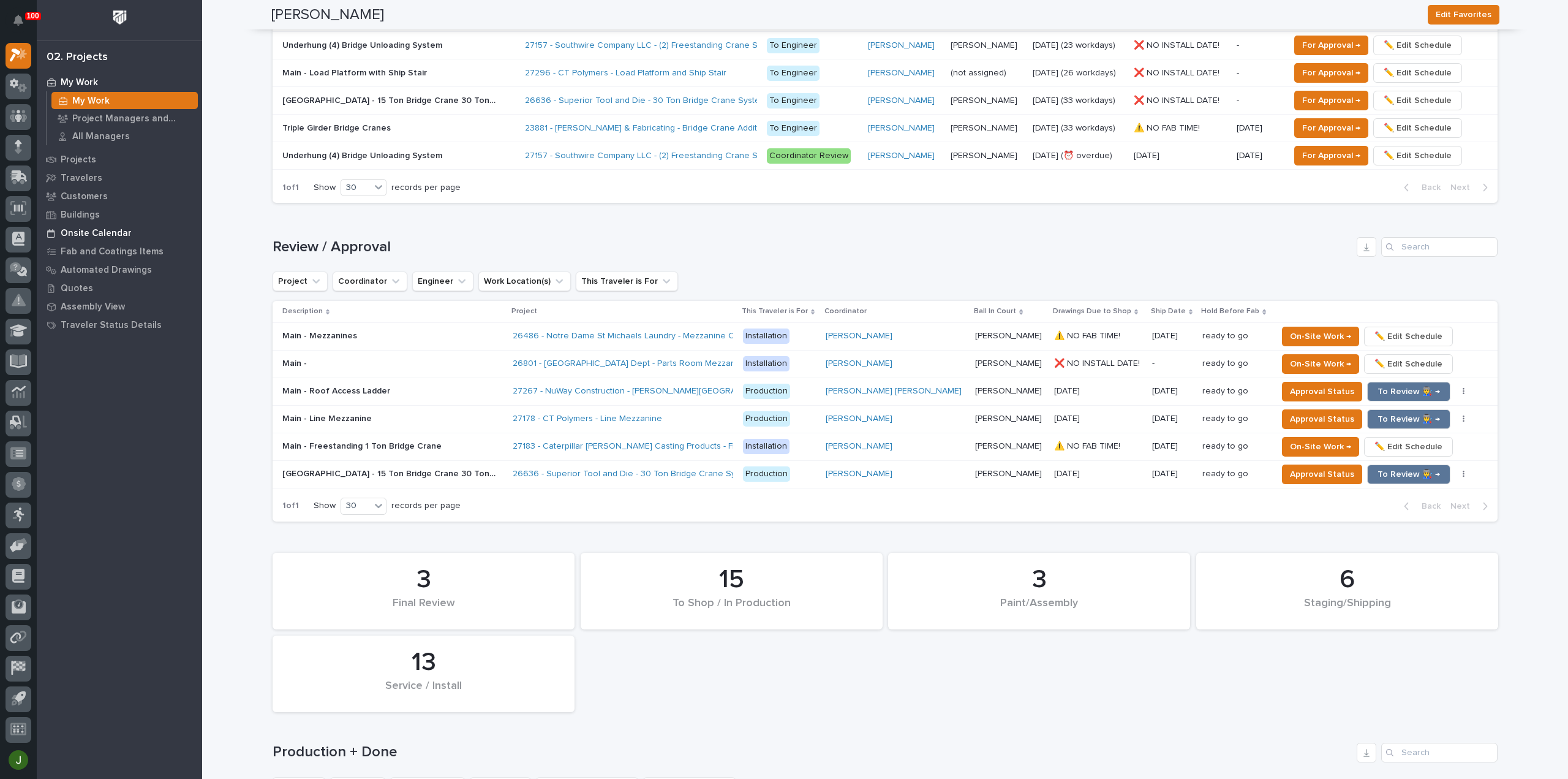
click at [98, 232] on p "Onsite Calendar" at bounding box center [96, 233] width 71 height 11
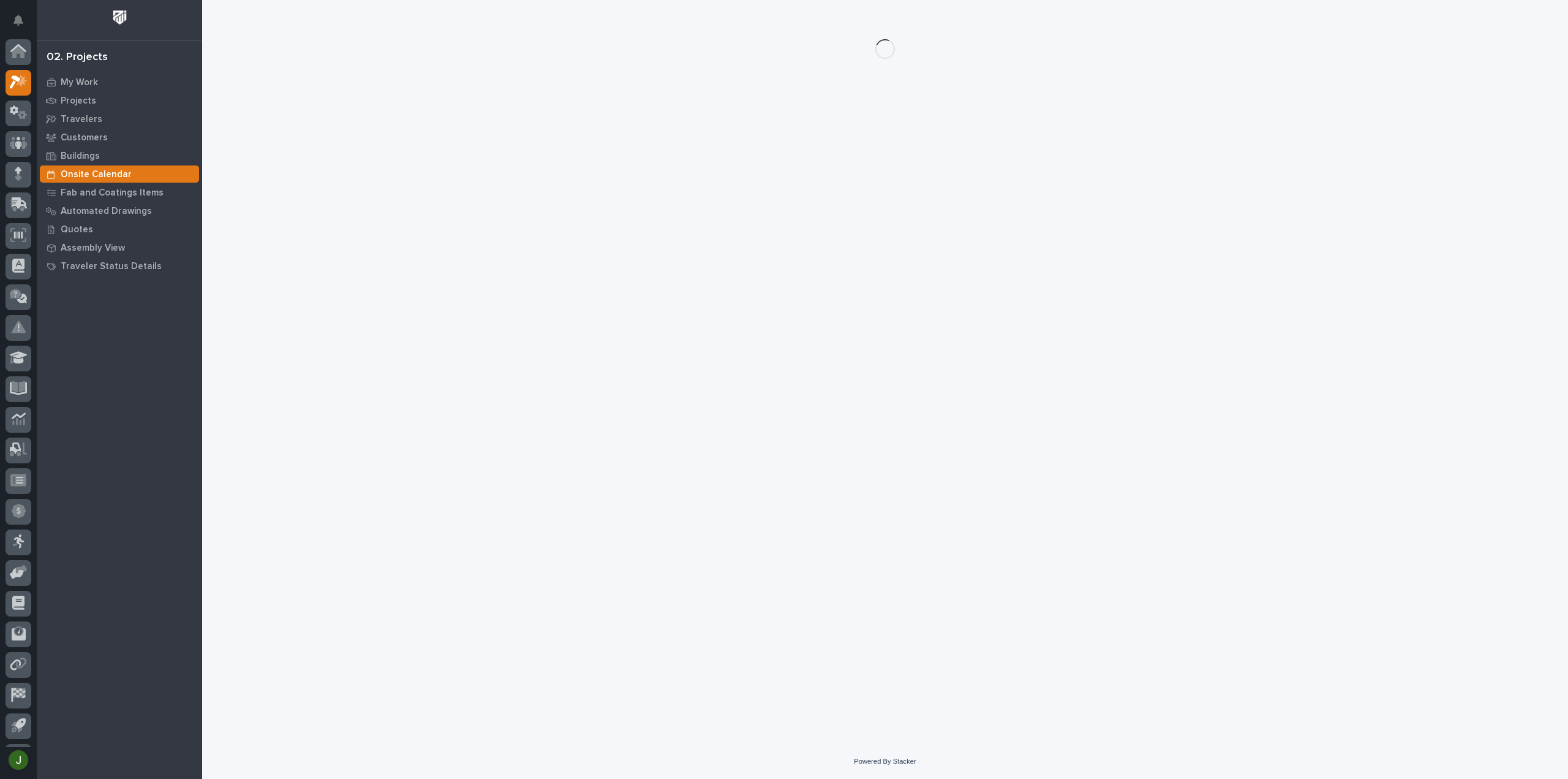
scroll to position [27, 0]
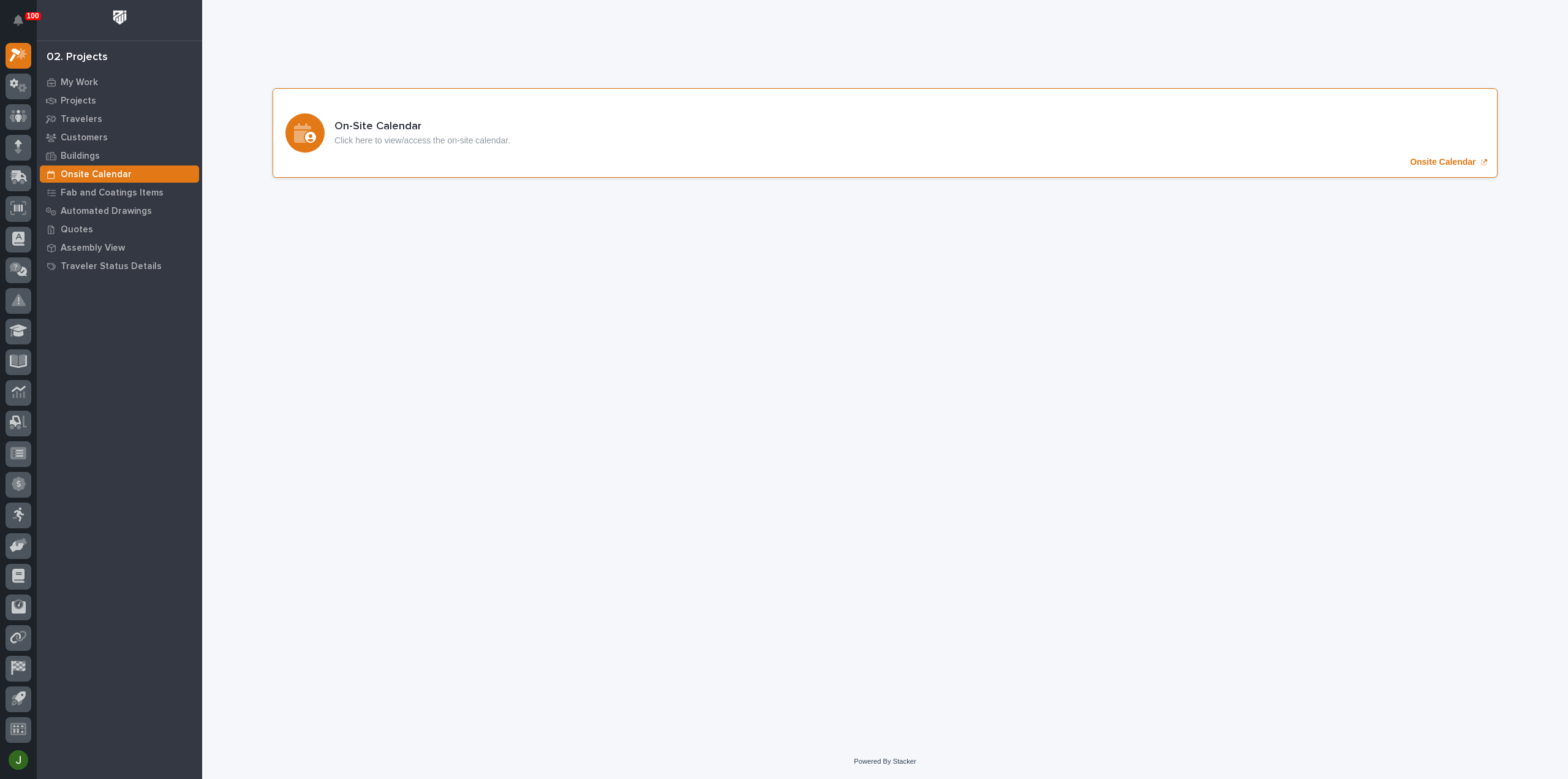
click at [1433, 162] on p "Onsite Calendar" at bounding box center [1443, 162] width 65 height 11
click at [83, 82] on p "My Work" at bounding box center [79, 83] width 37 height 11
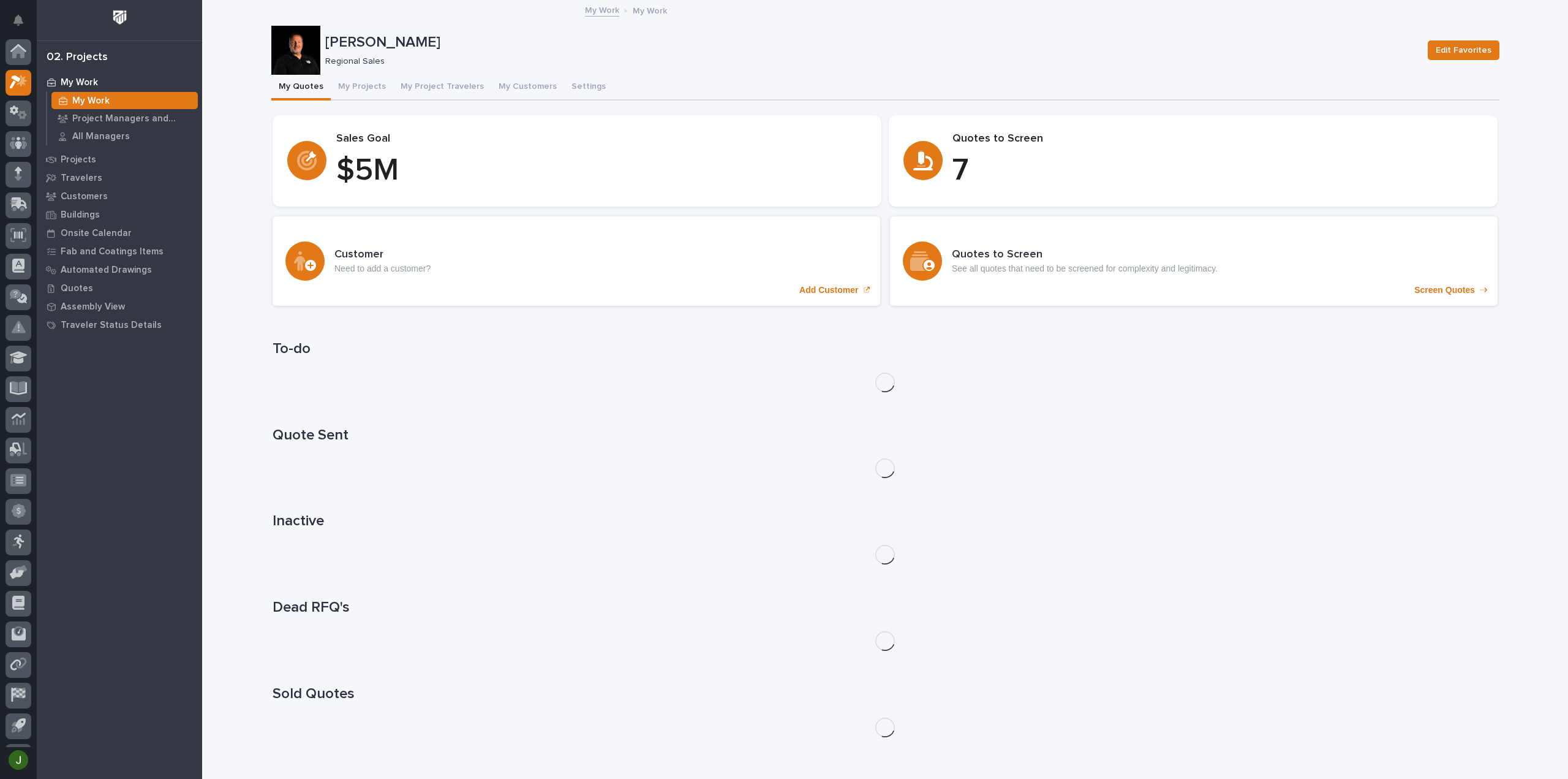
scroll to position [27, 0]
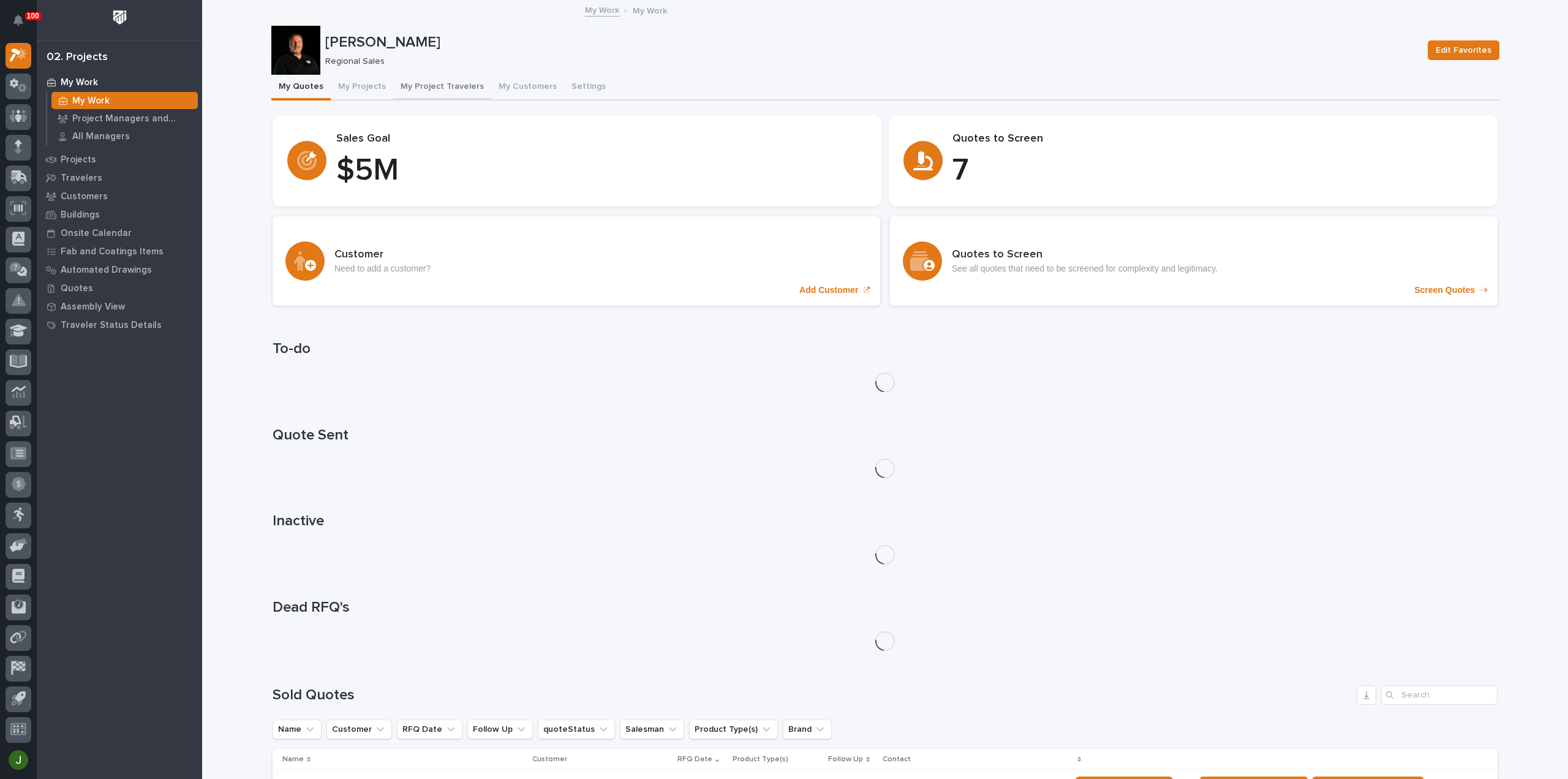
click at [440, 84] on button "My Project Travelers" at bounding box center [442, 87] width 98 height 26
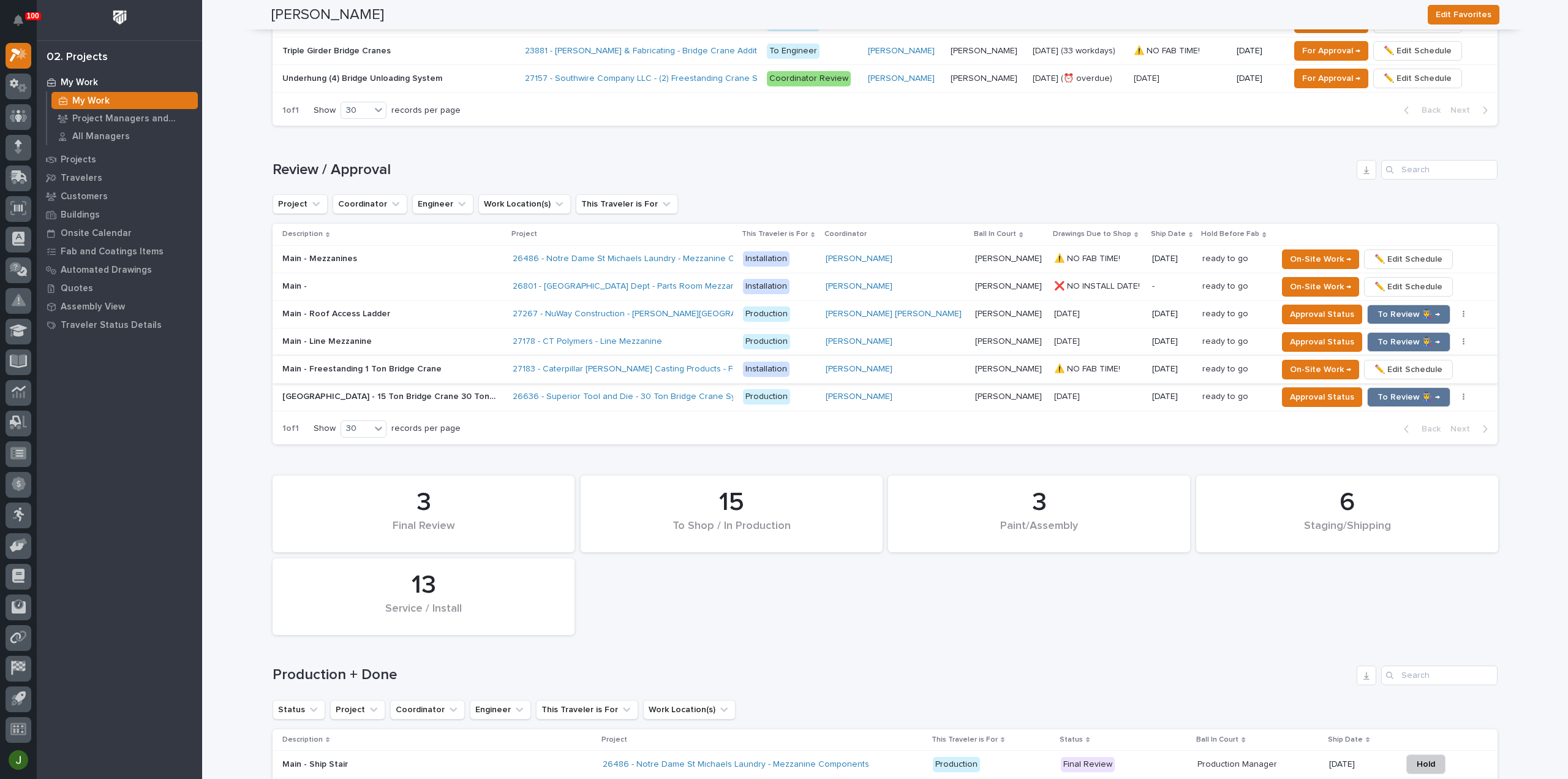
scroll to position [898, 0]
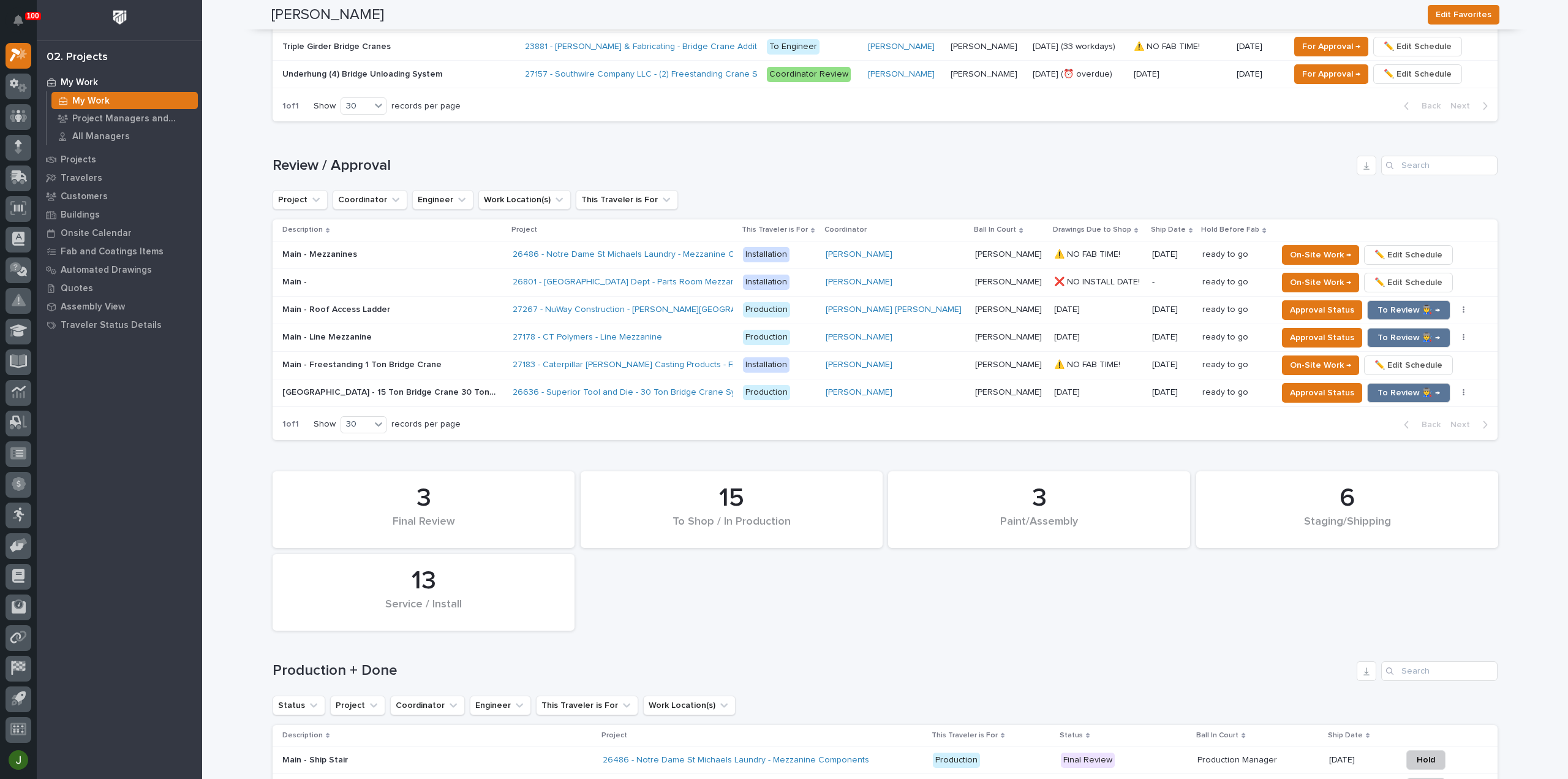
click at [1064, 277] on p "❌ NO INSTALL DATE!" at bounding box center [1098, 281] width 88 height 13
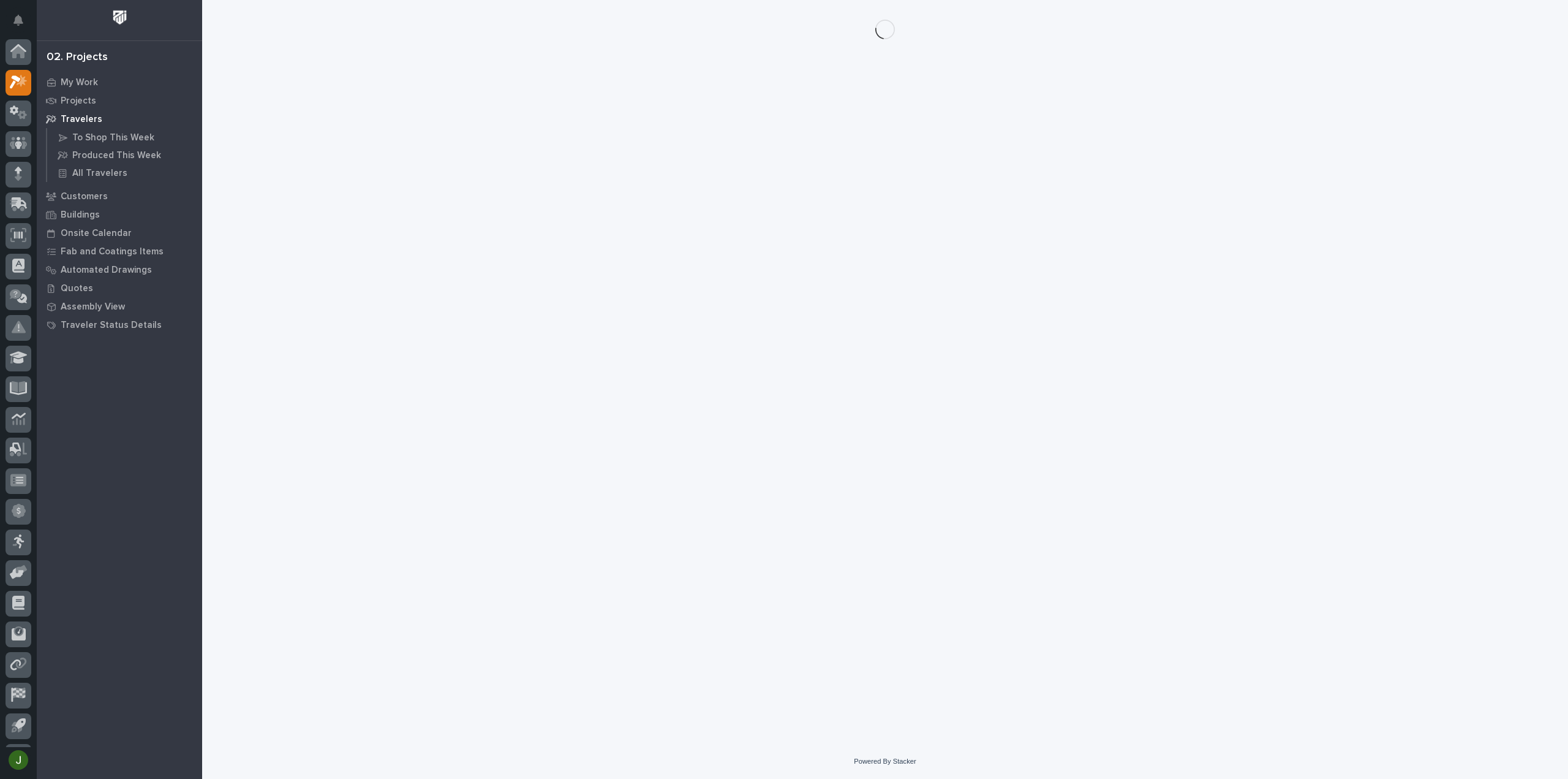
scroll to position [27, 0]
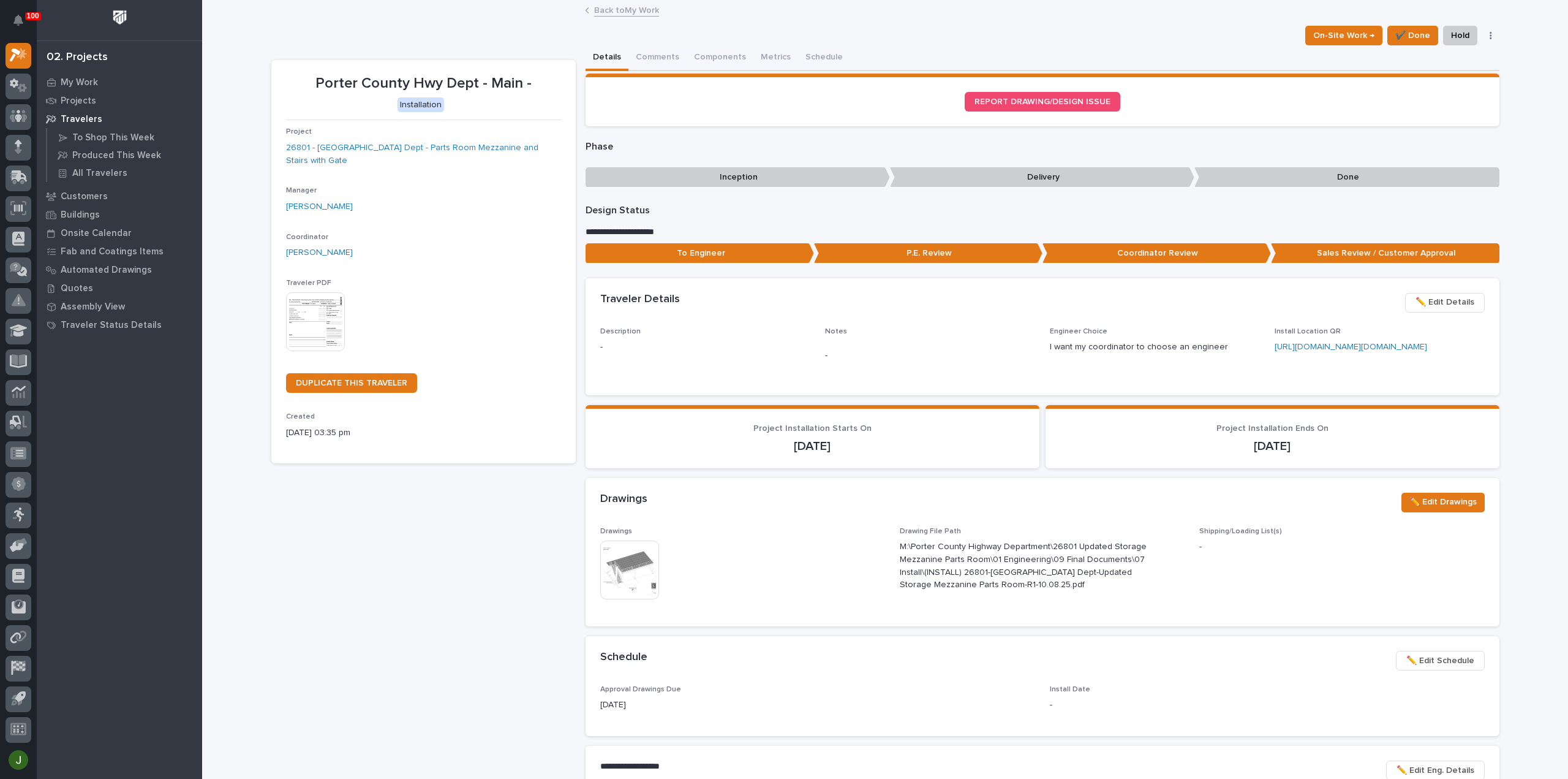
click at [607, 10] on link "Back to My Work" at bounding box center [626, 9] width 65 height 14
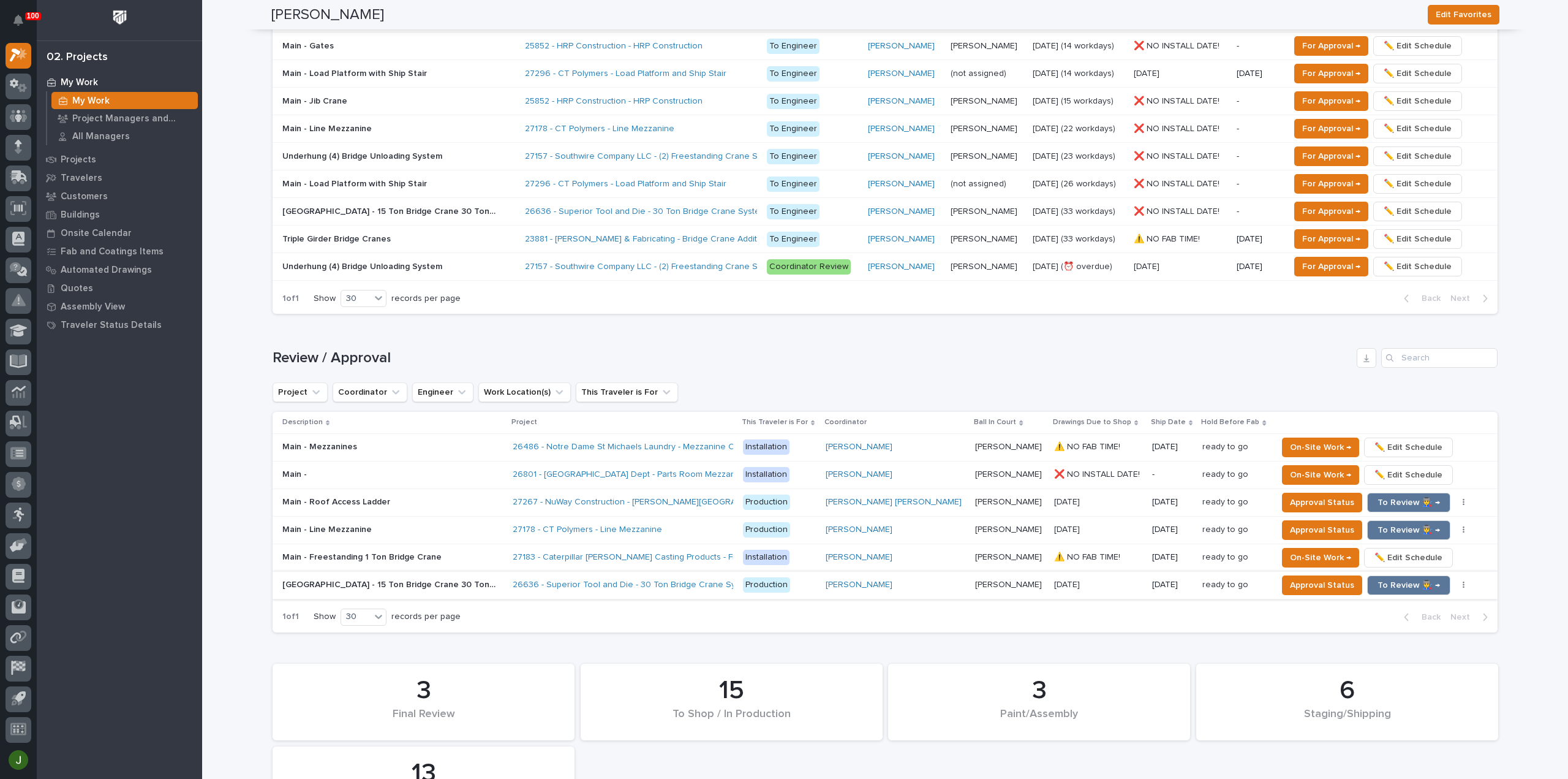
scroll to position [817, 0]
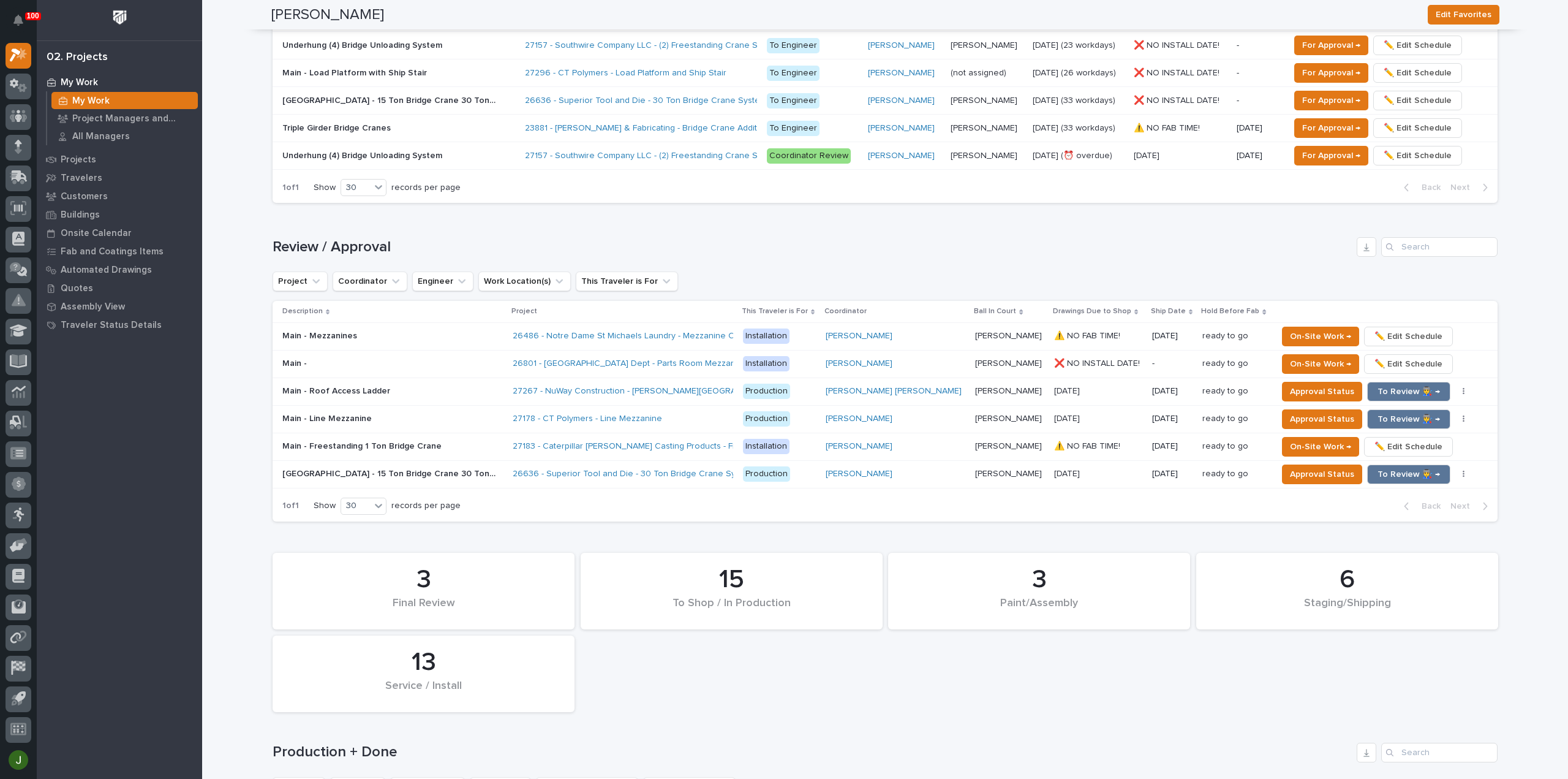
click at [1054, 361] on p "❌ NO INSTALL DATE!" at bounding box center [1098, 362] width 88 height 13
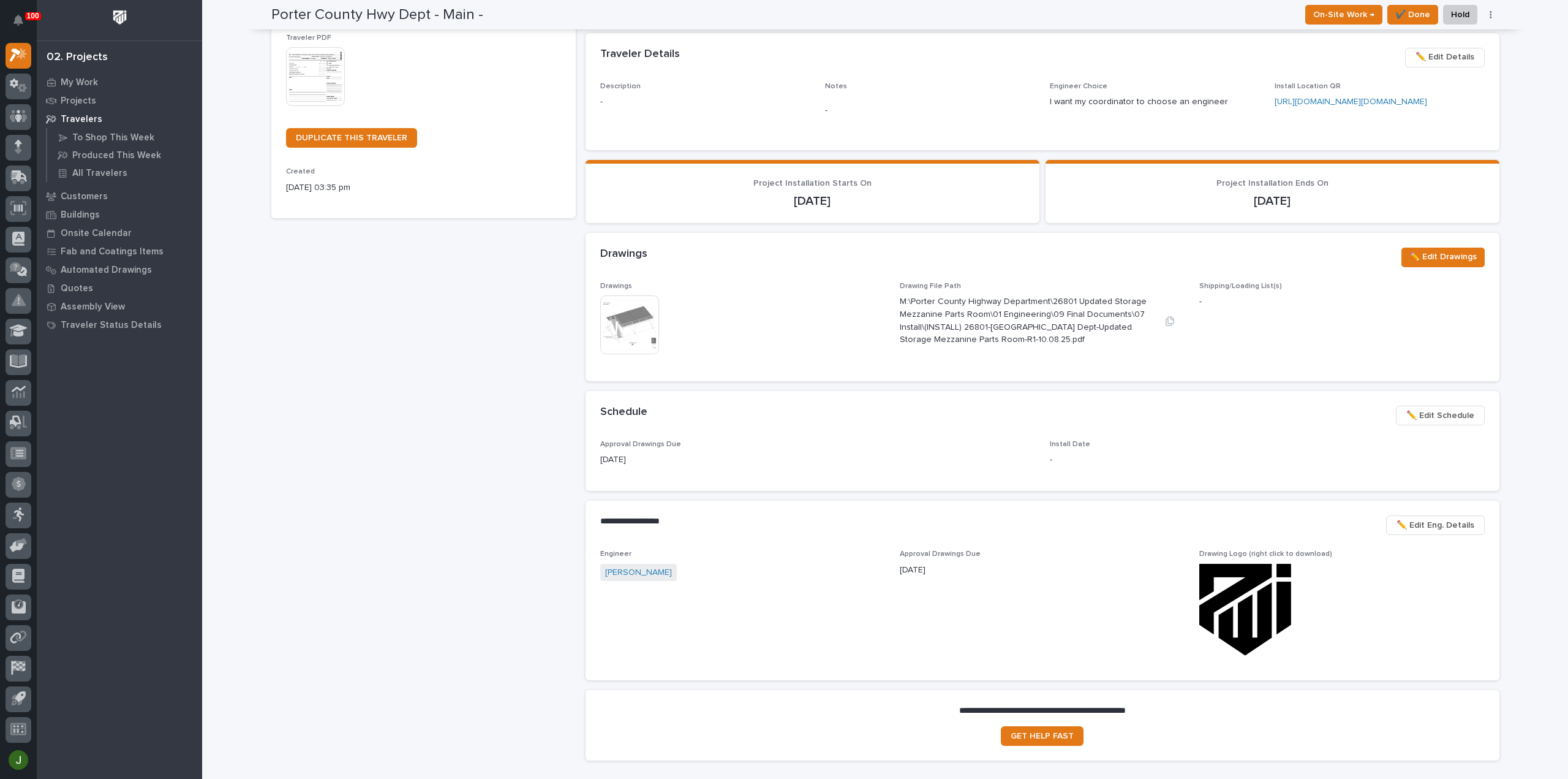
scroll to position [327, 0]
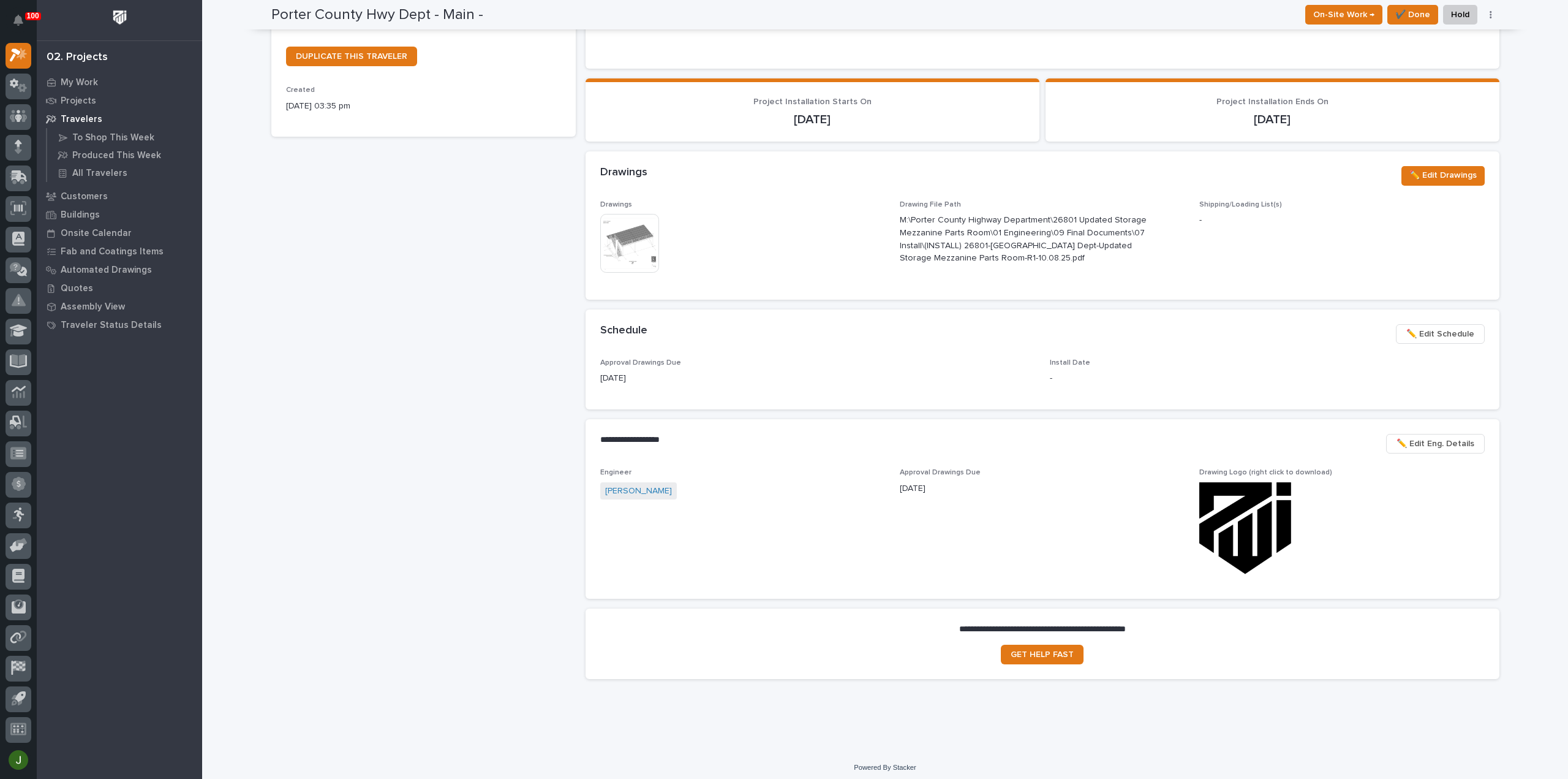
click at [1439, 341] on span "✏️ Edit Schedule" at bounding box center [1440, 334] width 68 height 15
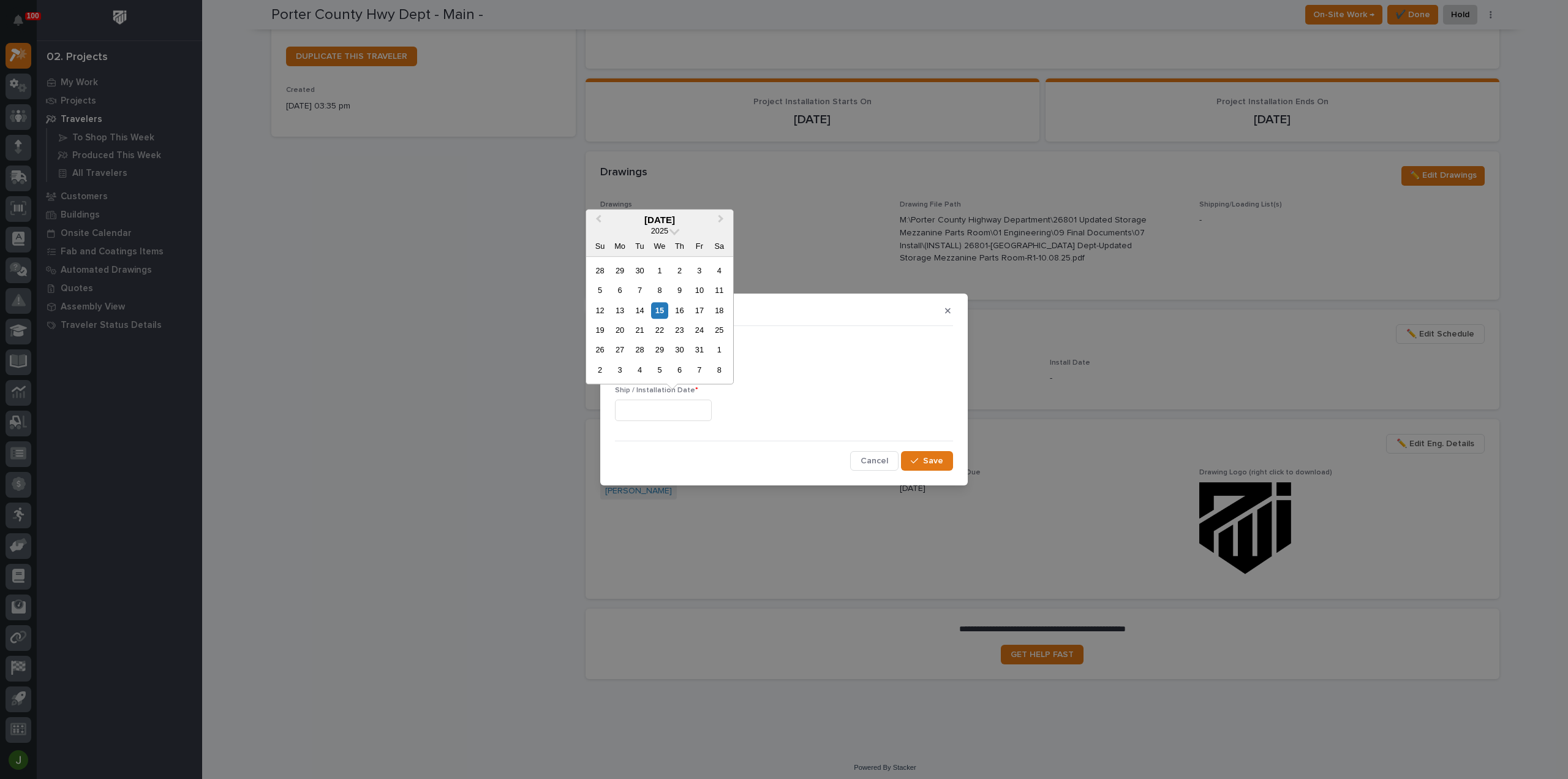
click at [641, 407] on input "text" at bounding box center [663, 410] width 97 height 21
click at [623, 351] on div "27" at bounding box center [619, 350] width 17 height 17
type input "**********"
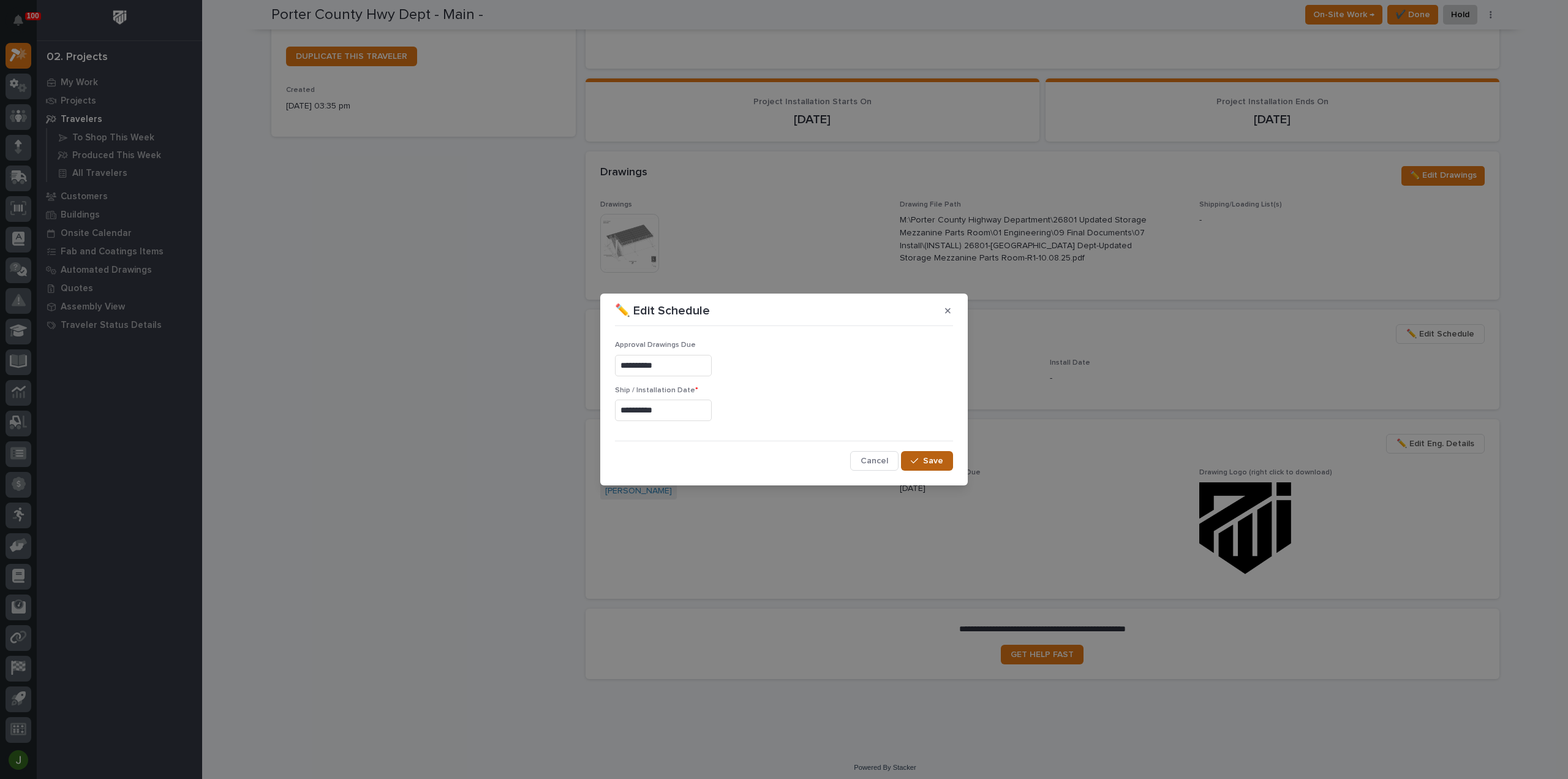
click at [935, 459] on span "Save" at bounding box center [933, 460] width 20 height 11
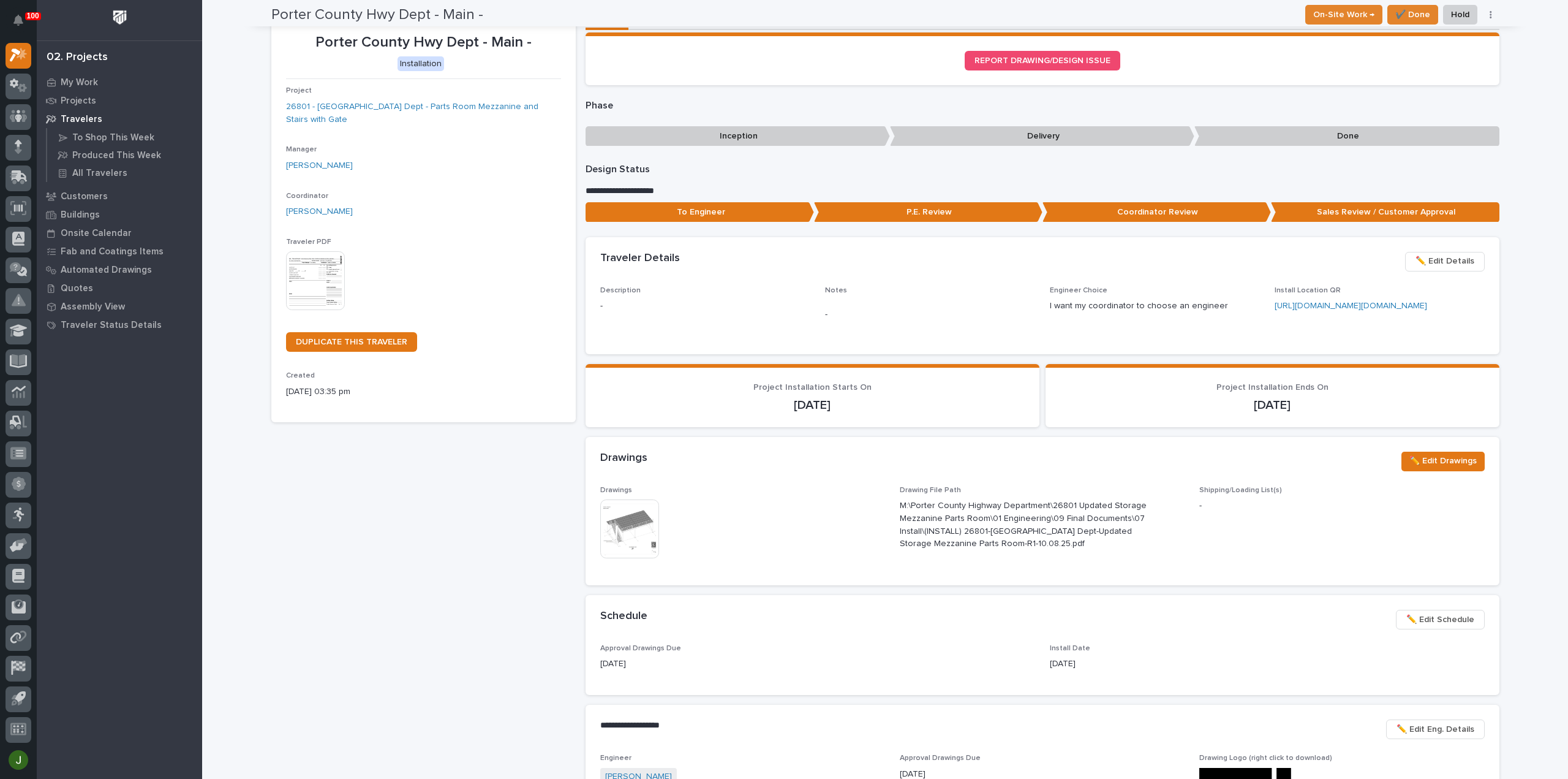
scroll to position [0, 0]
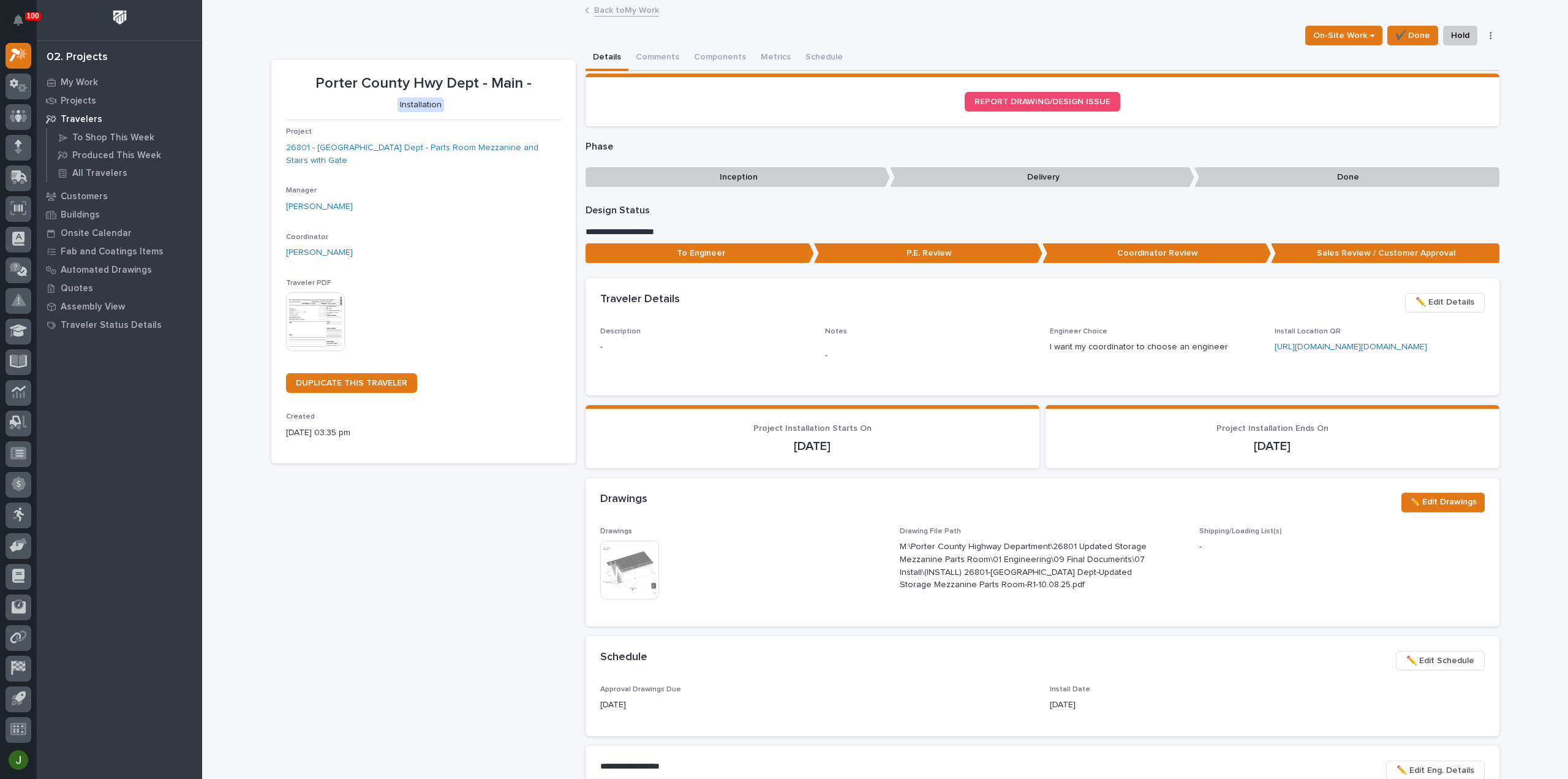
click at [626, 7] on link "Back to My Work" at bounding box center [626, 9] width 65 height 14
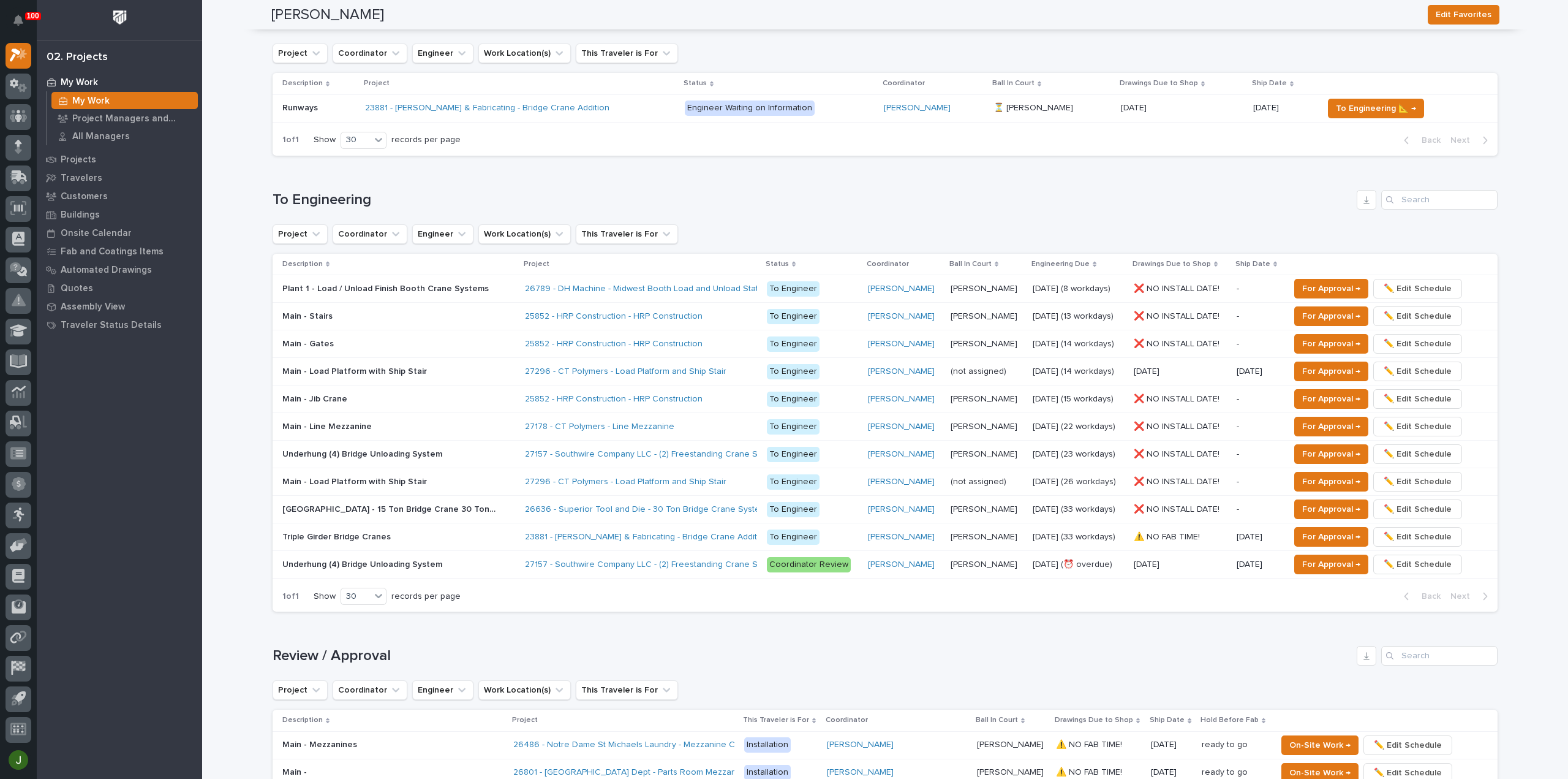
scroll to position [735, 0]
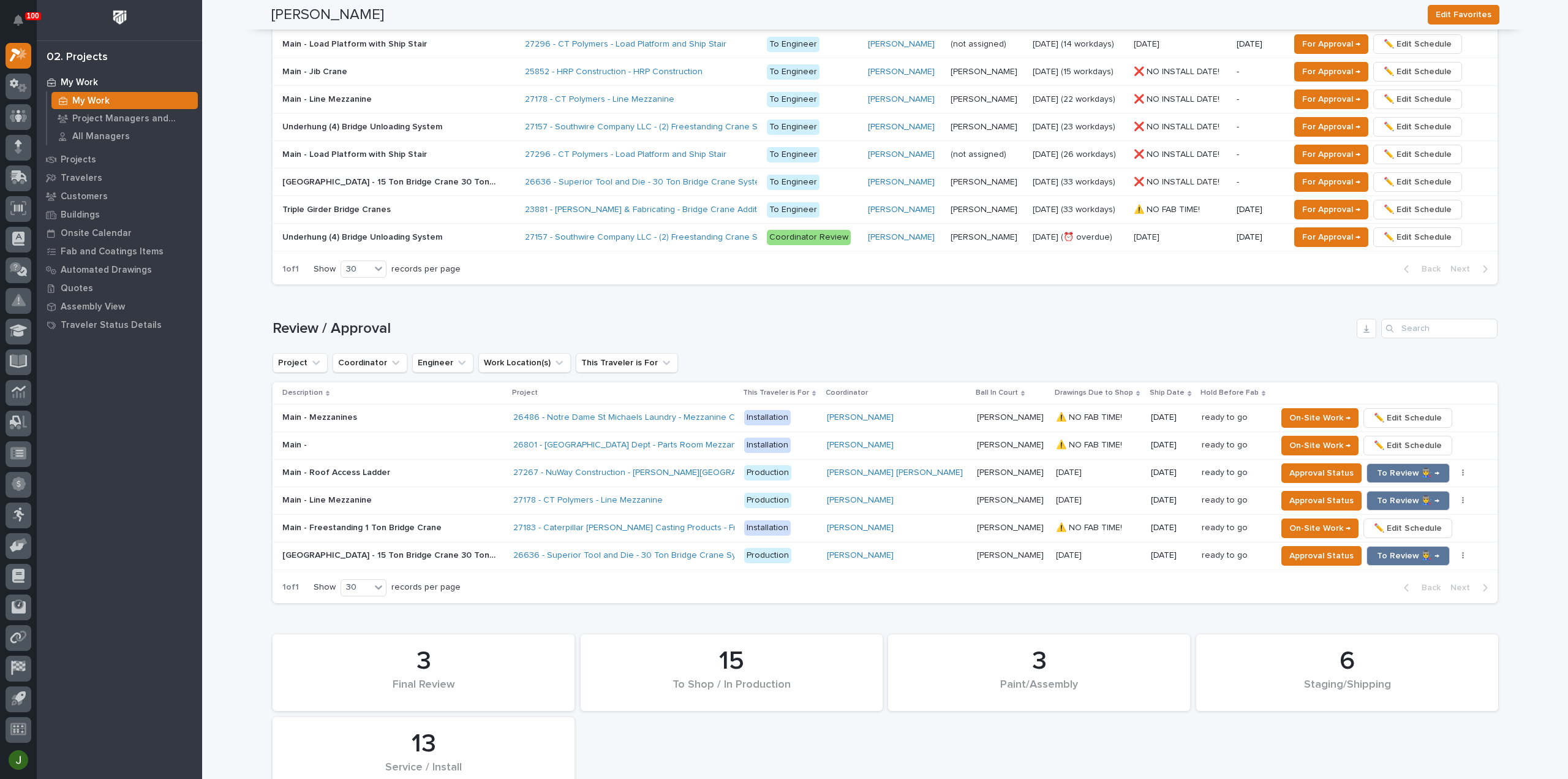
click at [329, 499] on p "Main - Line Mezzanine" at bounding box center [328, 498] width 92 height 13
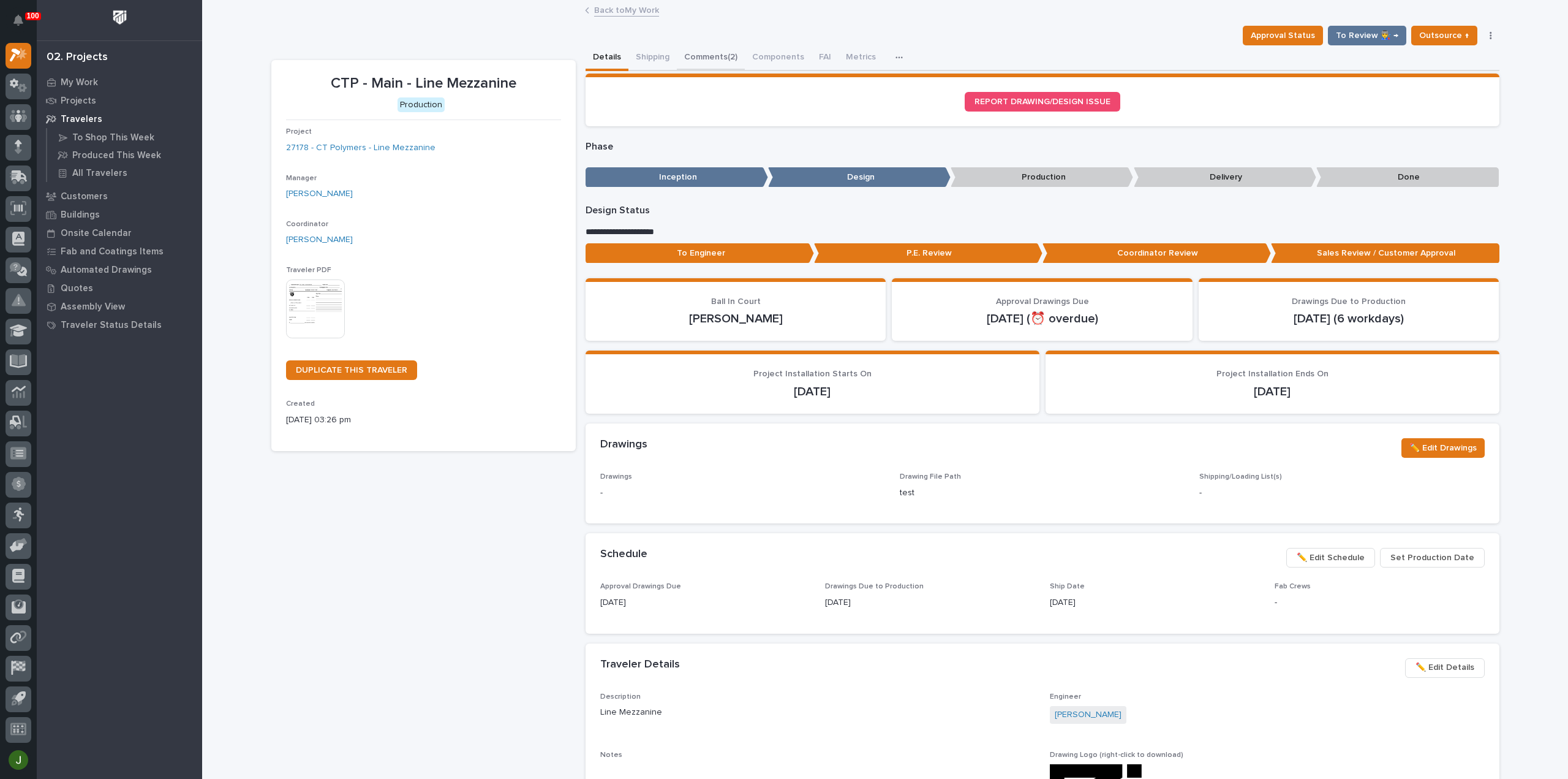
click at [695, 53] on button "Comments (2)" at bounding box center [711, 58] width 68 height 26
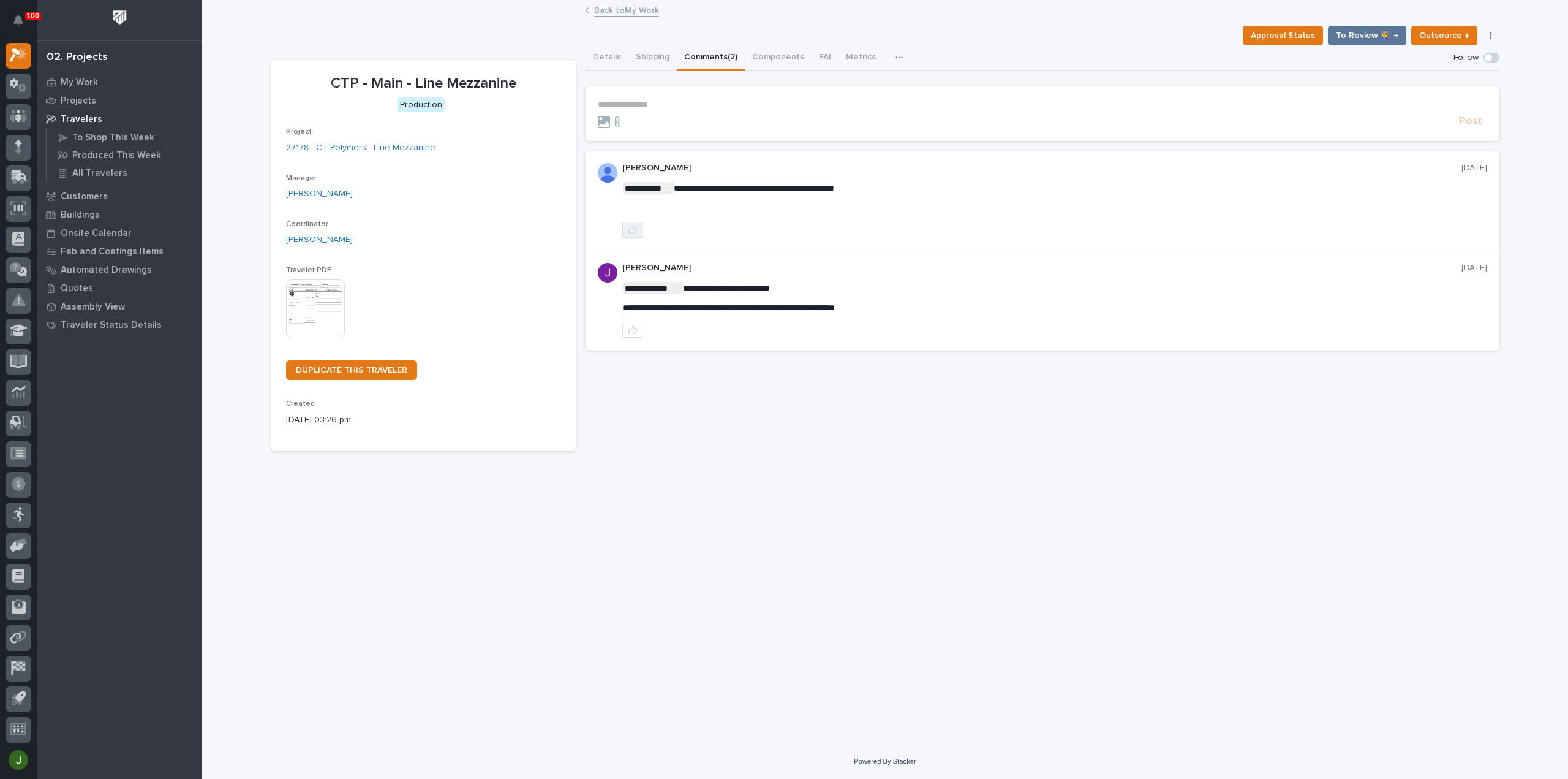
click at [632, 230] on icon "button" at bounding box center [632, 229] width 10 height 10
click at [633, 330] on icon "button" at bounding box center [632, 329] width 10 height 10
click at [643, 10] on link "Back to My Work" at bounding box center [626, 9] width 65 height 14
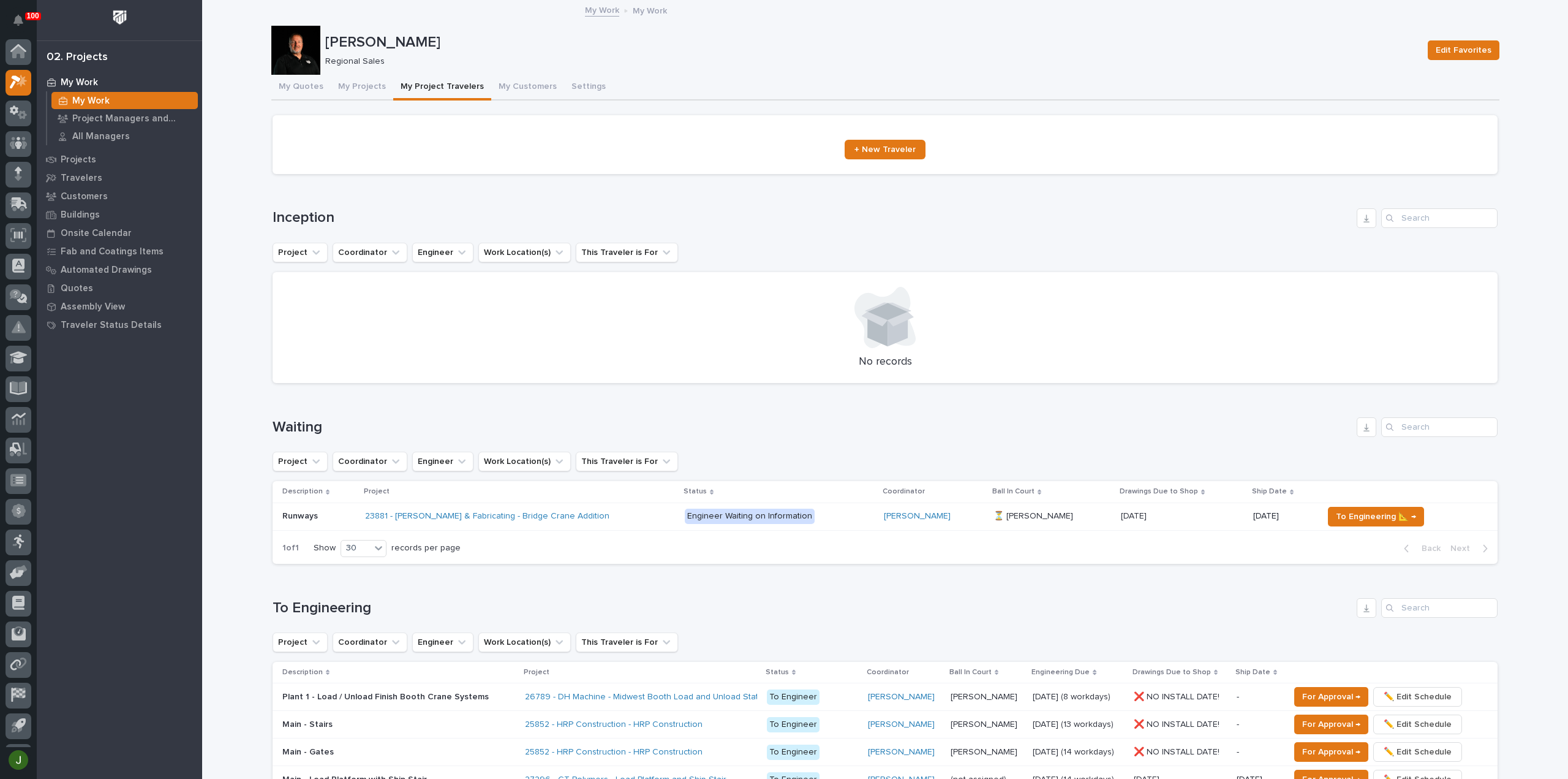
scroll to position [27, 0]
